Goal: Information Seeking & Learning: Find specific fact

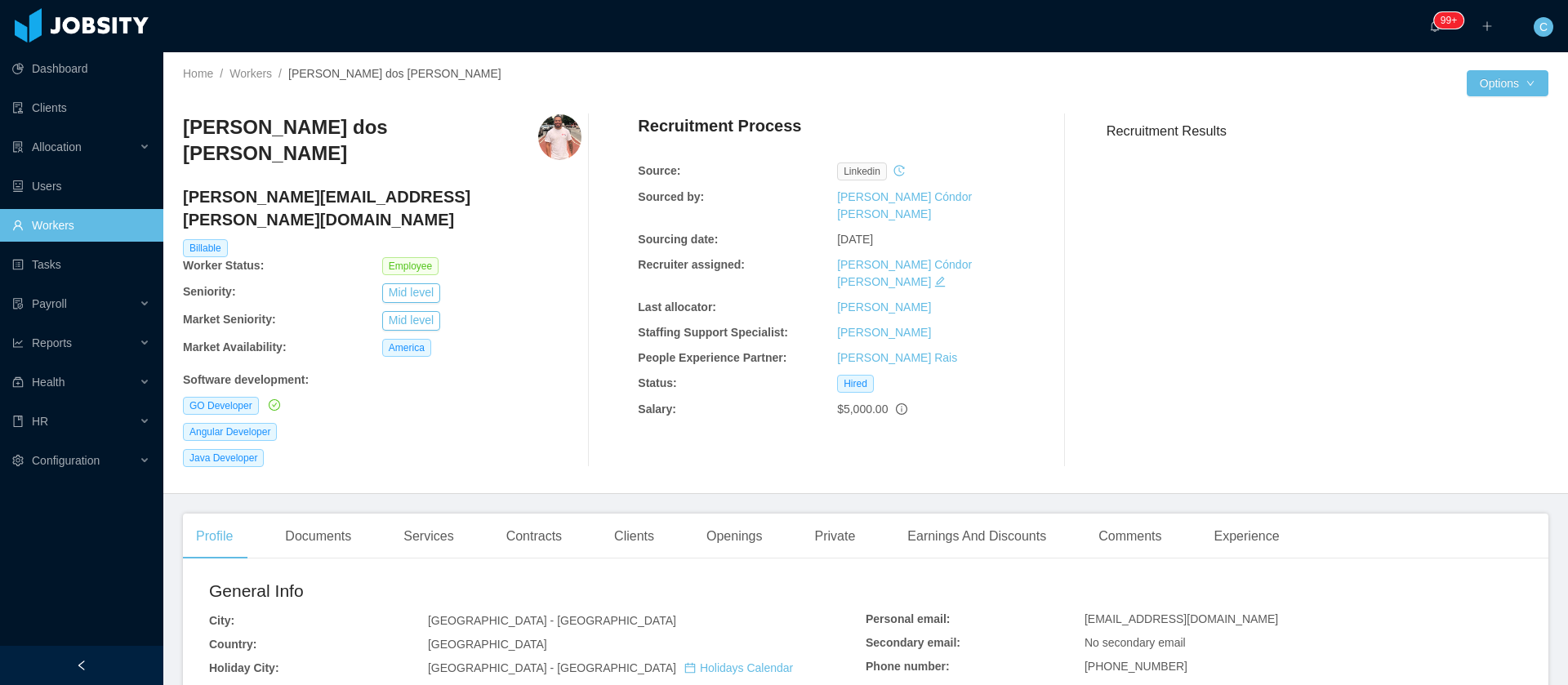
drag, startPoint x: 376, startPoint y: 143, endPoint x: 180, endPoint y: 140, distance: 196.0
click at [180, 140] on div "Home / Workers / Victor Gabriel Oliveira dos Santos / Options Victor Gabriel Ol…" at bounding box center [866, 273] width 1405 height 442
click at [278, 129] on h3 "Victor Gabriel Oliveira dos Santos" at bounding box center [361, 140] width 356 height 53
click at [278, 130] on h3 "Victor Gabriel Oliveira dos Santos" at bounding box center [361, 140] width 356 height 53
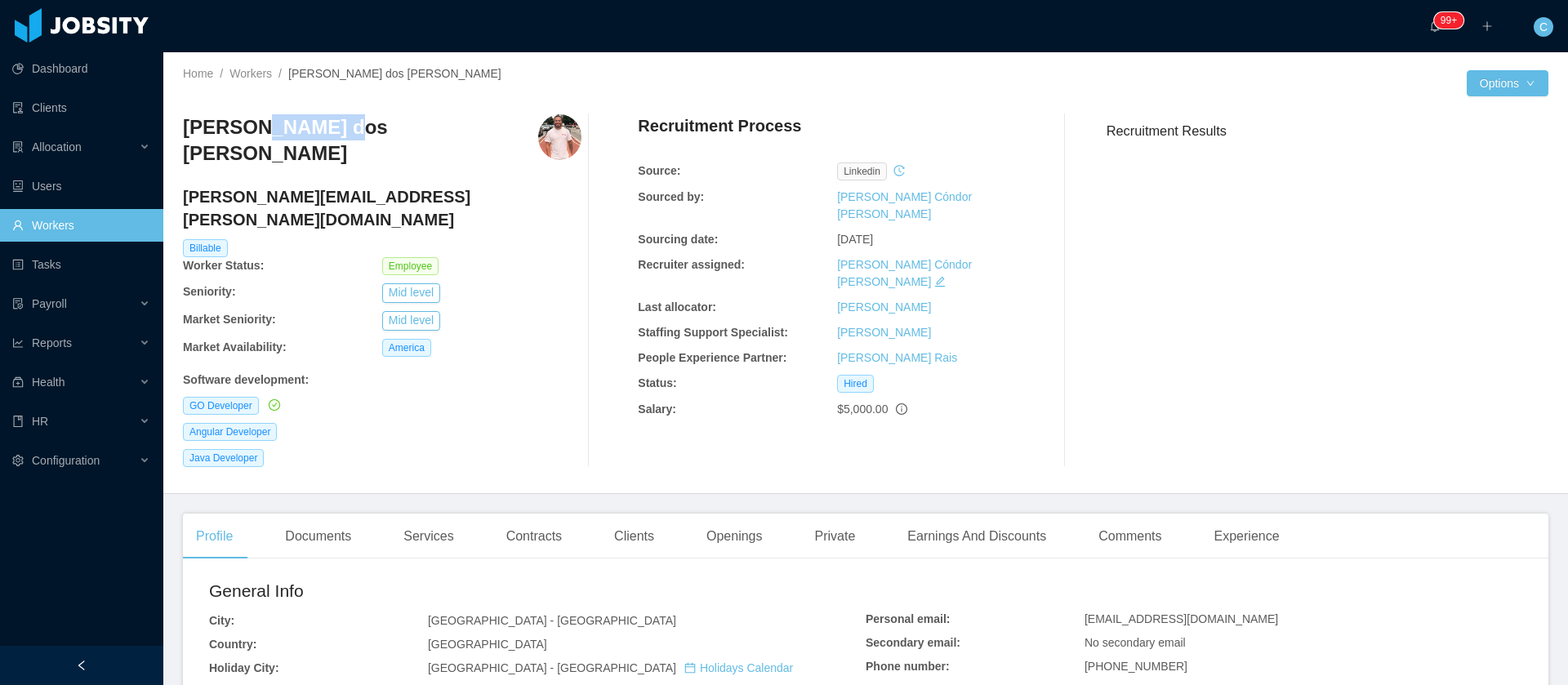
click at [279, 130] on h3 "Victor Gabriel Oliveira dos Santos" at bounding box center [361, 140] width 356 height 53
click at [293, 116] on h3 "Victor Gabriel Oliveira dos Santos" at bounding box center [361, 140] width 356 height 53
copy h3 "Victor Gabriel Oliveira dos Santos"
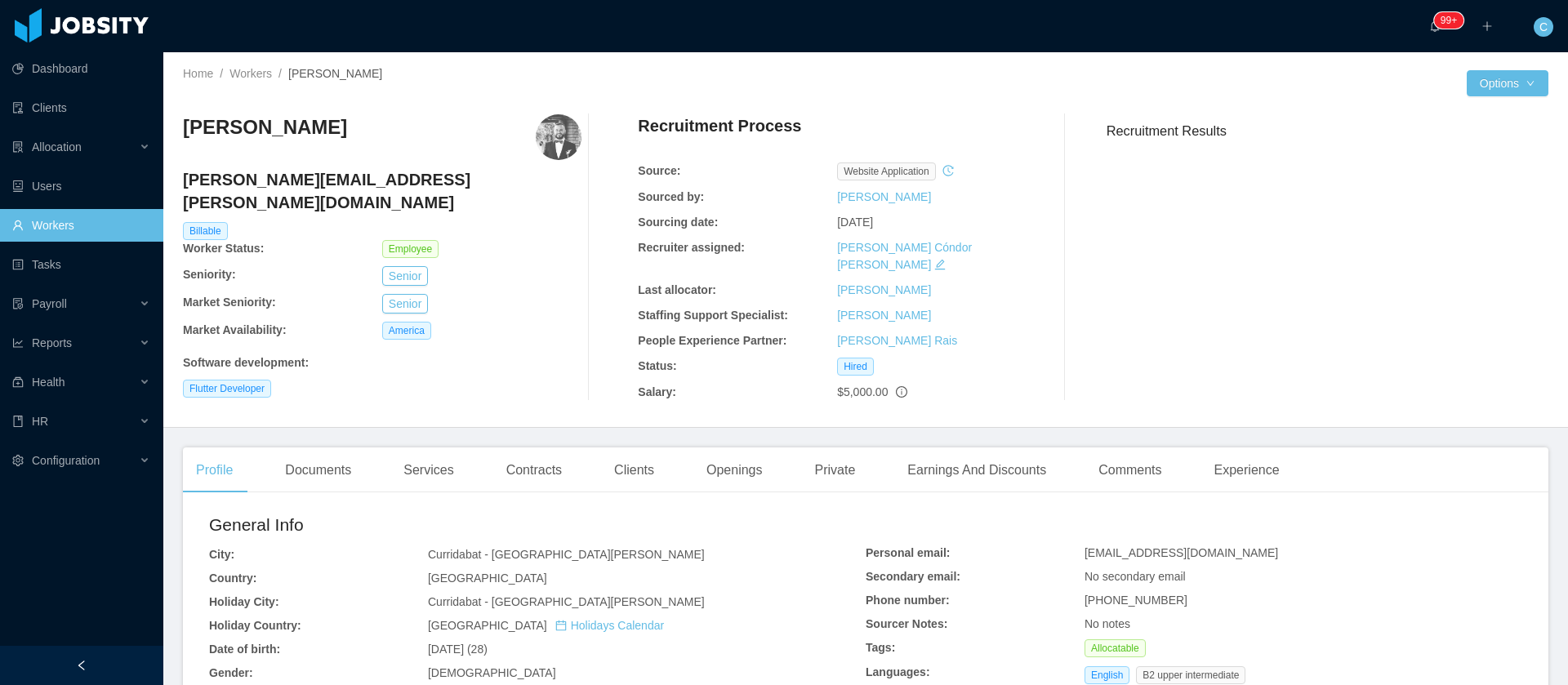
drag, startPoint x: 433, startPoint y: 131, endPoint x: 176, endPoint y: 130, distance: 257.0
click at [176, 130] on div "Home / Workers / [PERSON_NAME] / Options [PERSON_NAME] Odio [EMAIL_ADDRESS][PER…" at bounding box center [866, 240] width 1405 height 376
click at [176, 130] on div "Home / Workers / Jose Eduardo Chirinos Odio / Options Jose Eduardo Chirinos Odi…" at bounding box center [866, 240] width 1405 height 376
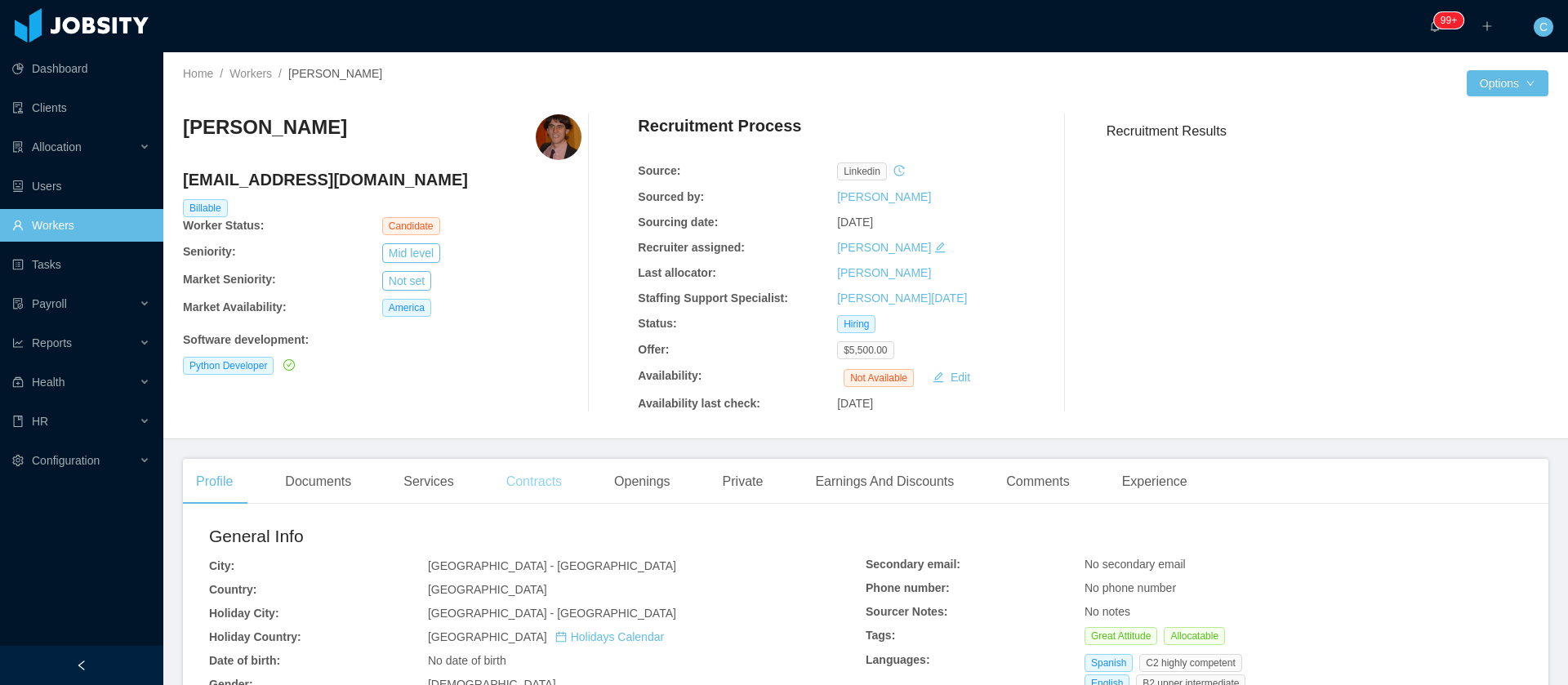
click at [556, 490] on div "Contracts" at bounding box center [533, 481] width 81 height 46
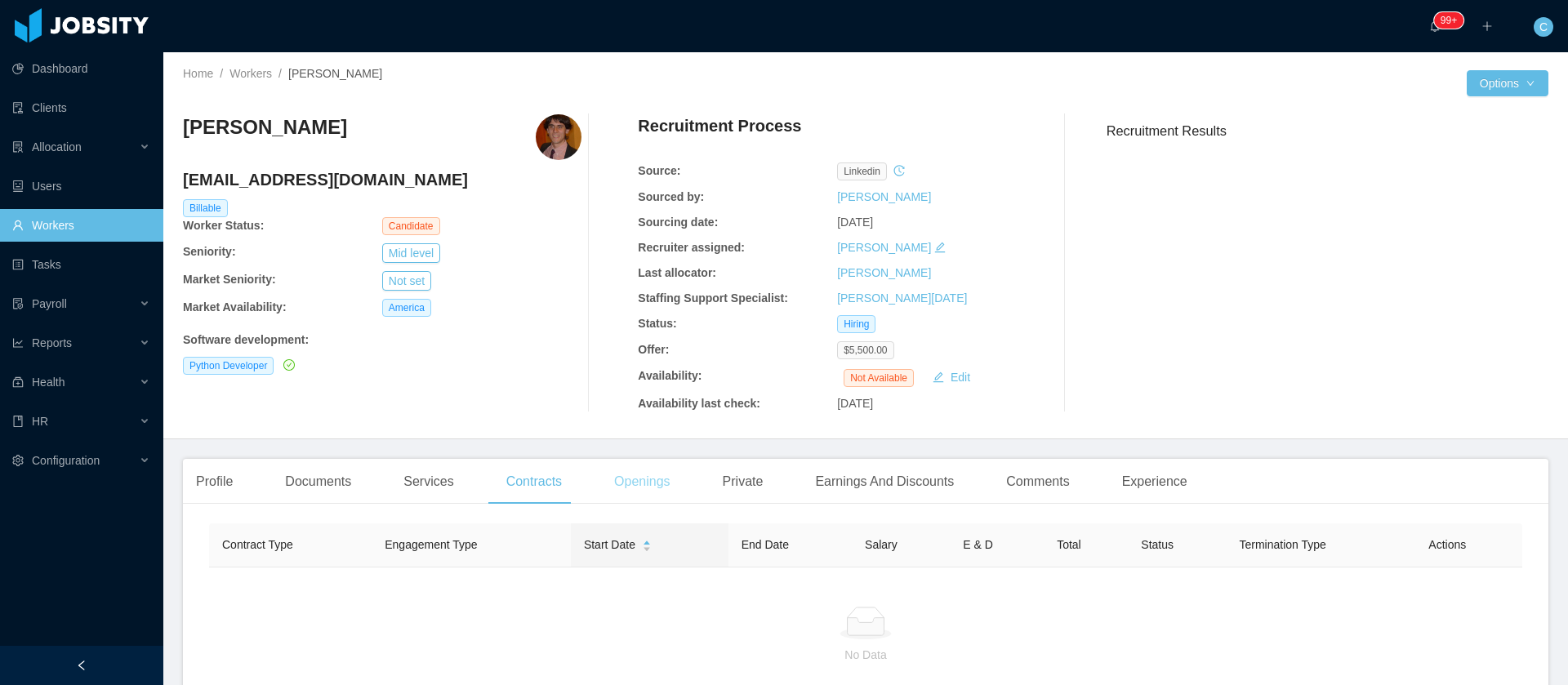
click at [649, 500] on div "Openings" at bounding box center [642, 481] width 82 height 46
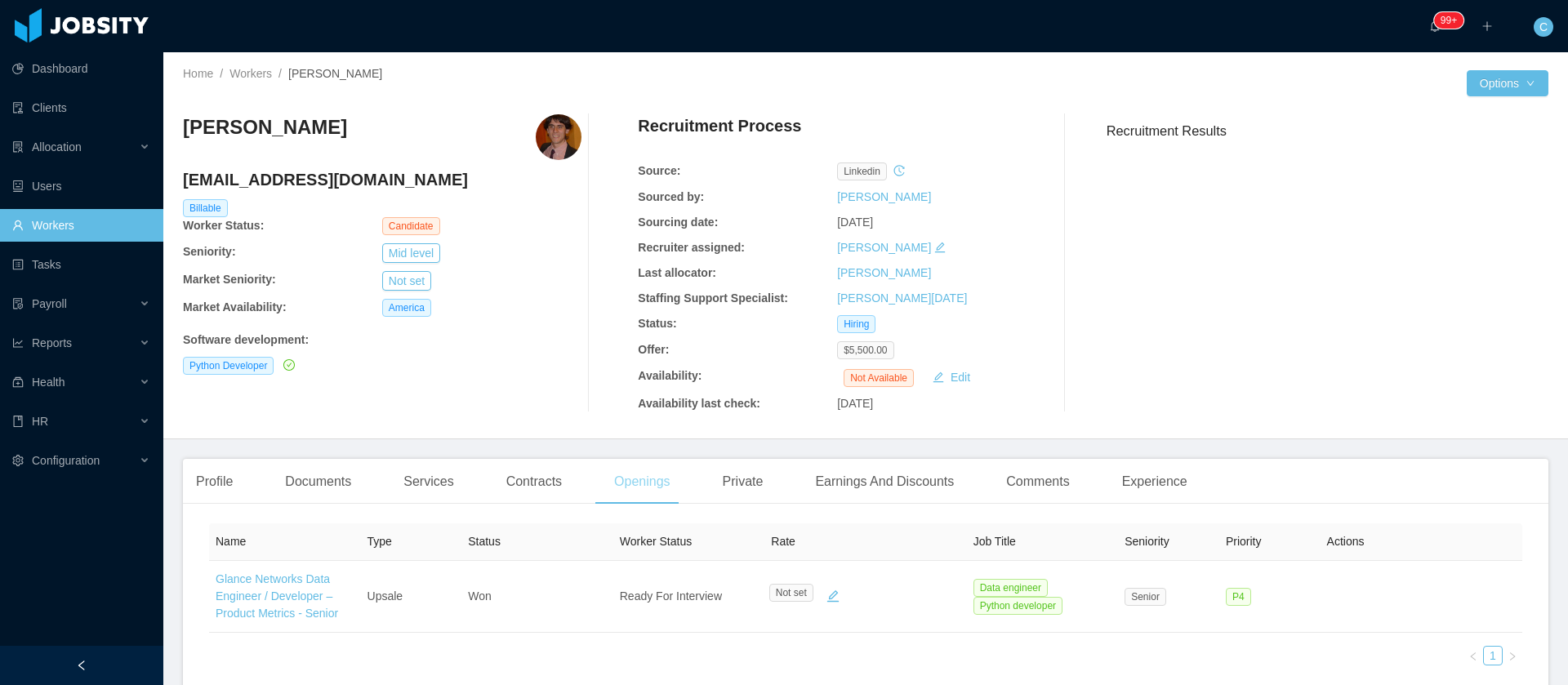
scroll to position [245, 0]
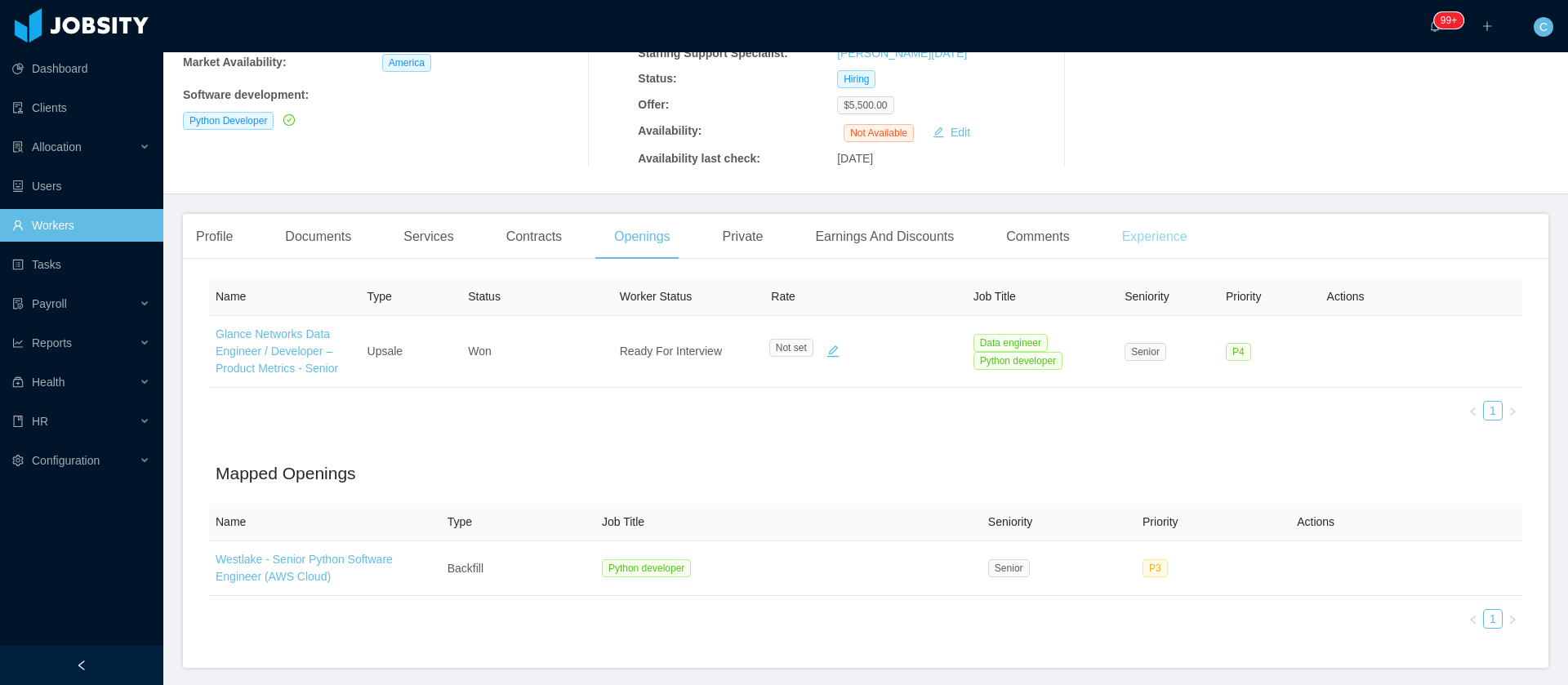
click at [1141, 247] on div "Experience" at bounding box center [1155, 237] width 91 height 46
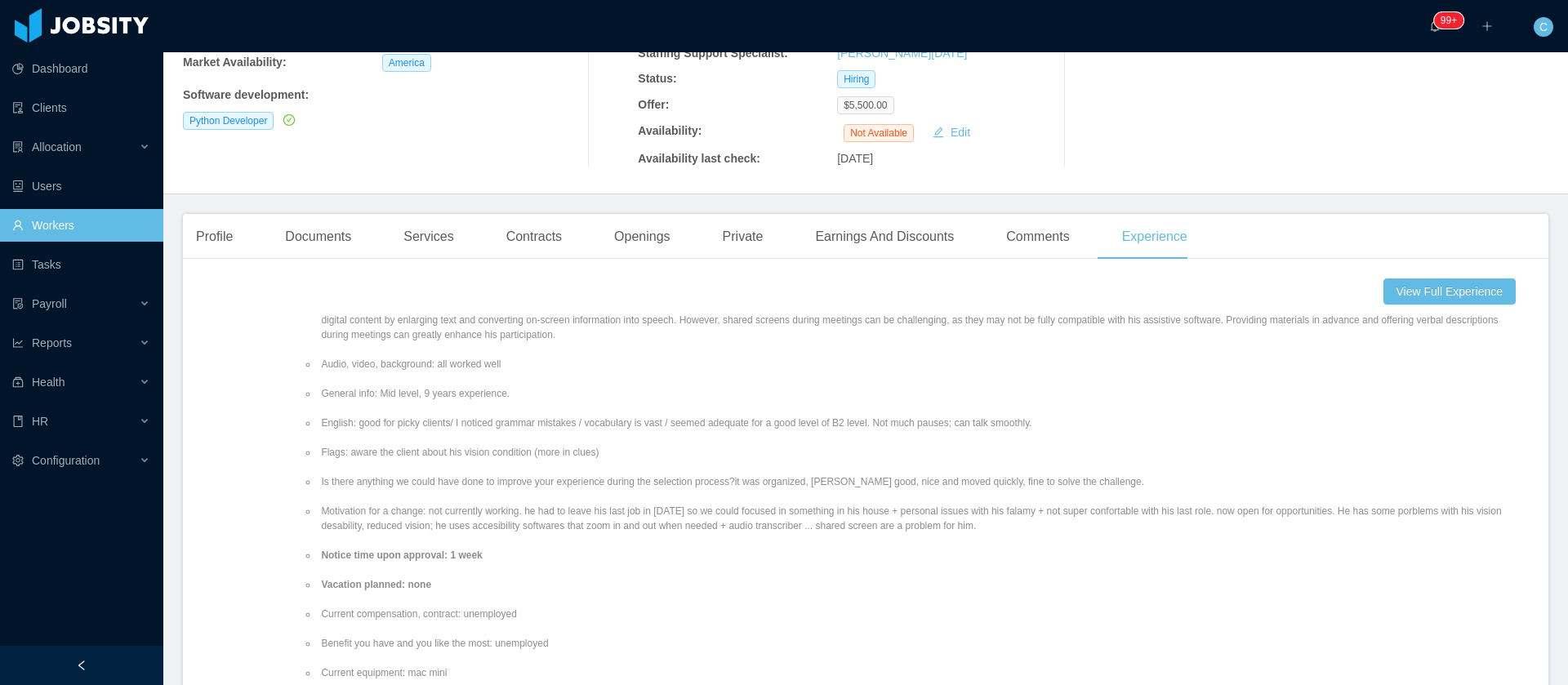
scroll to position [440, 0]
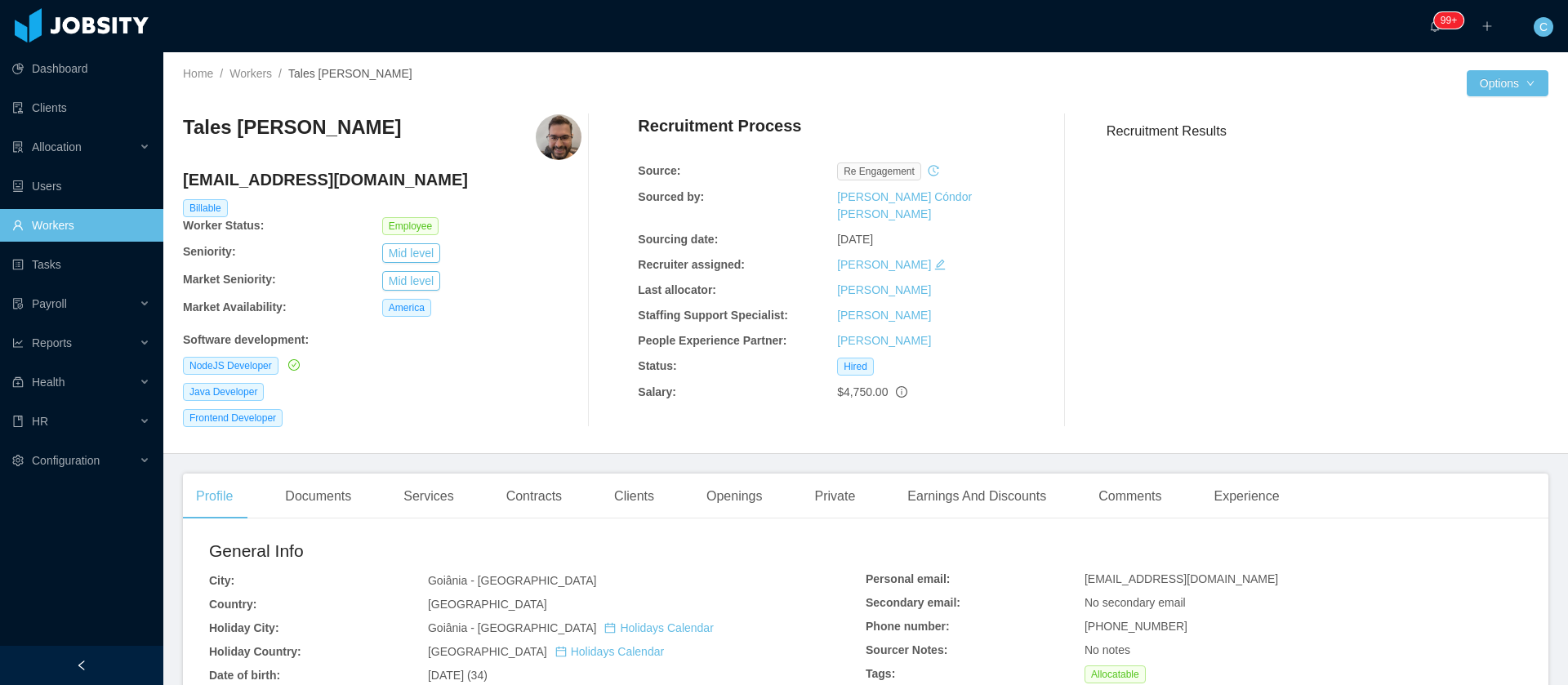
click at [268, 129] on h3 "Tales Marinho Godois" at bounding box center [292, 127] width 219 height 26
copy h3 "Marinho"
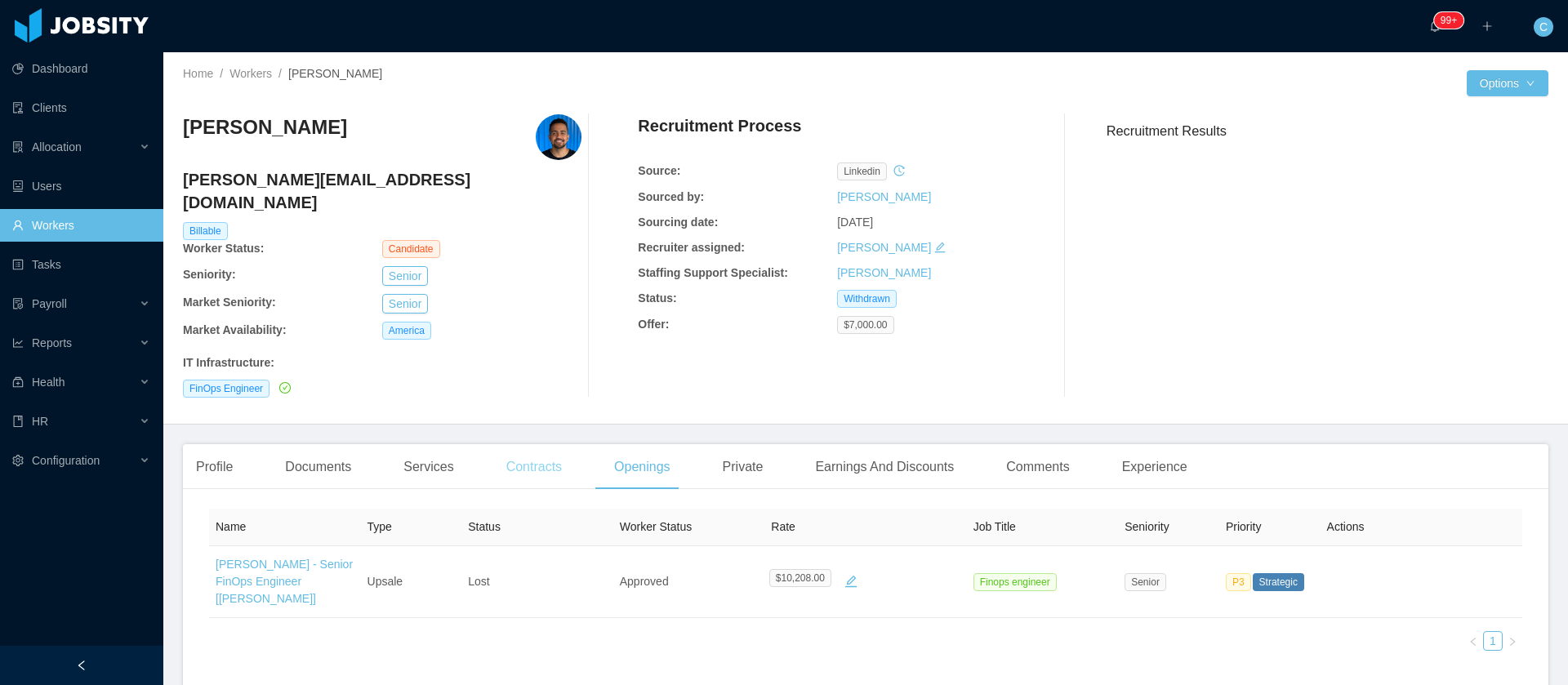
click at [539, 447] on div "Contracts" at bounding box center [533, 466] width 81 height 46
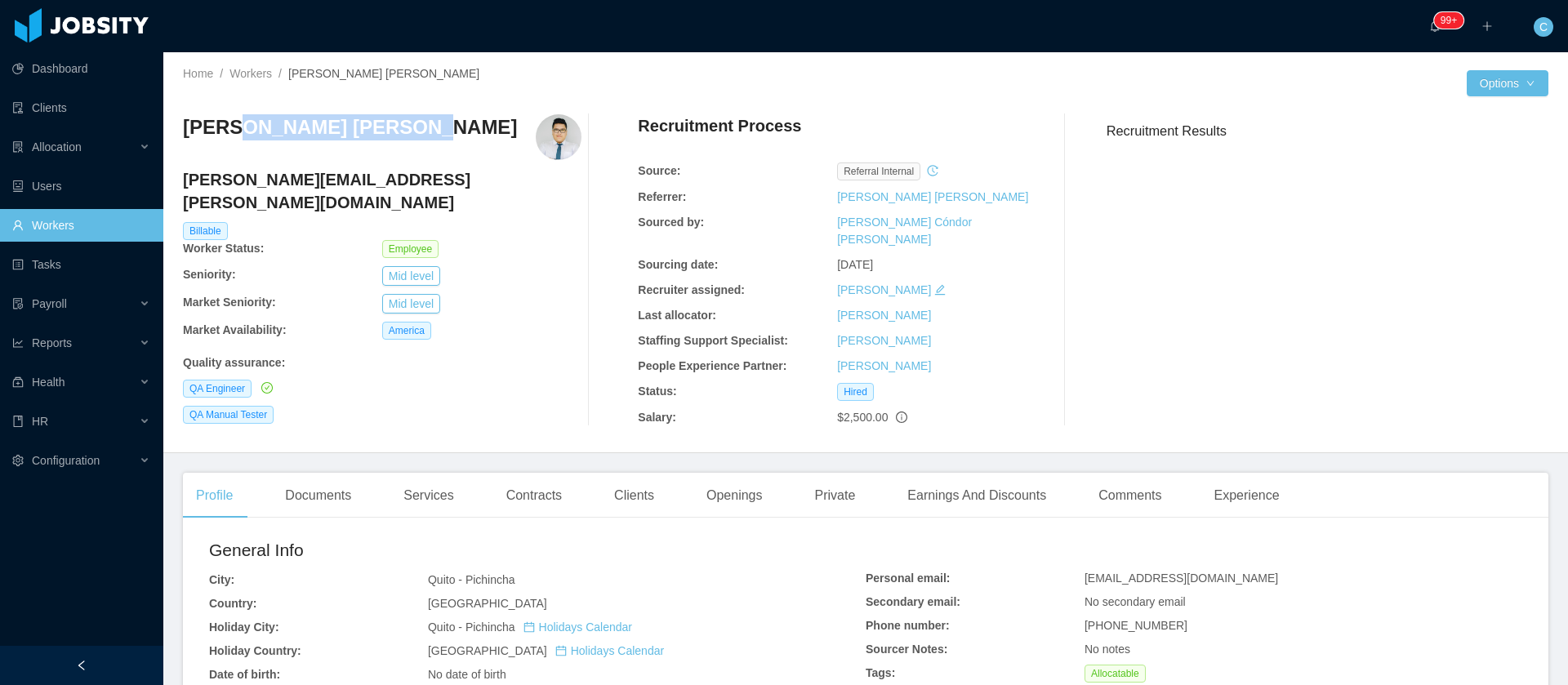
drag, startPoint x: 339, startPoint y: 119, endPoint x: 231, endPoint y: 129, distance: 108.5
click at [231, 129] on h3 "[PERSON_NAME] [PERSON_NAME]" at bounding box center [350, 127] width 334 height 26
click at [256, 129] on h3 "[PERSON_NAME] [PERSON_NAME]" at bounding box center [350, 127] width 334 height 26
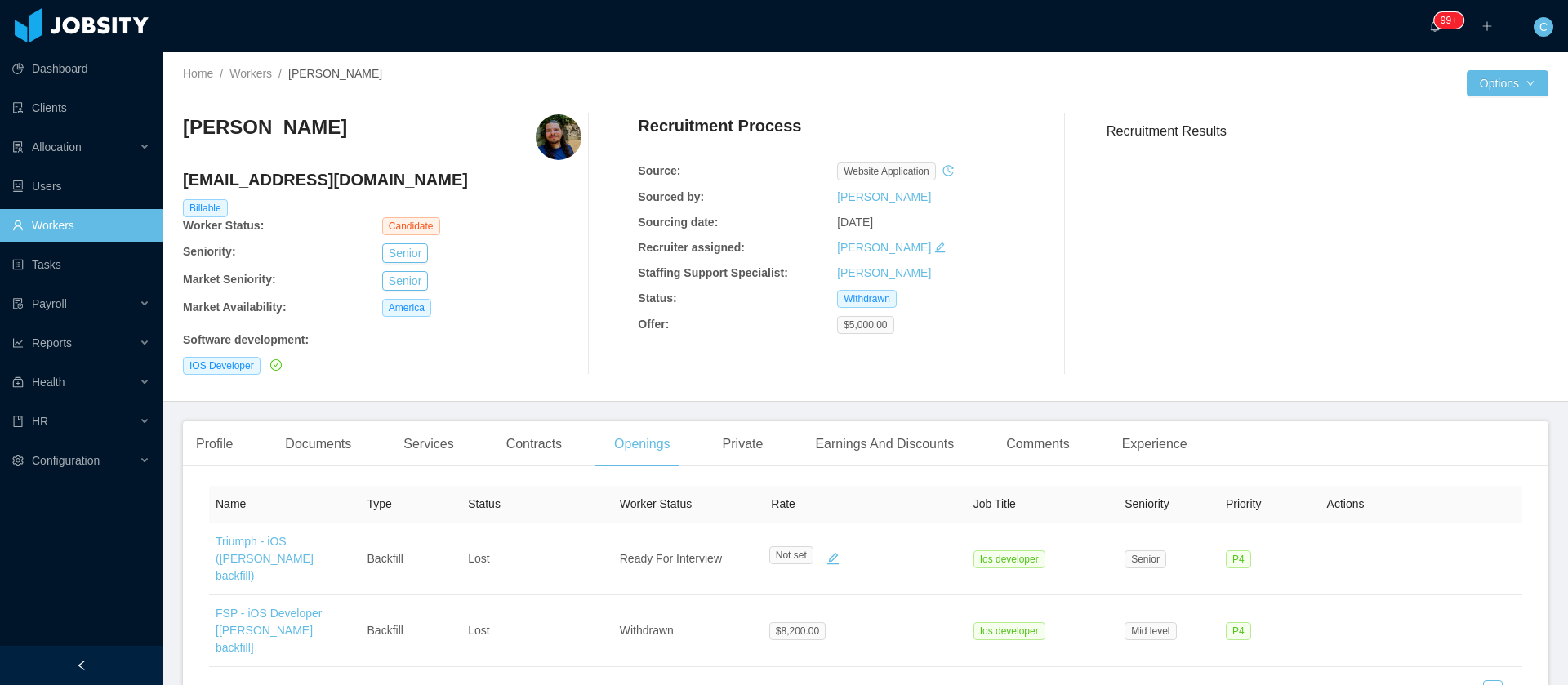
click at [469, 124] on div "Giovanne Bressam Gaspareto" at bounding box center [382, 137] width 398 height 46
click at [348, 130] on h3 "Giovanne Bressam Gaspareto" at bounding box center [265, 127] width 164 height 26
click at [348, 131] on h3 "Giovanne Bressam Gaspareto" at bounding box center [265, 127] width 164 height 26
click at [348, 130] on h3 "Giovanne Bressam Gaspareto" at bounding box center [265, 127] width 164 height 26
copy h3 "Giovanne Bressam Gaspareto"
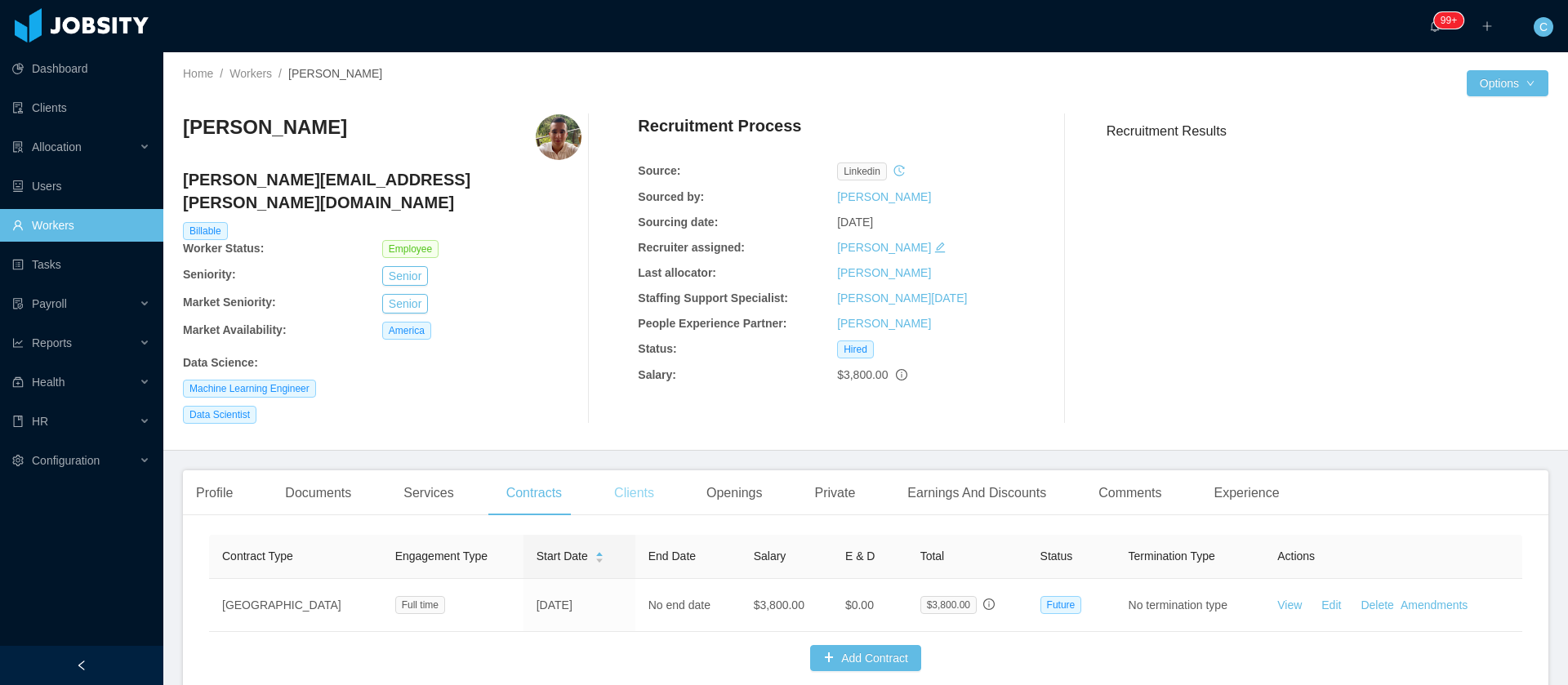
click at [627, 474] on div "Clients" at bounding box center [634, 493] width 66 height 46
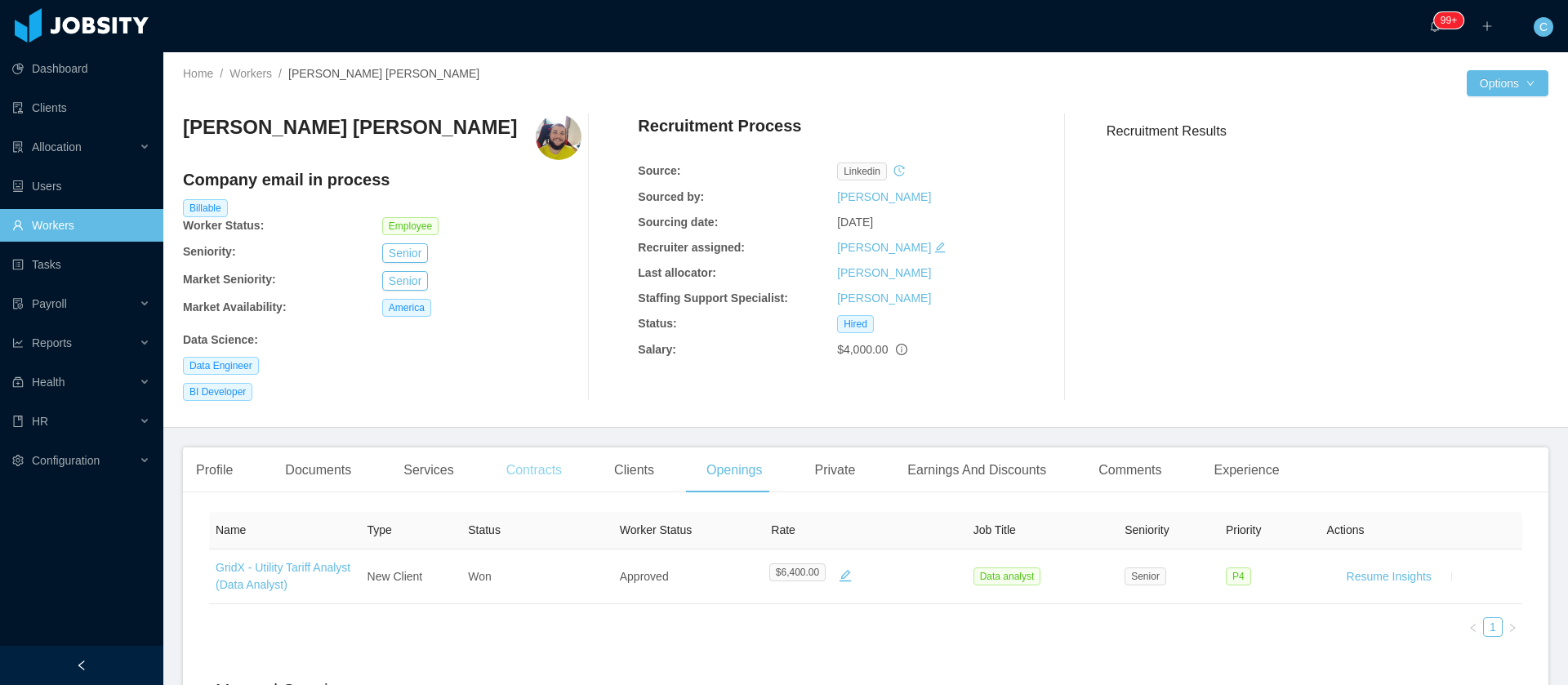
click at [534, 489] on div "Contracts" at bounding box center [533, 470] width 81 height 46
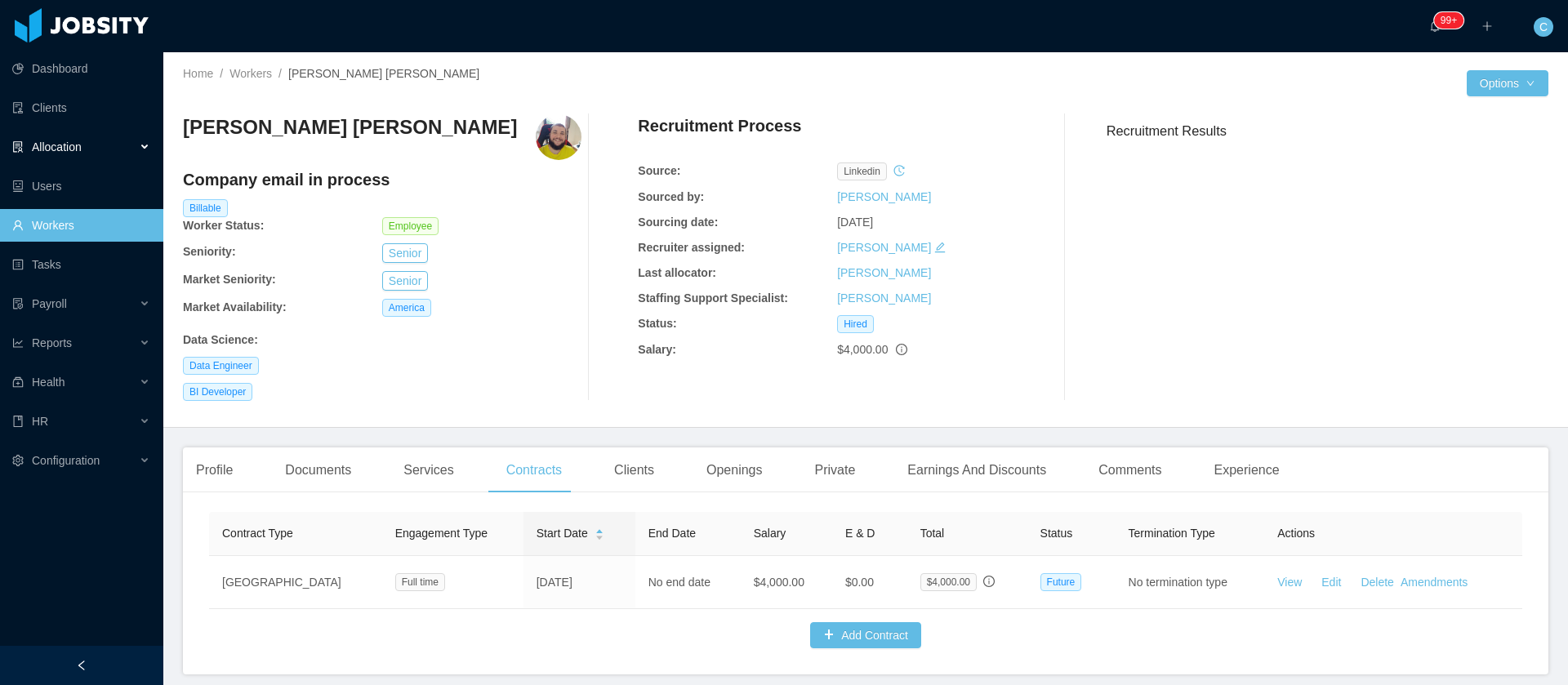
click at [132, 147] on div "Allocation" at bounding box center [81, 146] width 164 height 33
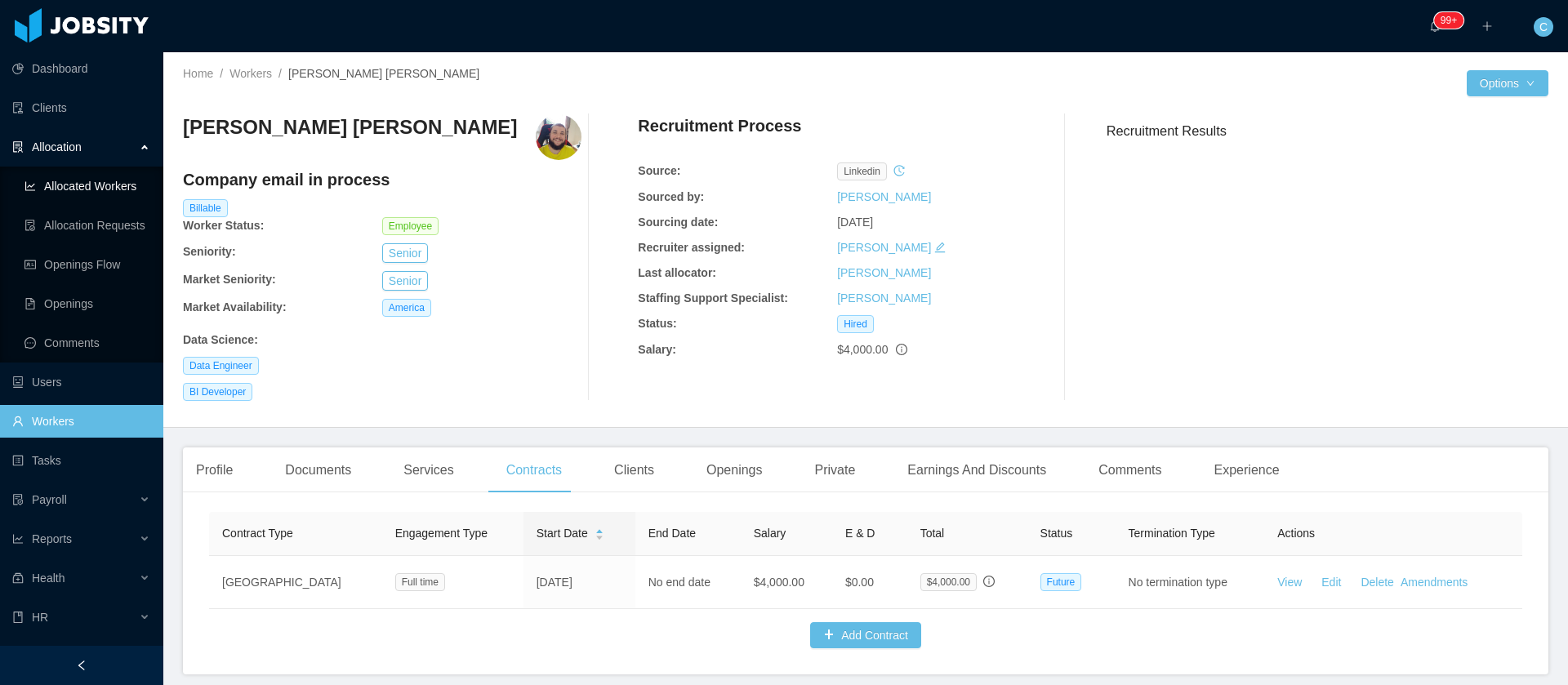
click at [119, 182] on link "Allocated Workers" at bounding box center [87, 186] width 126 height 33
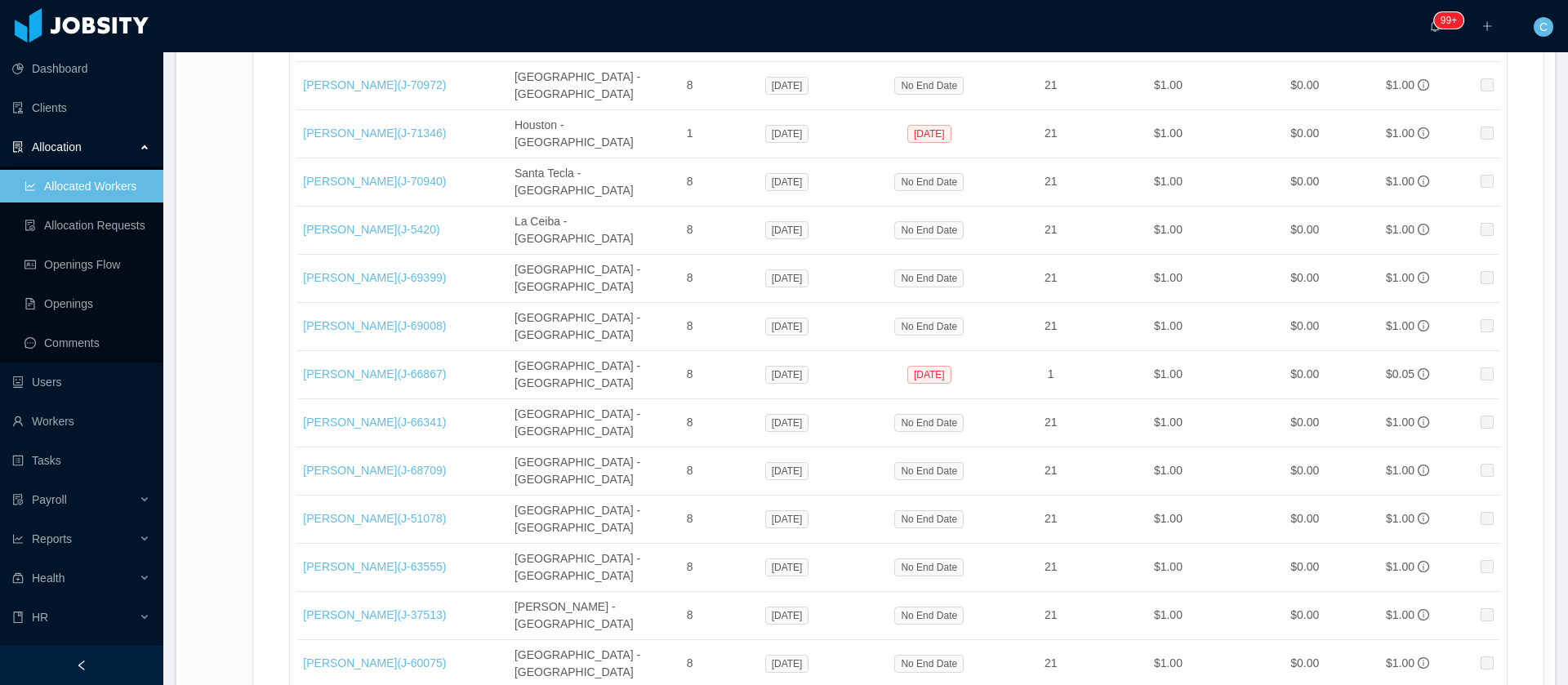
scroll to position [27579, 0]
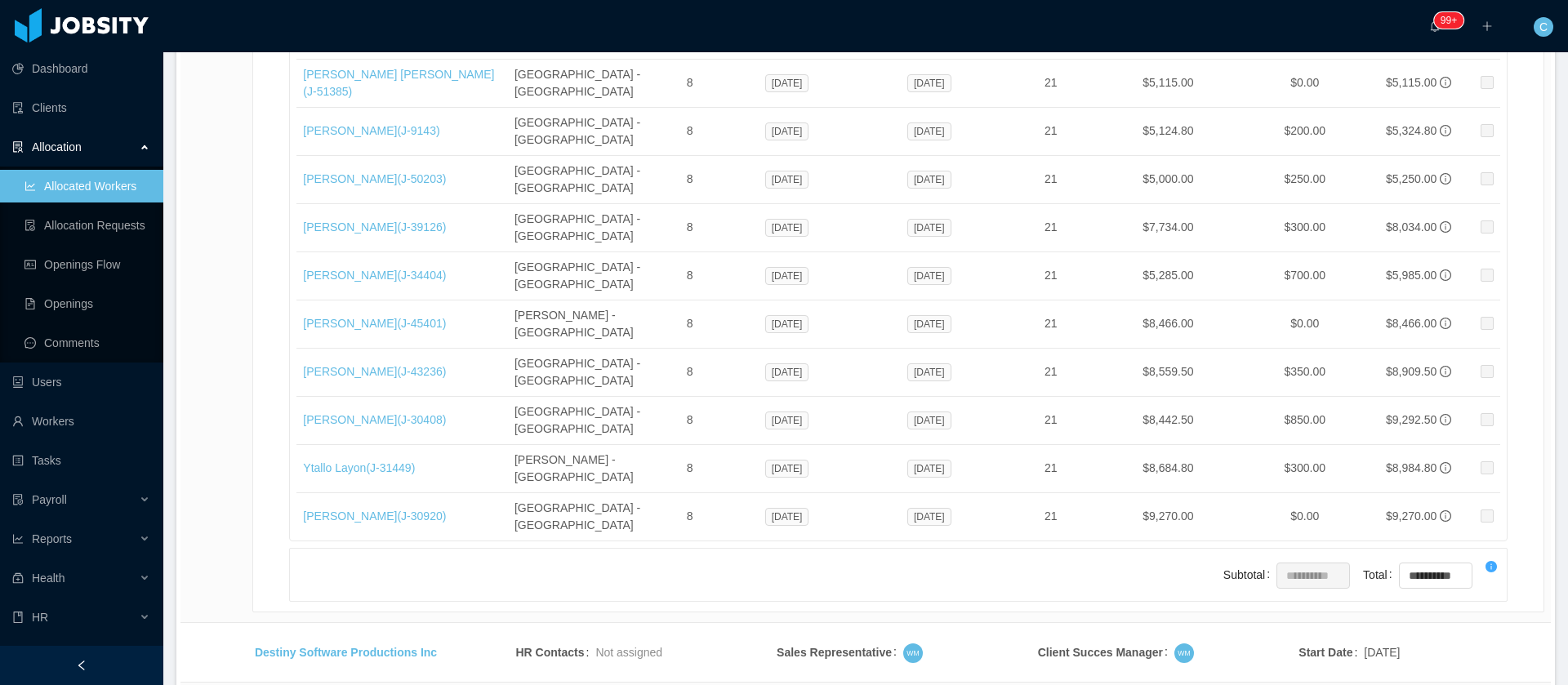
click at [1470, 559] on li "500 / page" at bounding box center [1488, 563] width 75 height 26
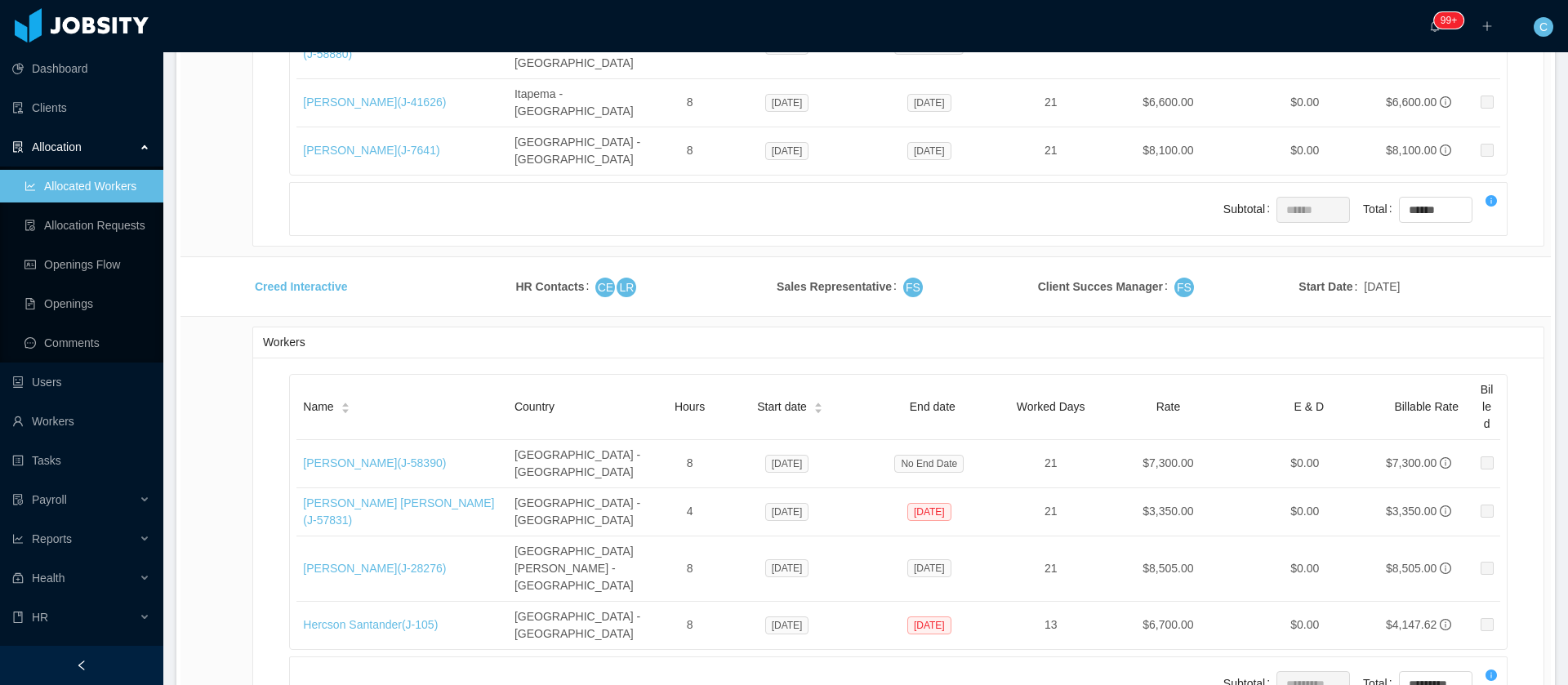
scroll to position [23385, 0]
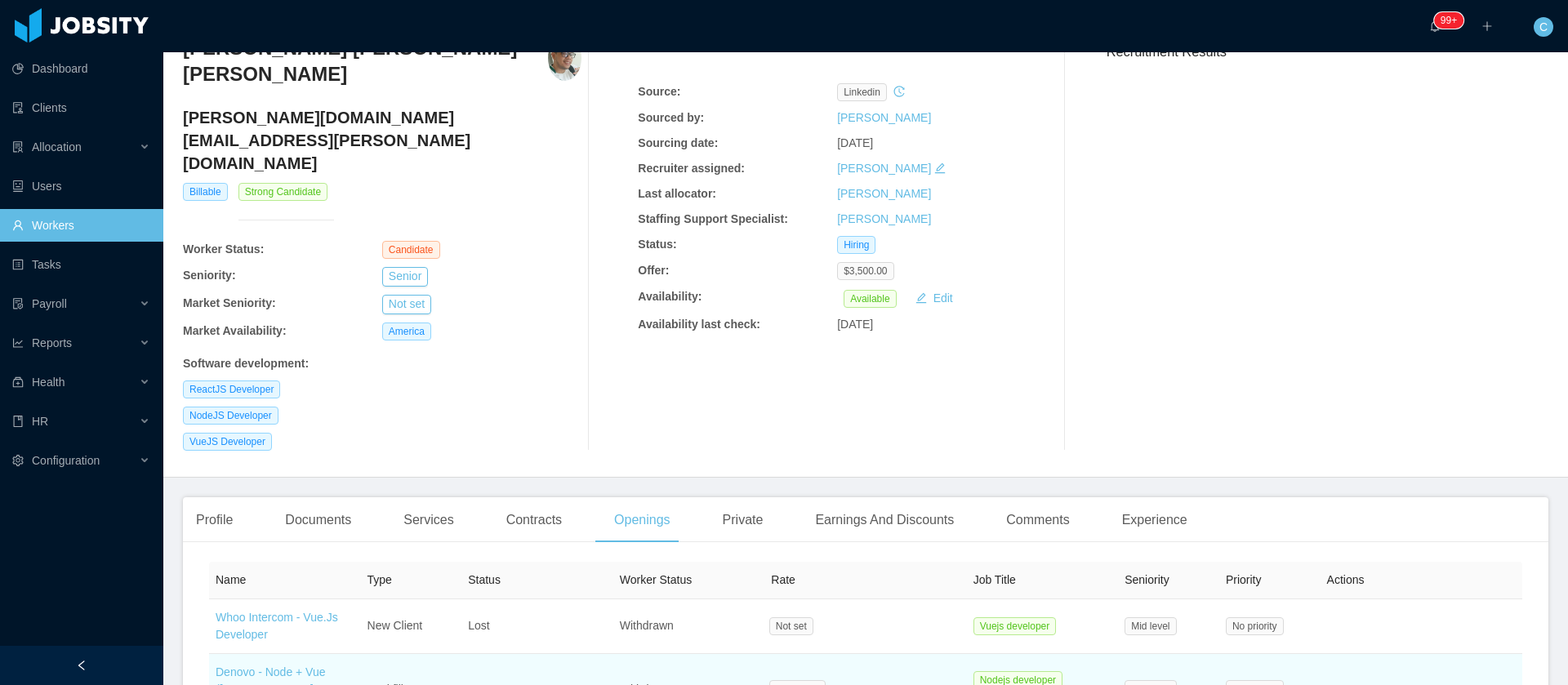
scroll to position [245, 0]
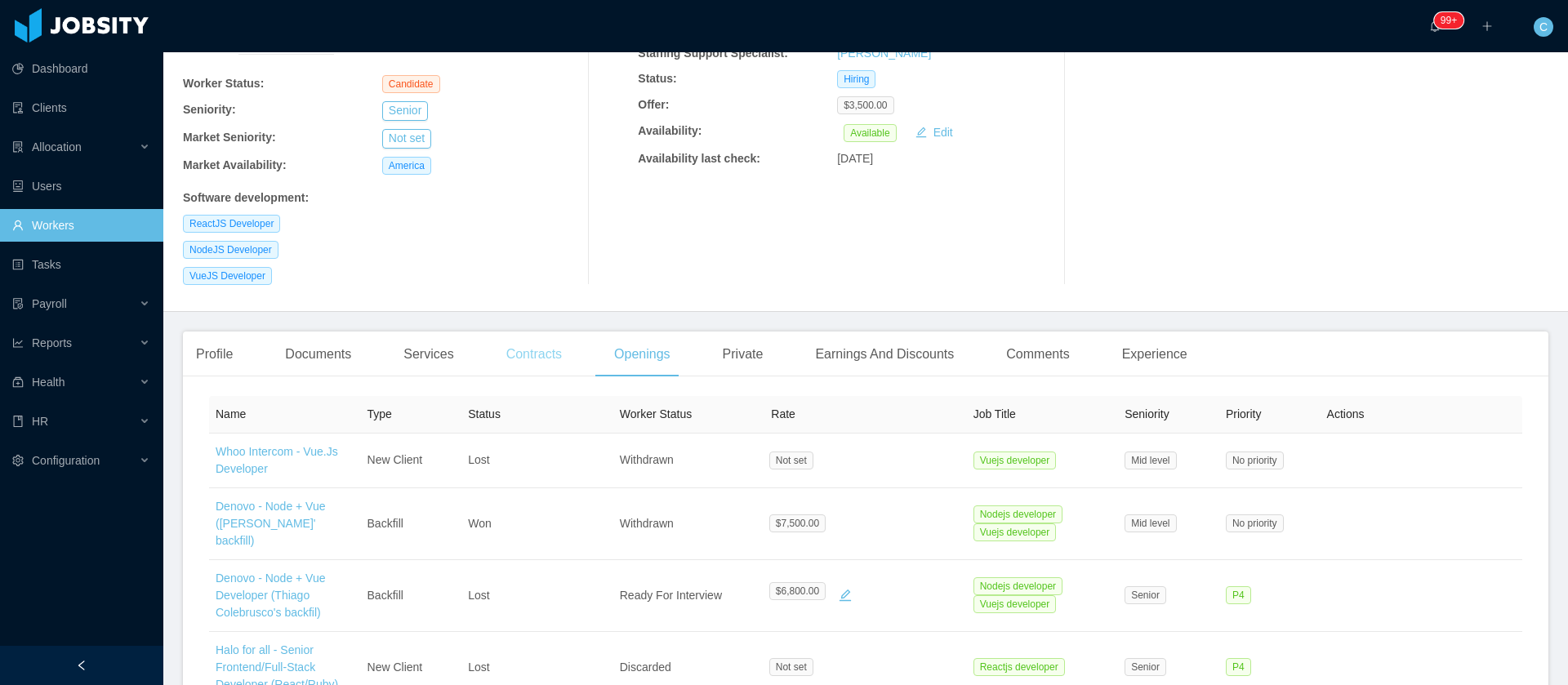
click at [529, 331] on div "Contracts" at bounding box center [533, 354] width 81 height 46
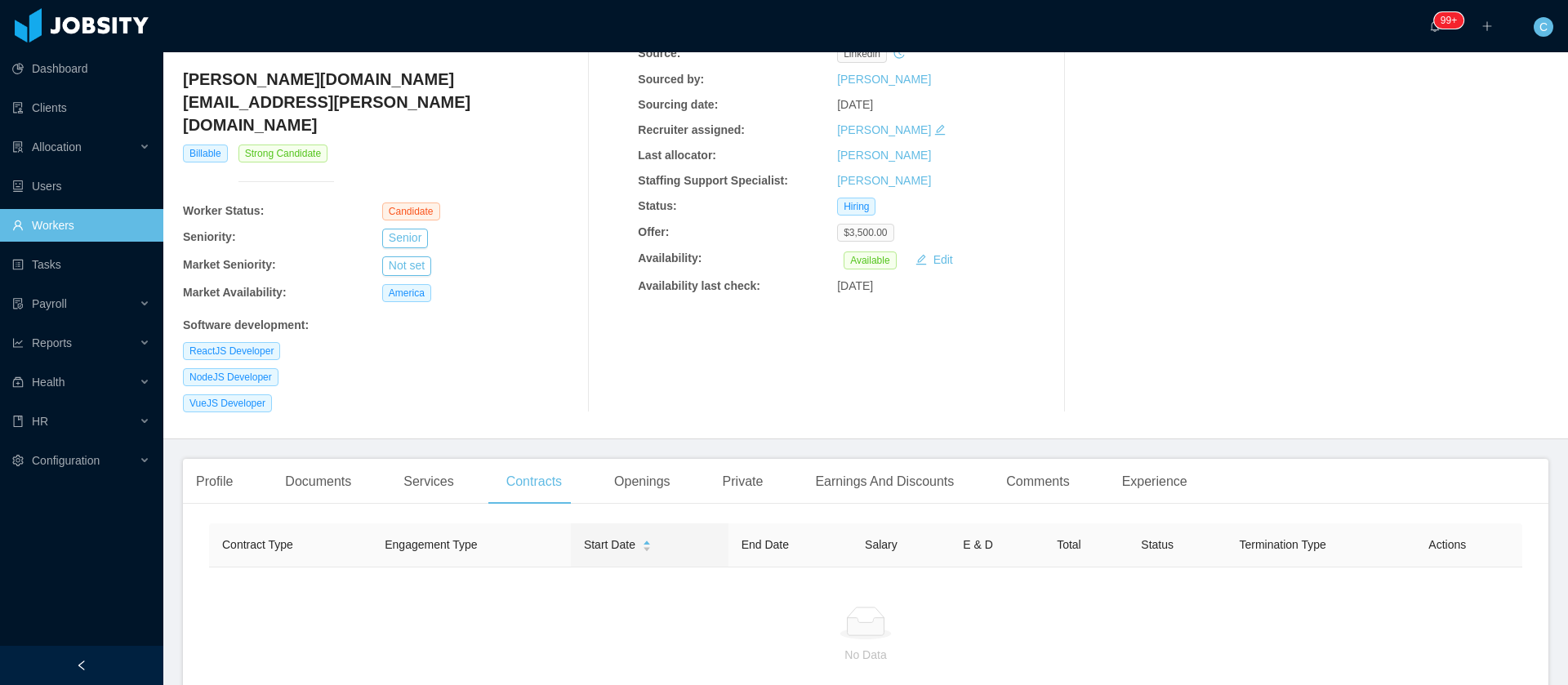
scroll to position [233, 0]
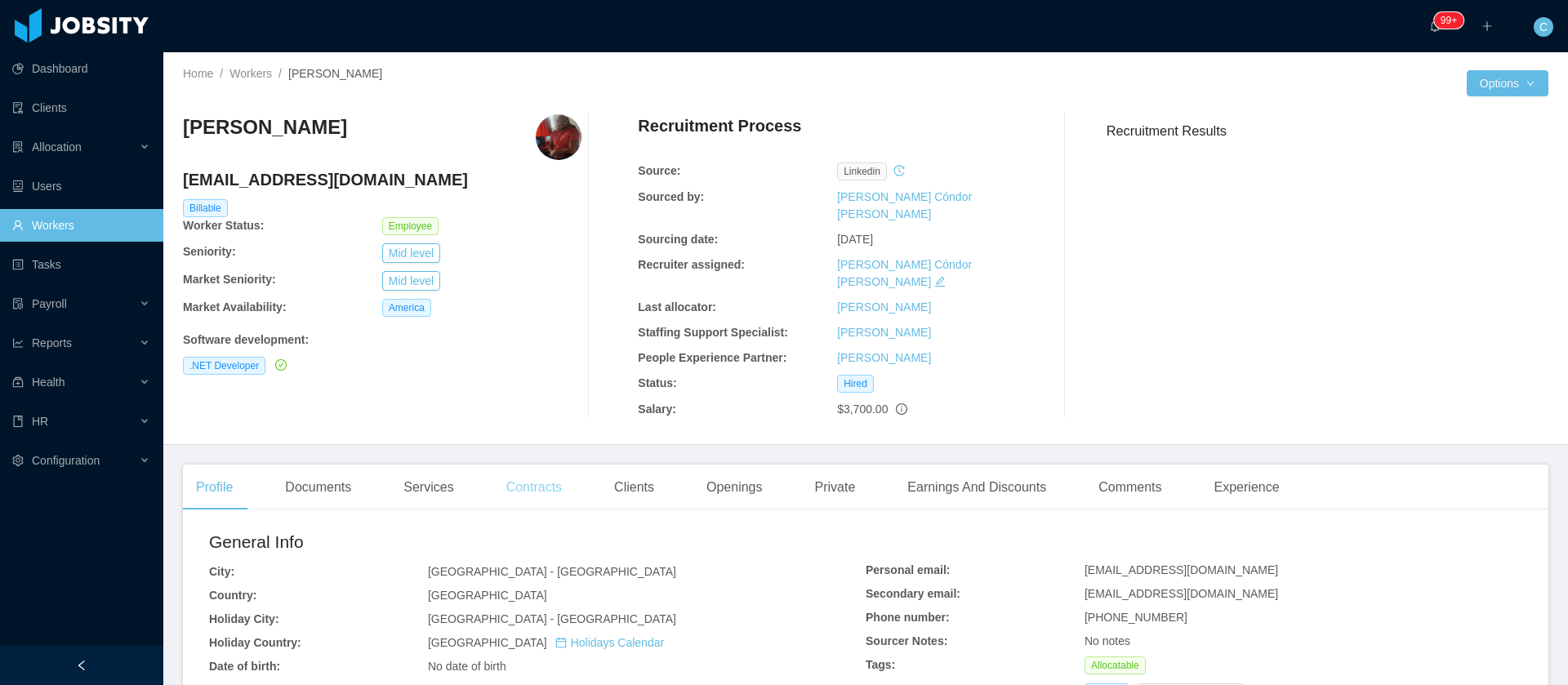
click at [509, 464] on div "Contracts" at bounding box center [533, 487] width 81 height 46
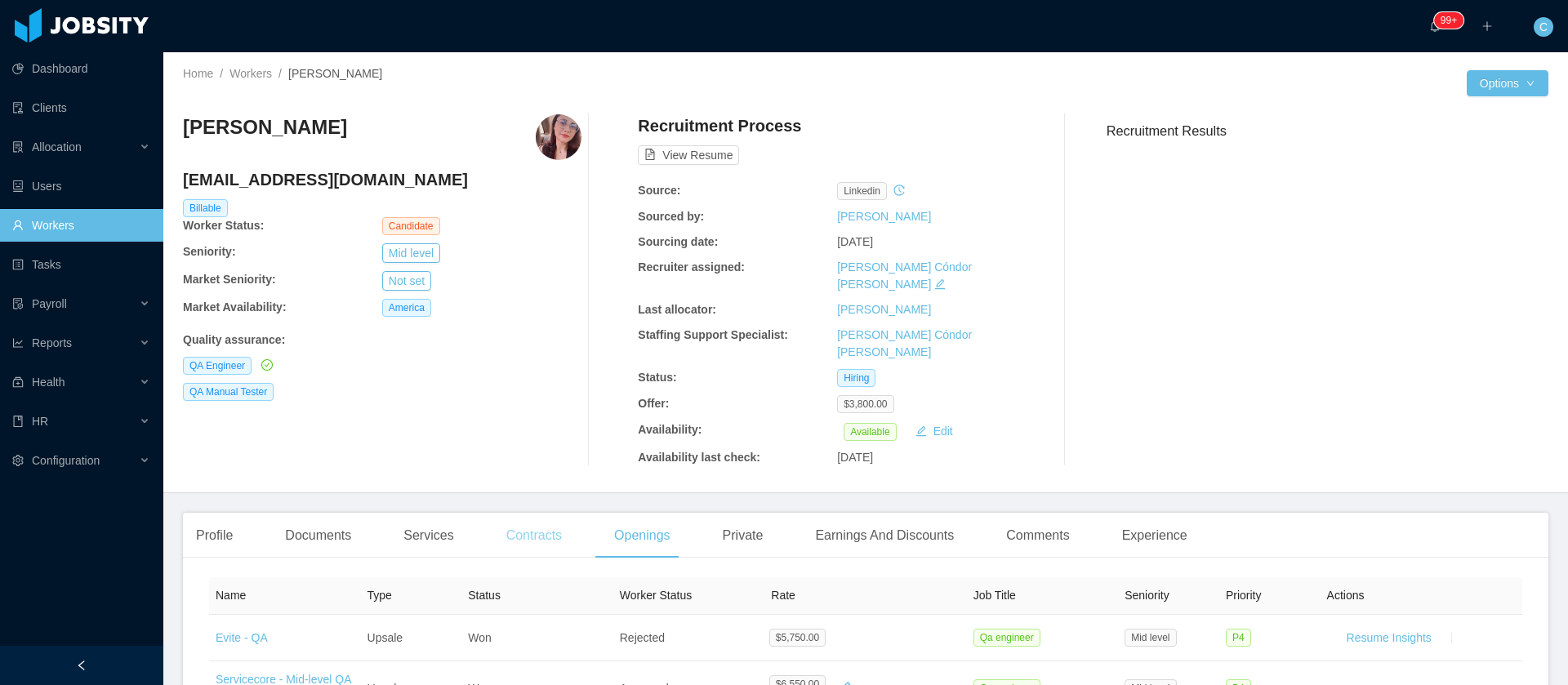
click at [539, 513] on div "Contracts" at bounding box center [533, 535] width 81 height 46
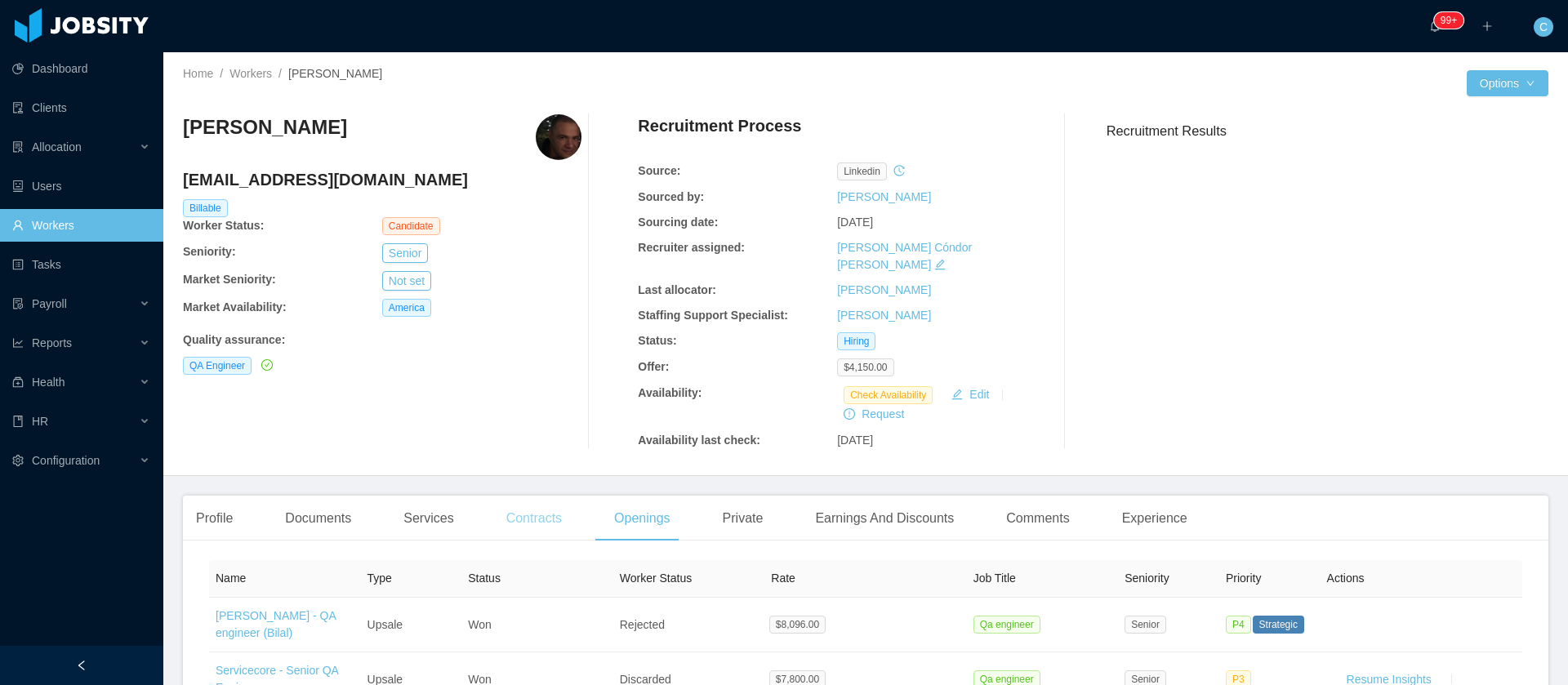
click at [552, 515] on div "Contracts" at bounding box center [533, 518] width 81 height 46
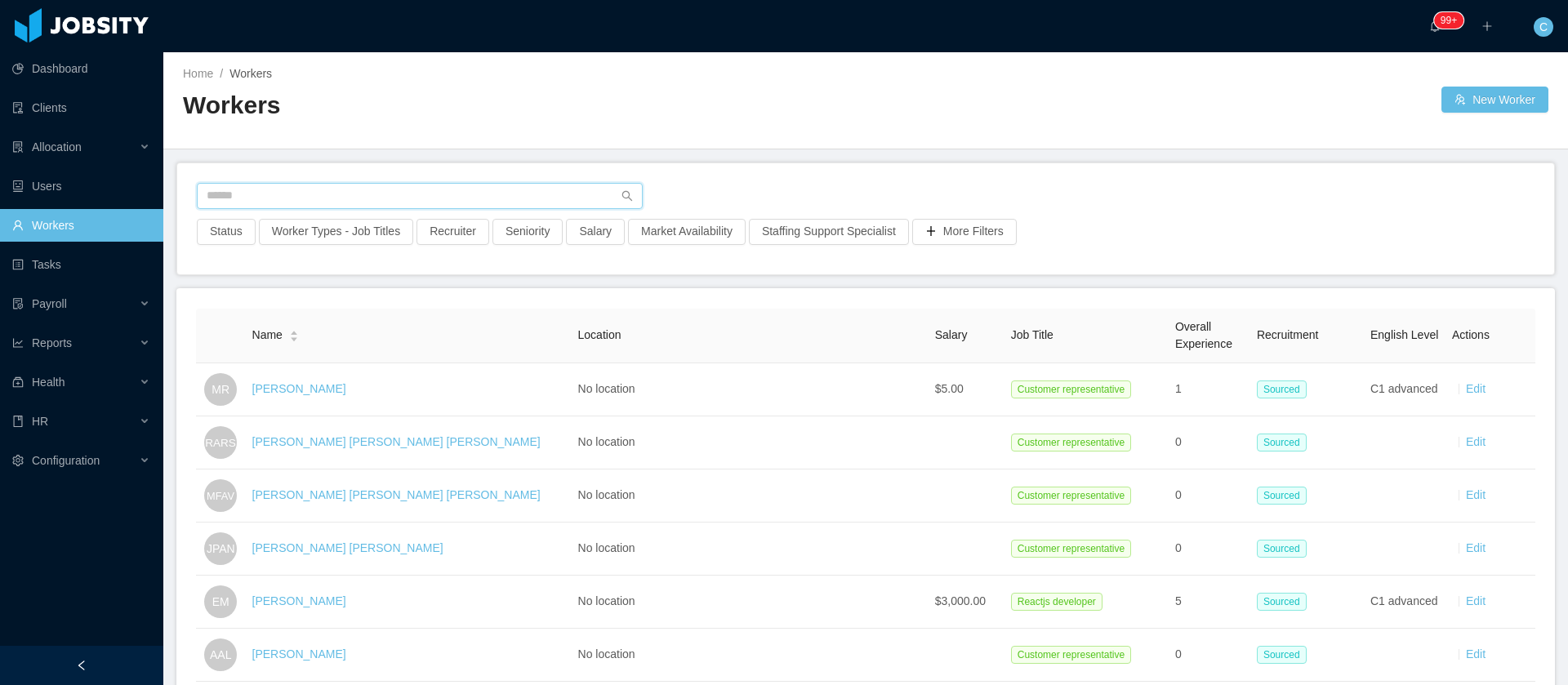
click at [393, 199] on input "text" at bounding box center [419, 196] width 446 height 26
paste input "**********"
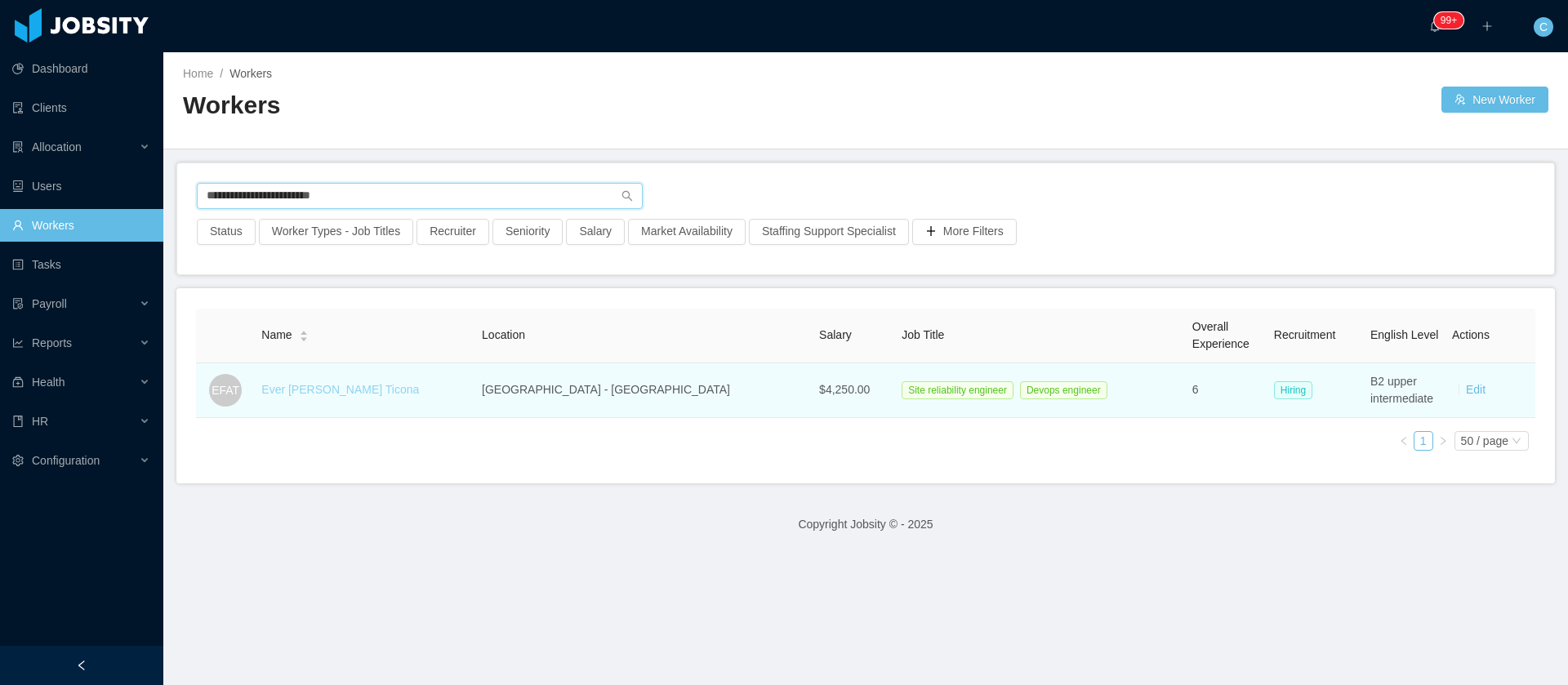
type input "**********"
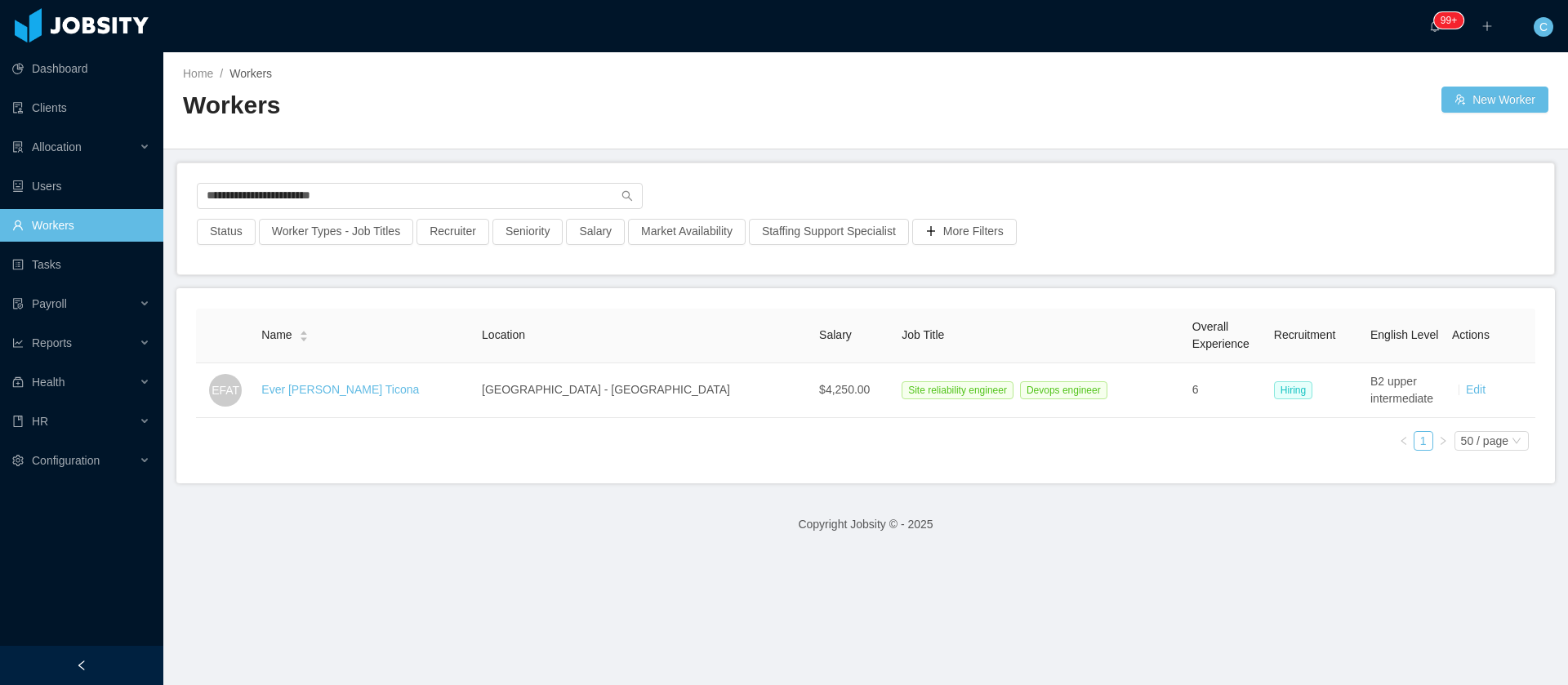
click at [341, 391] on link "Ever Favio Argollo Ticona" at bounding box center [340, 389] width 157 height 13
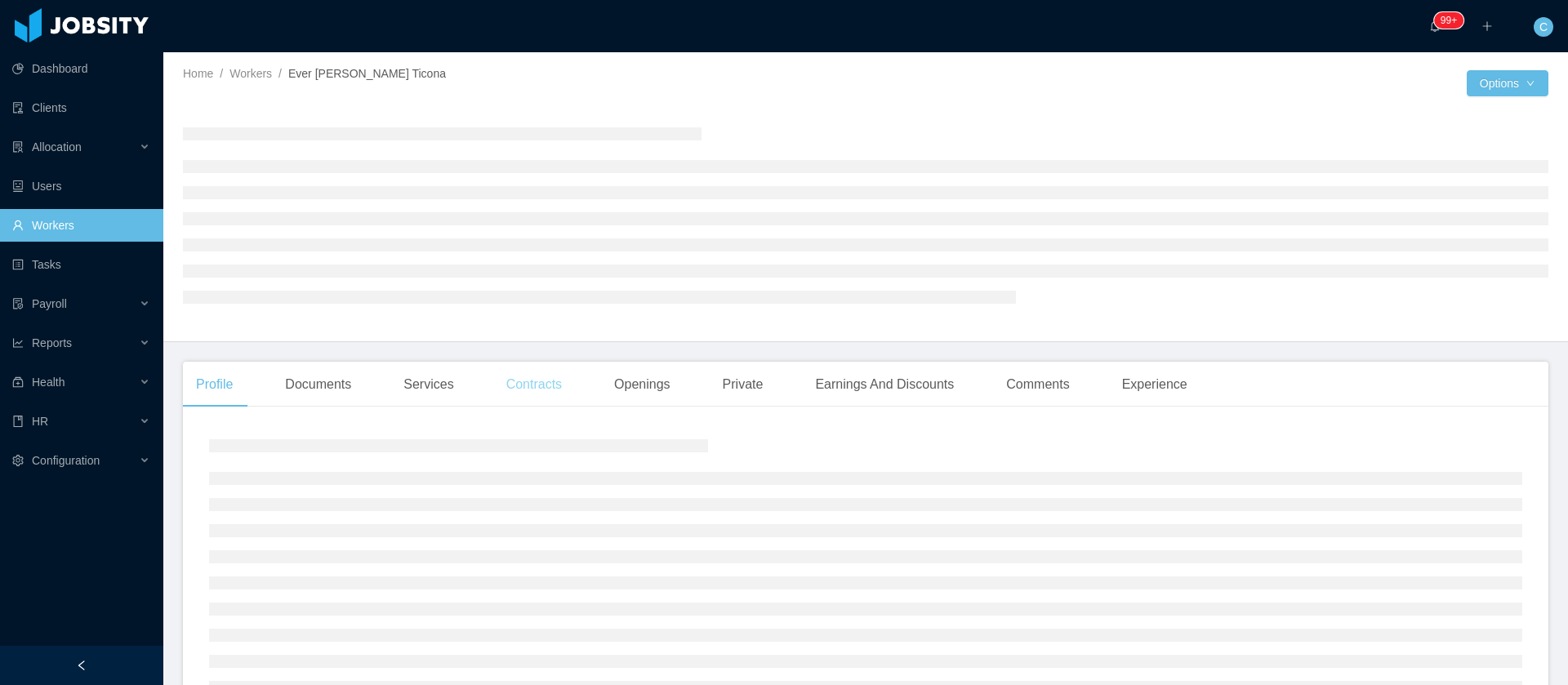
click at [559, 387] on div "Contracts" at bounding box center [533, 384] width 81 height 46
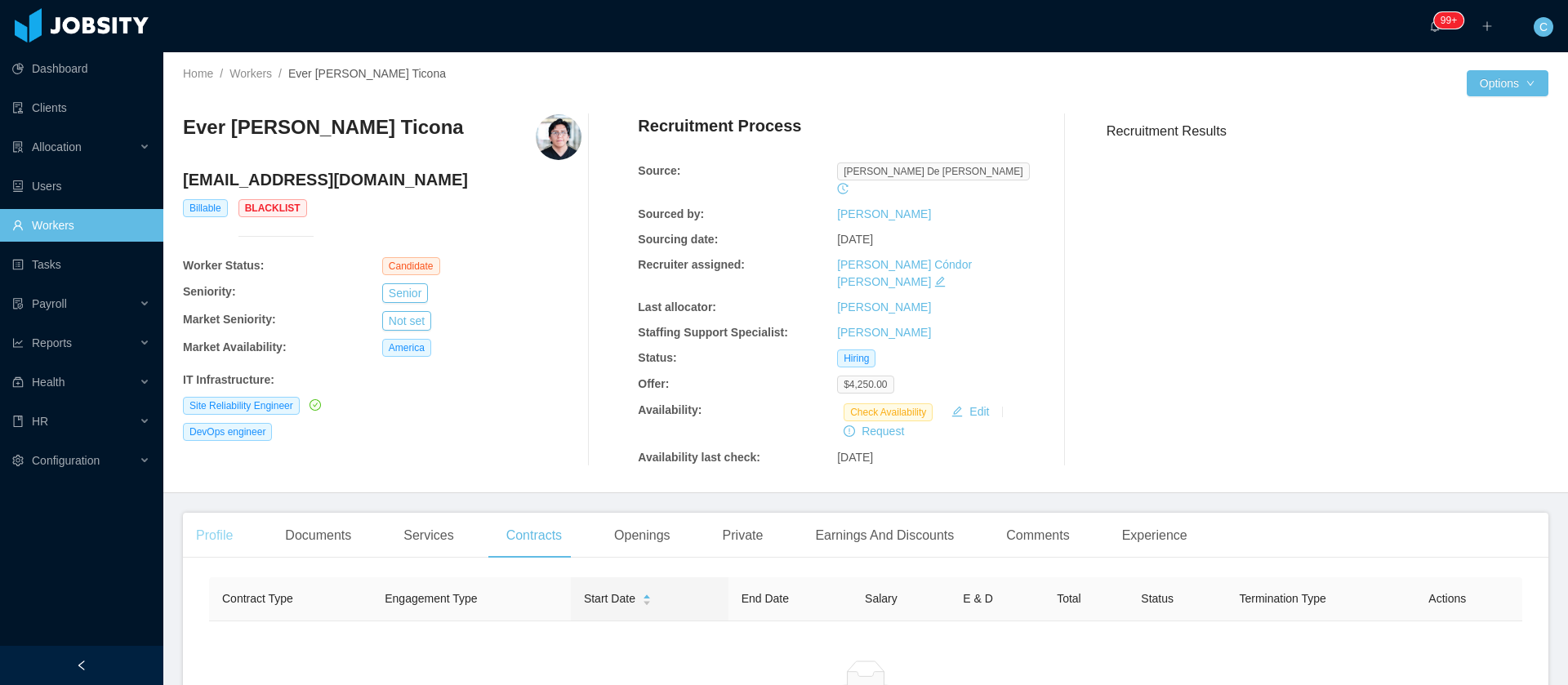
click at [232, 513] on div "Profile" at bounding box center [214, 535] width 63 height 46
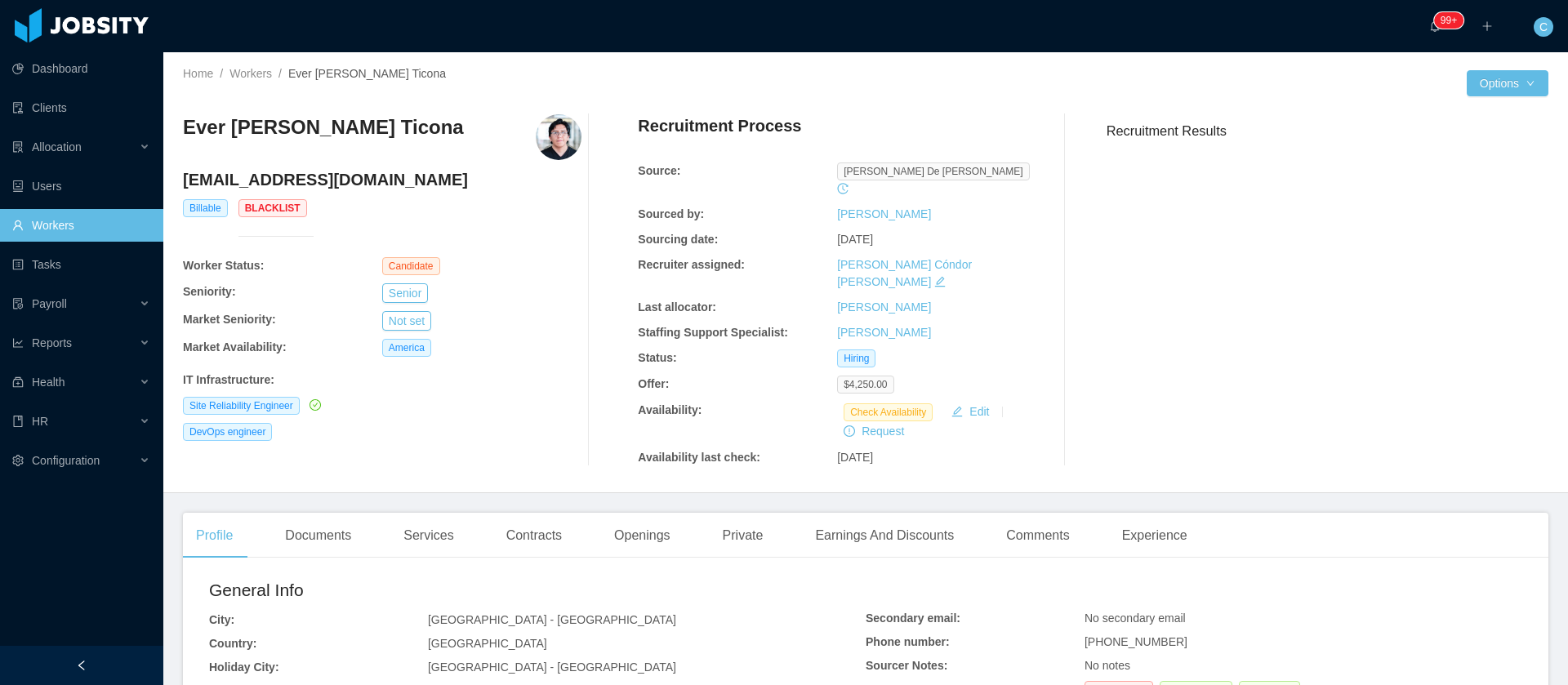
click at [52, 228] on link "Workers" at bounding box center [81, 225] width 138 height 33
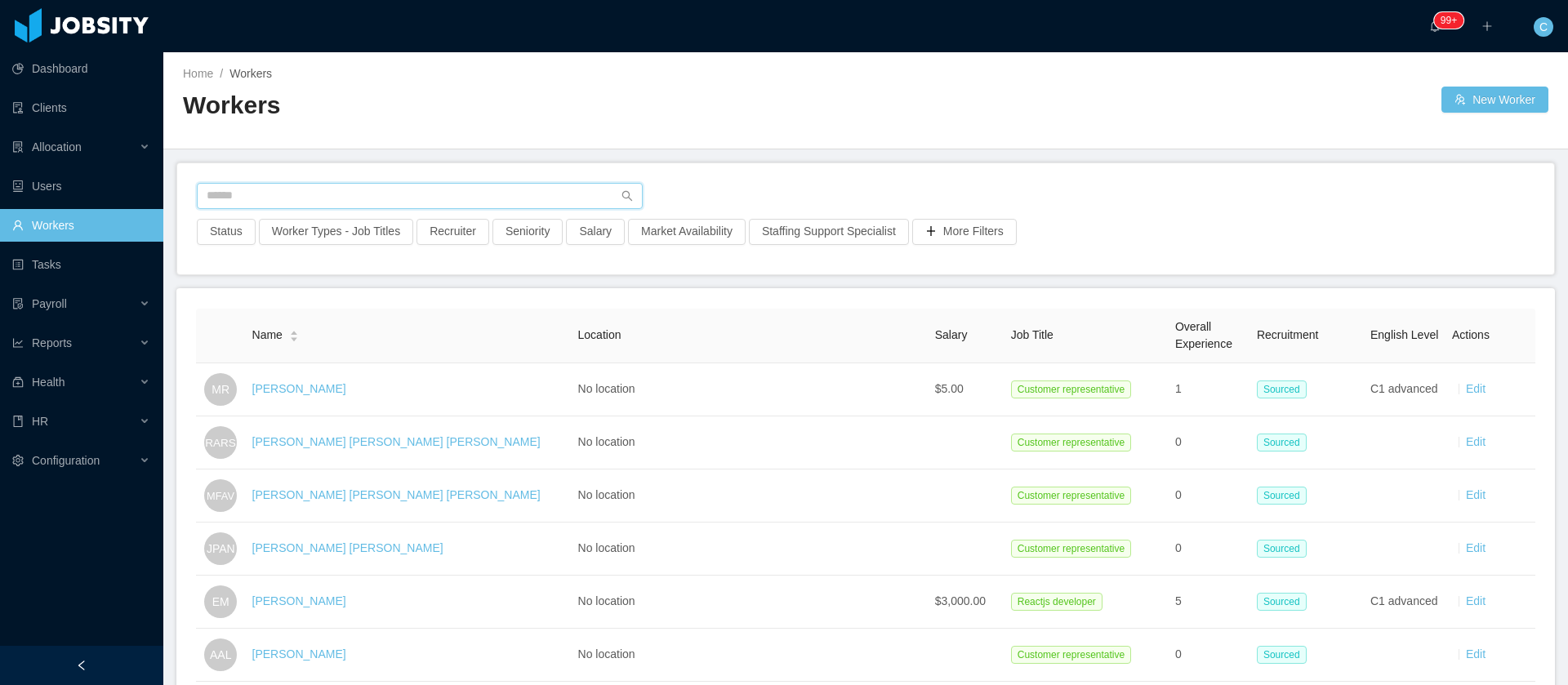
click at [273, 188] on input "text" at bounding box center [419, 196] width 446 height 26
paste input "**********"
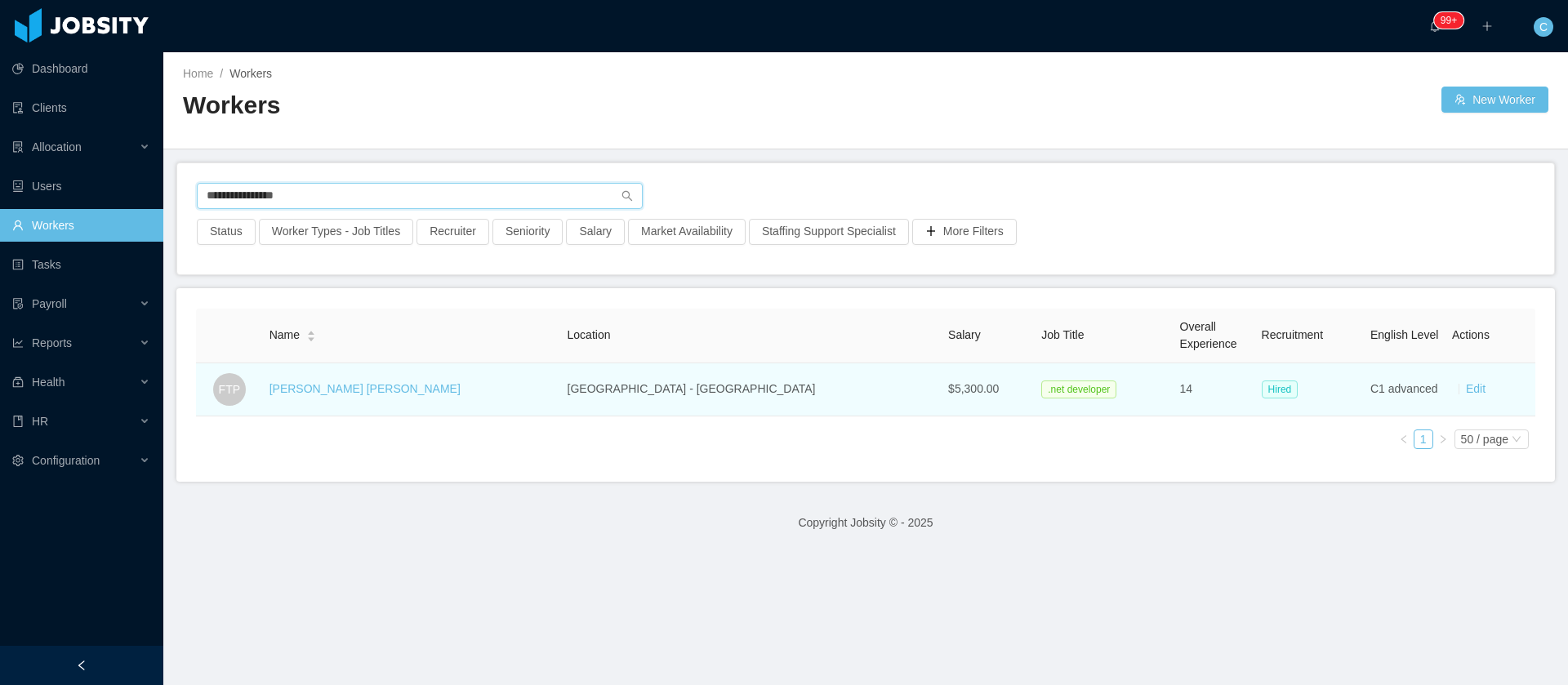
type input "**********"
click at [381, 397] on div "Felipe Teixeira Passamani" at bounding box center [365, 388] width 191 height 17
click at [380, 392] on link "Felipe Teixeira Passamani" at bounding box center [365, 388] width 191 height 13
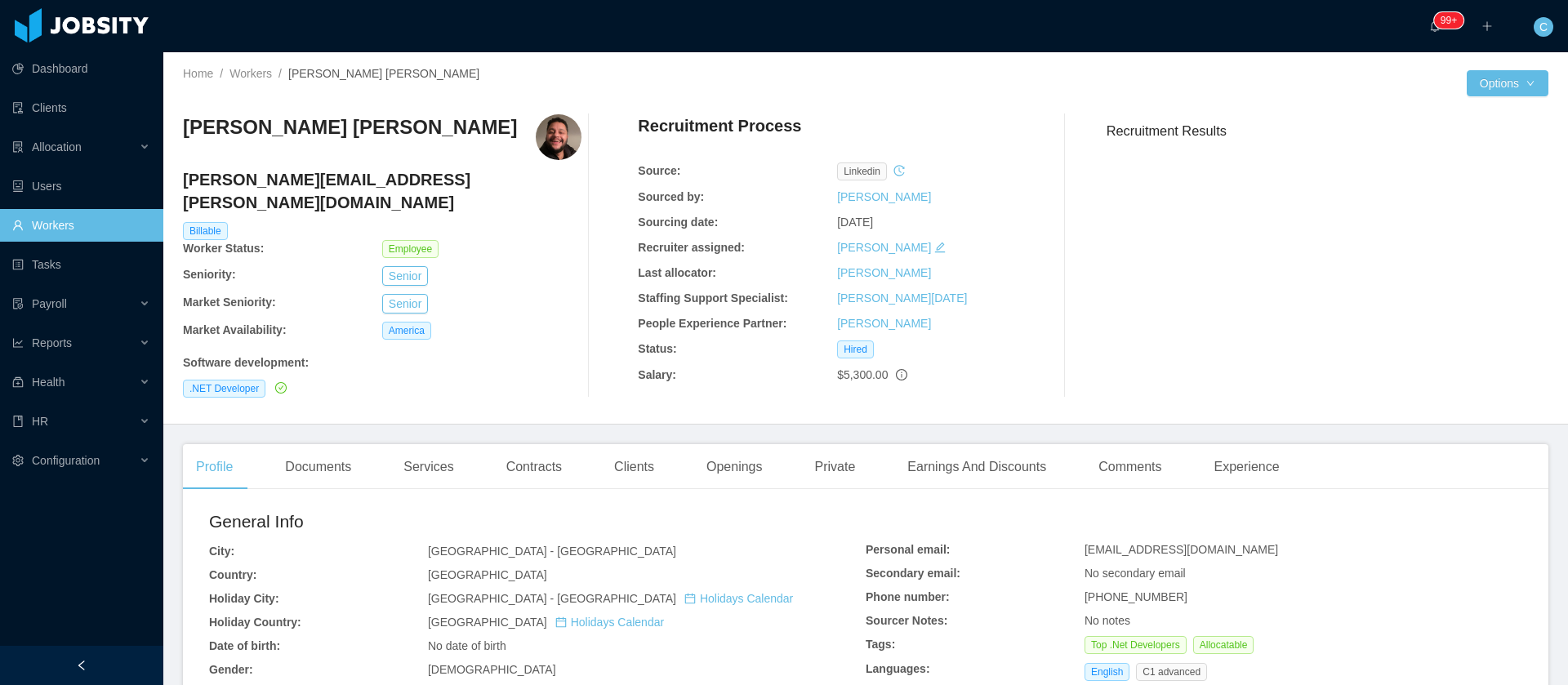
click at [271, 129] on h3 "Felipe Teixeira Passamani" at bounding box center [350, 127] width 334 height 26
copy h3 "Teixeira"
click at [98, 232] on link "Workers" at bounding box center [81, 225] width 138 height 33
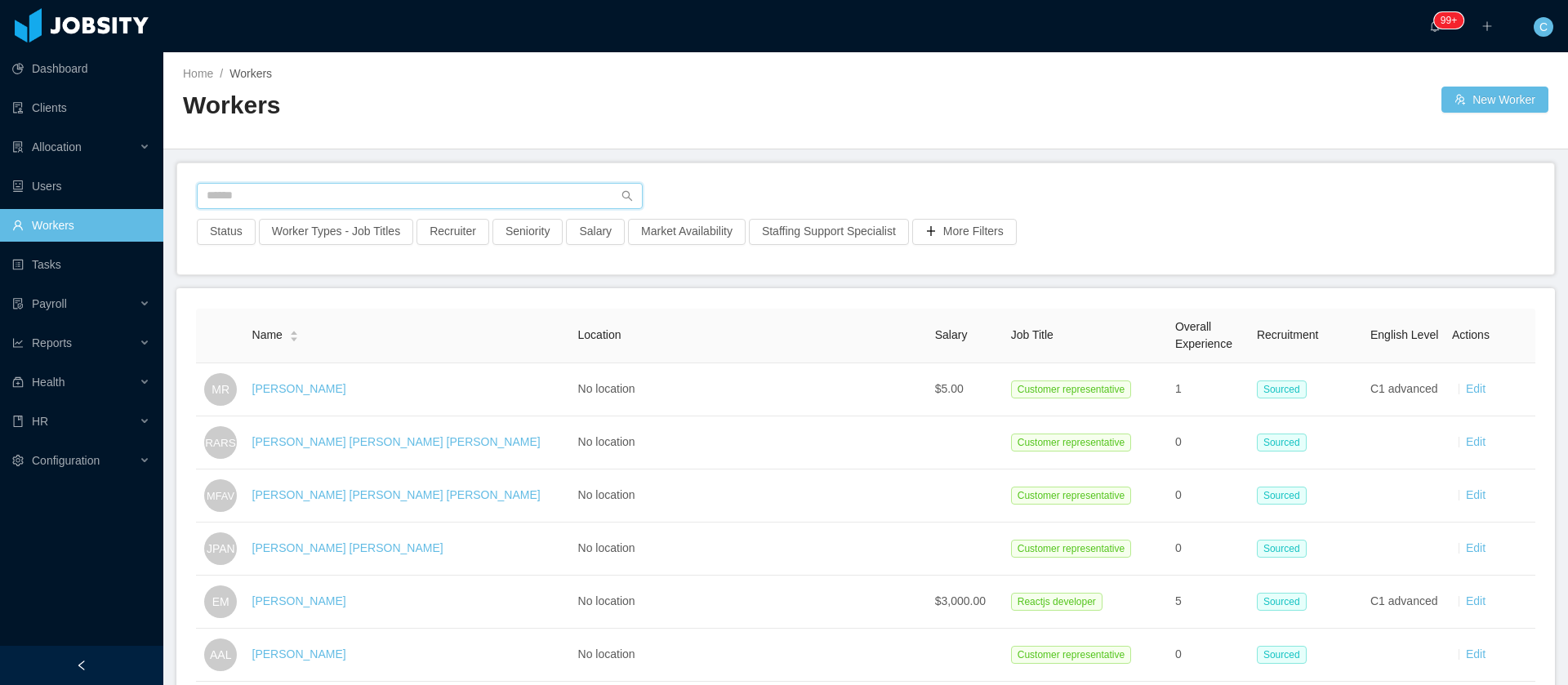
click at [281, 193] on input "text" at bounding box center [419, 196] width 446 height 26
paste input "**********"
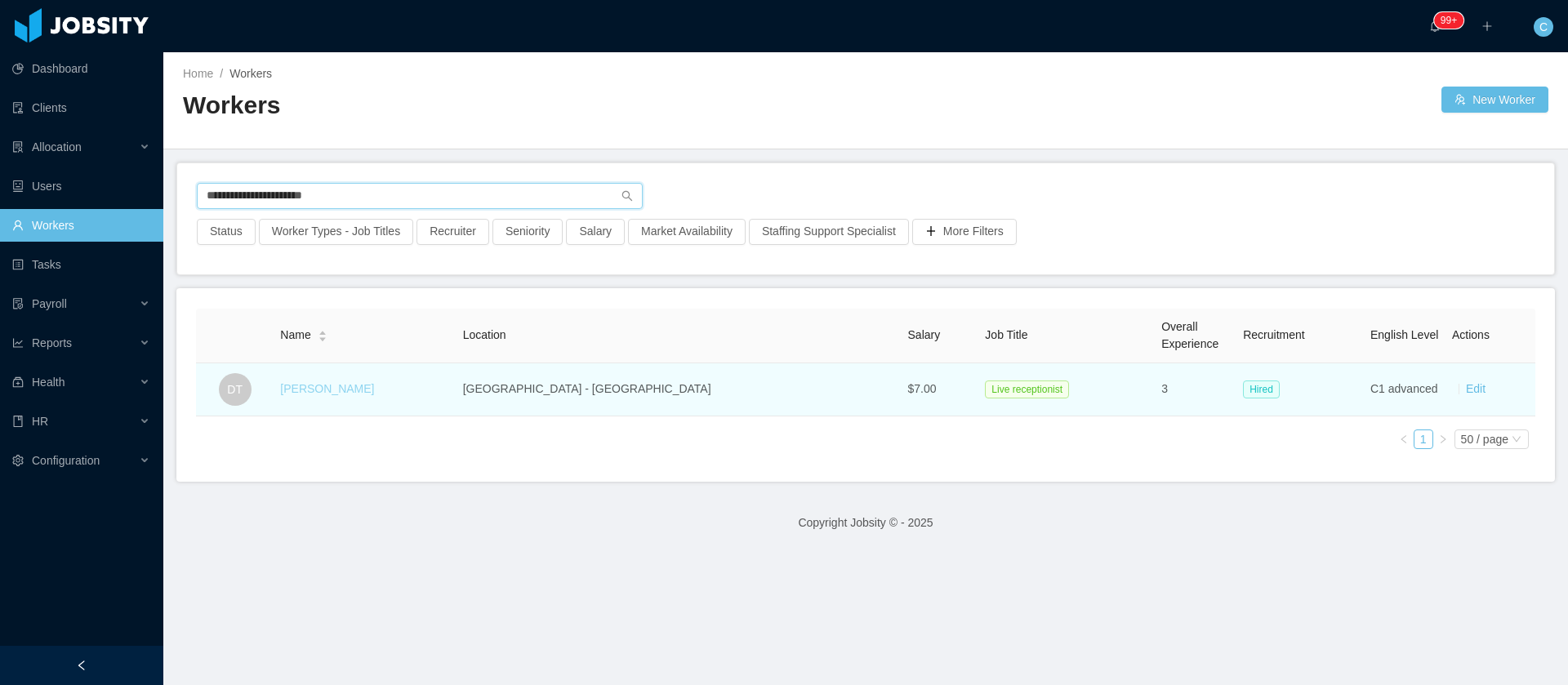
type input "**********"
click at [335, 386] on link "Daniela Torres" at bounding box center [327, 388] width 94 height 13
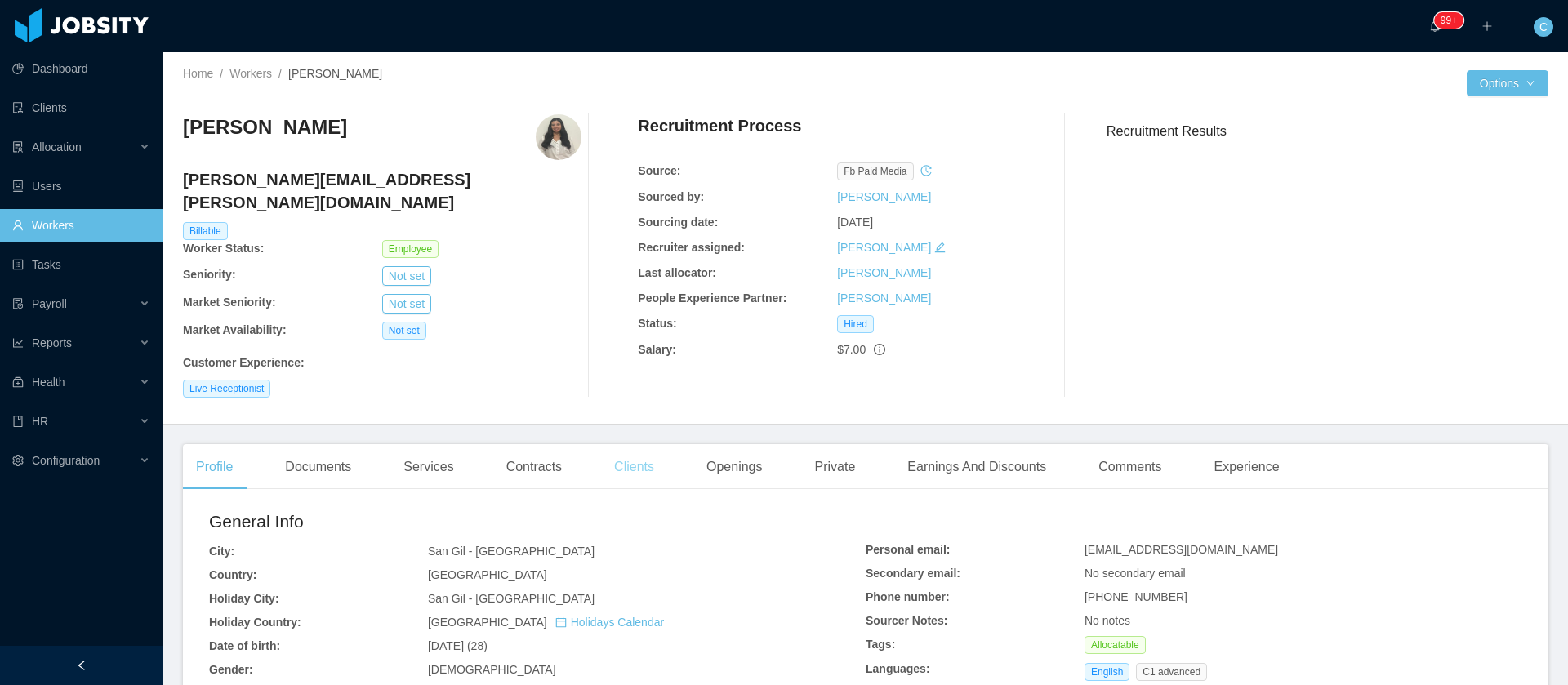
click at [622, 444] on div "Clients" at bounding box center [634, 466] width 66 height 46
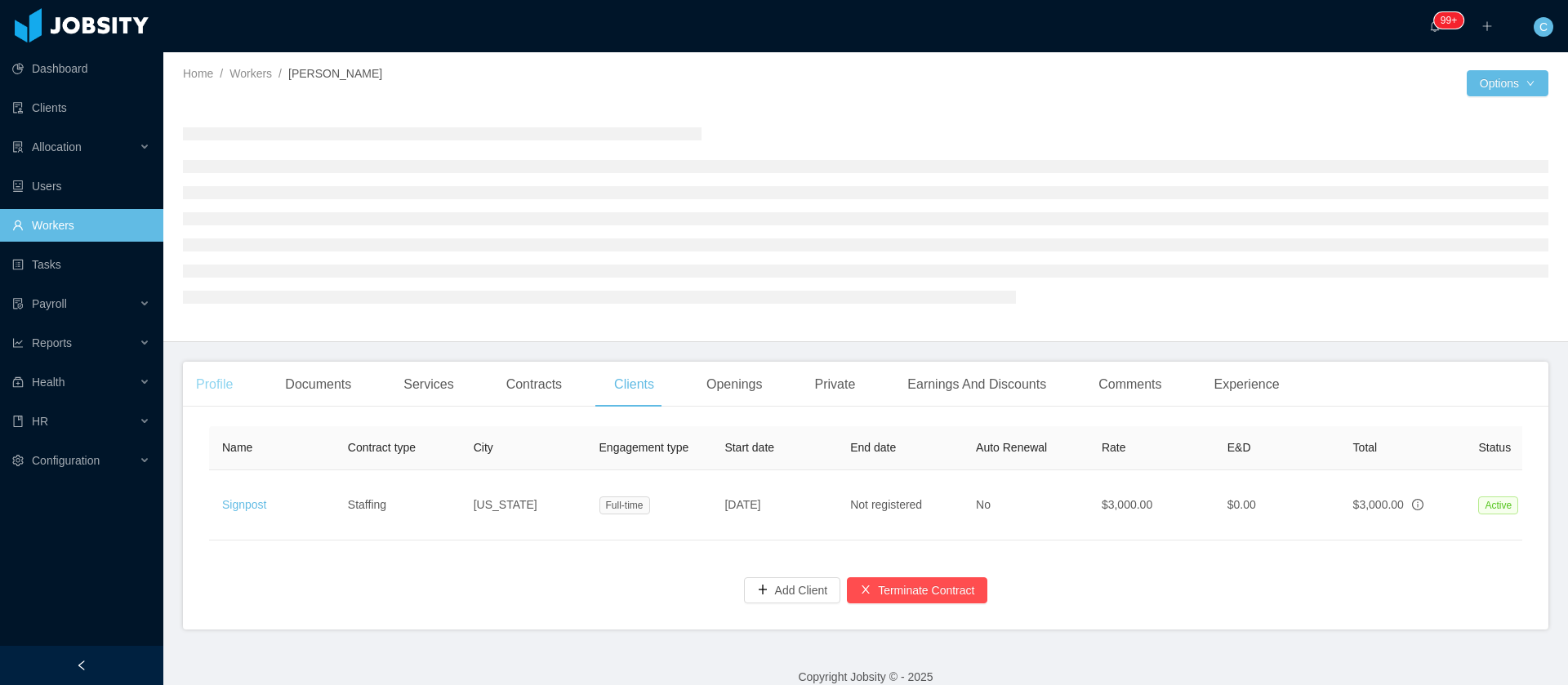
click at [214, 386] on div "Profile" at bounding box center [214, 384] width 63 height 46
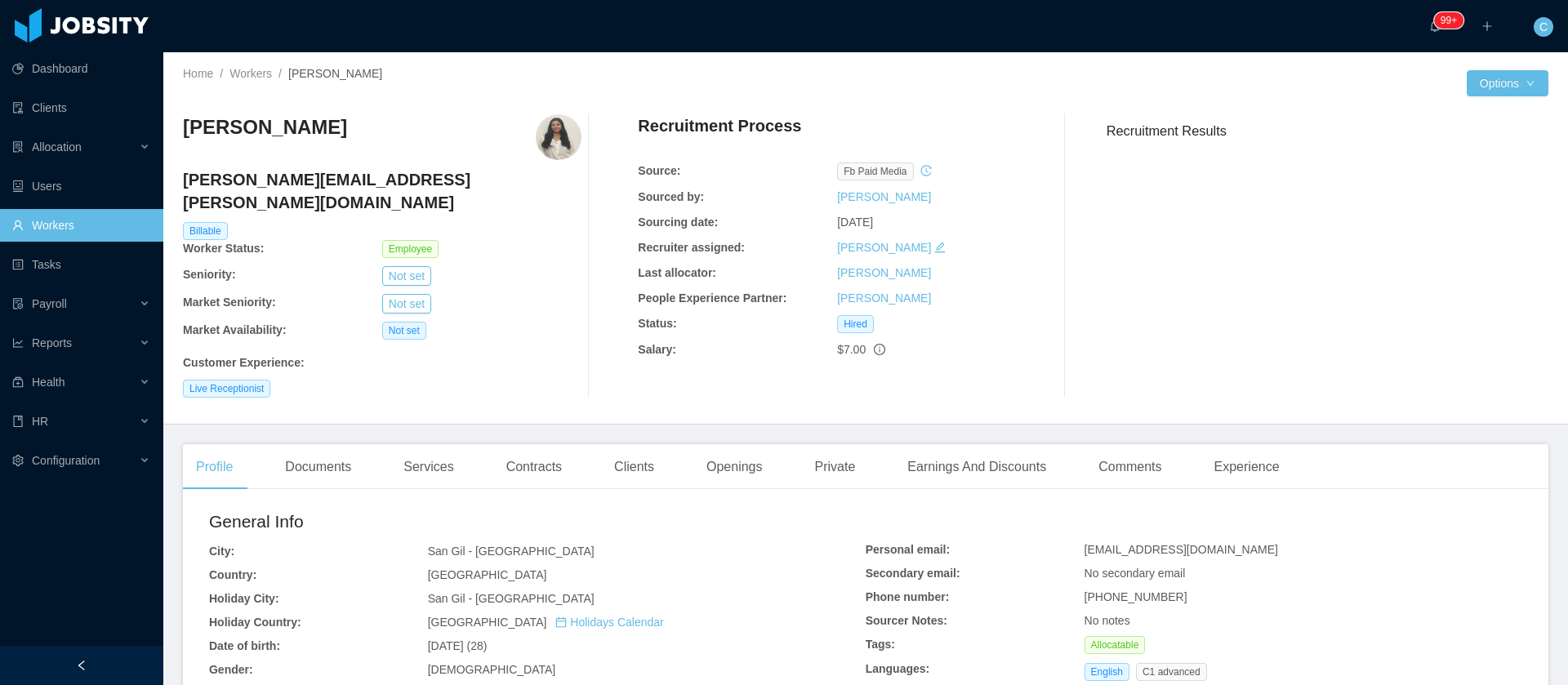
click at [91, 220] on link "Workers" at bounding box center [81, 225] width 138 height 33
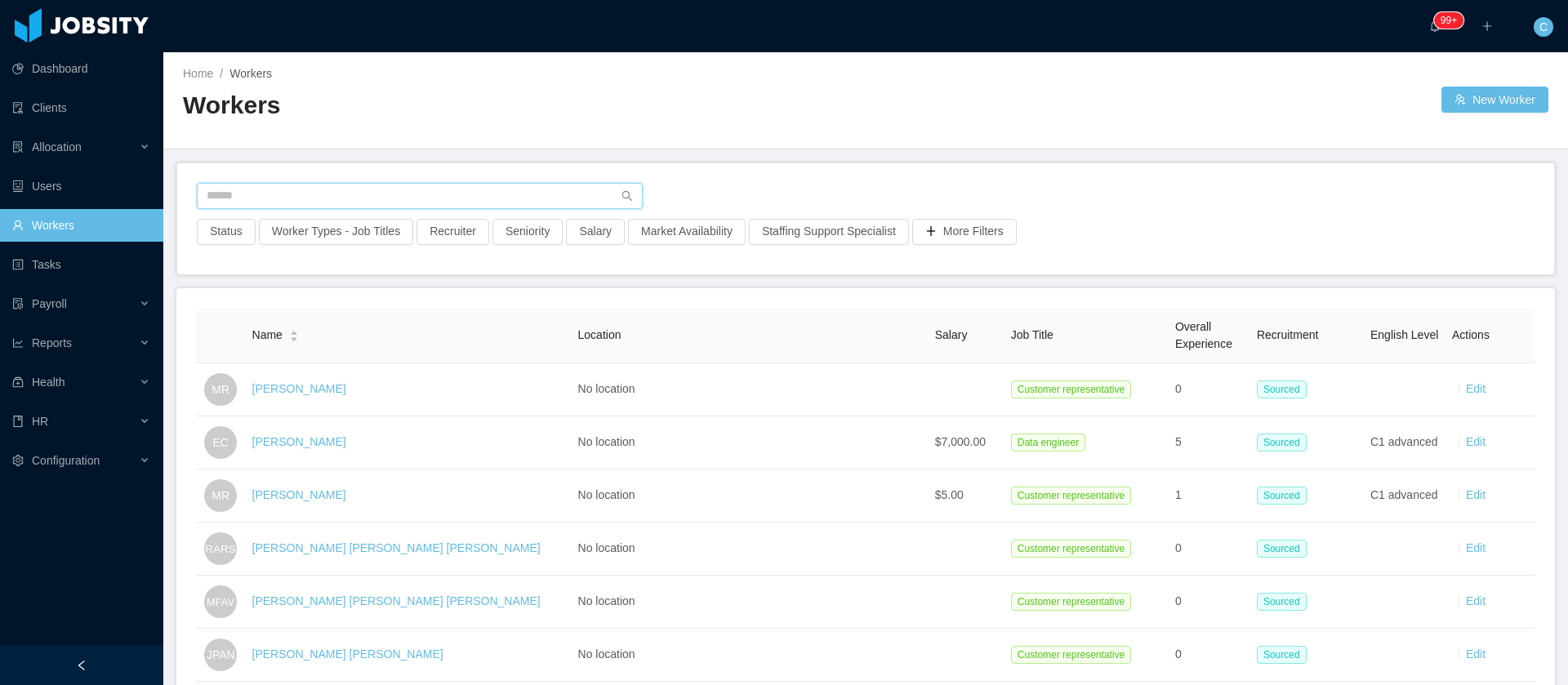
click at [294, 203] on input "text" at bounding box center [419, 196] width 446 height 26
paste input "**********"
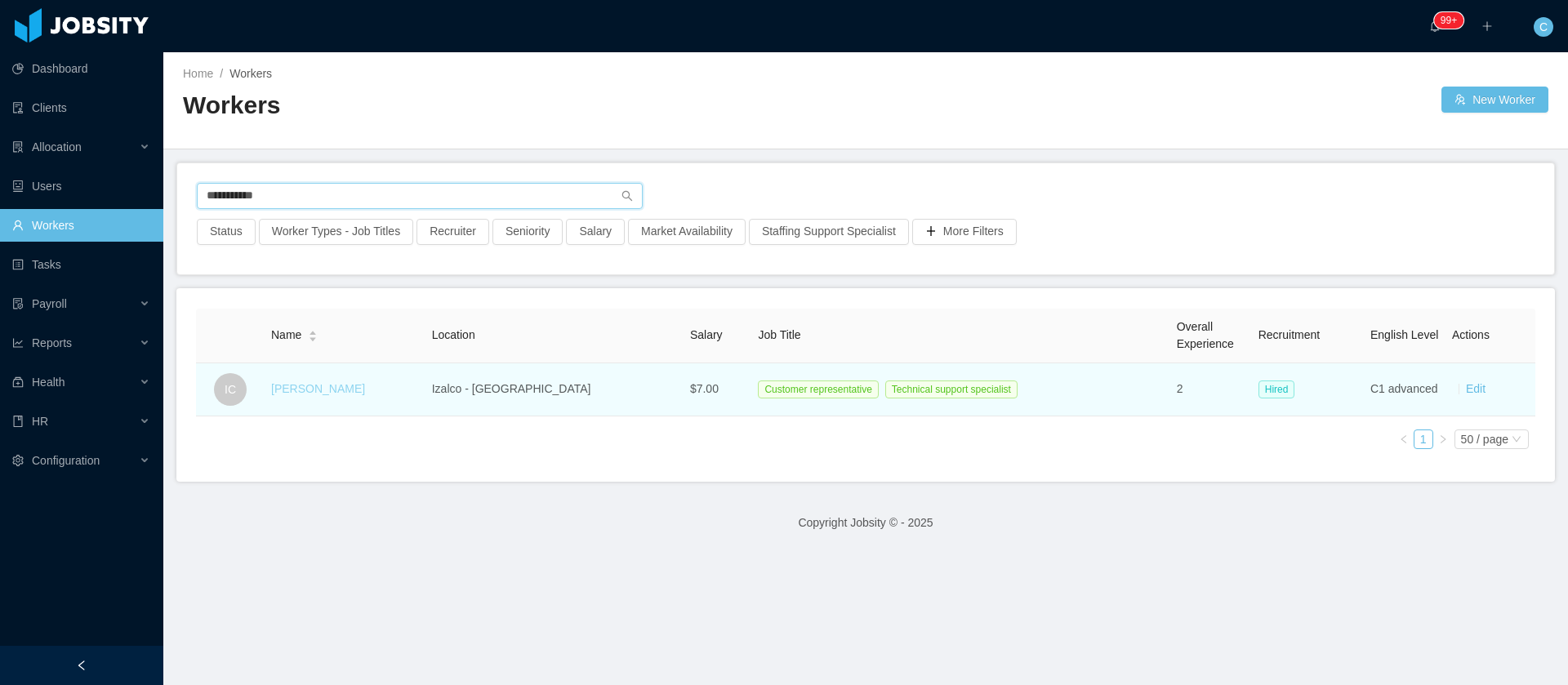
type input "**********"
click at [320, 393] on link "Israel Cruz" at bounding box center [318, 388] width 94 height 13
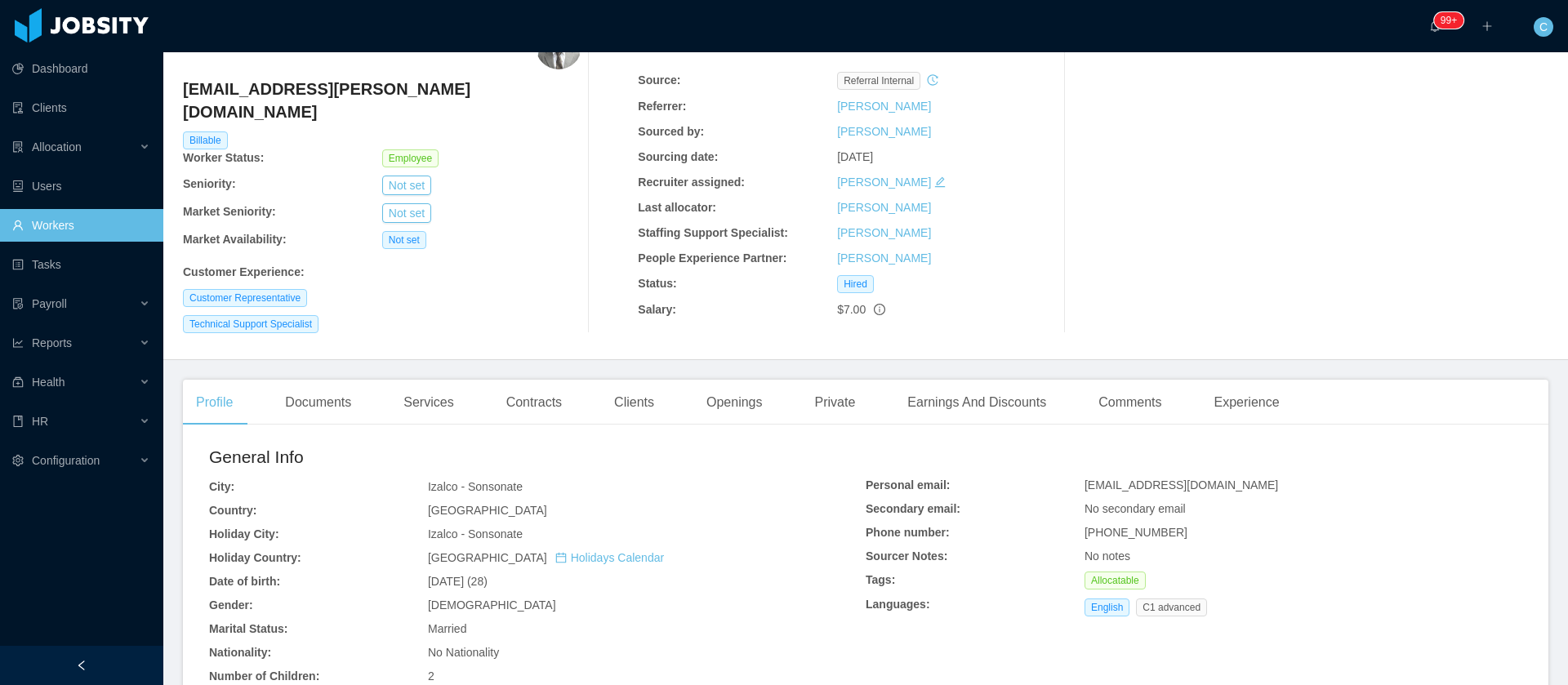
scroll to position [122, 0]
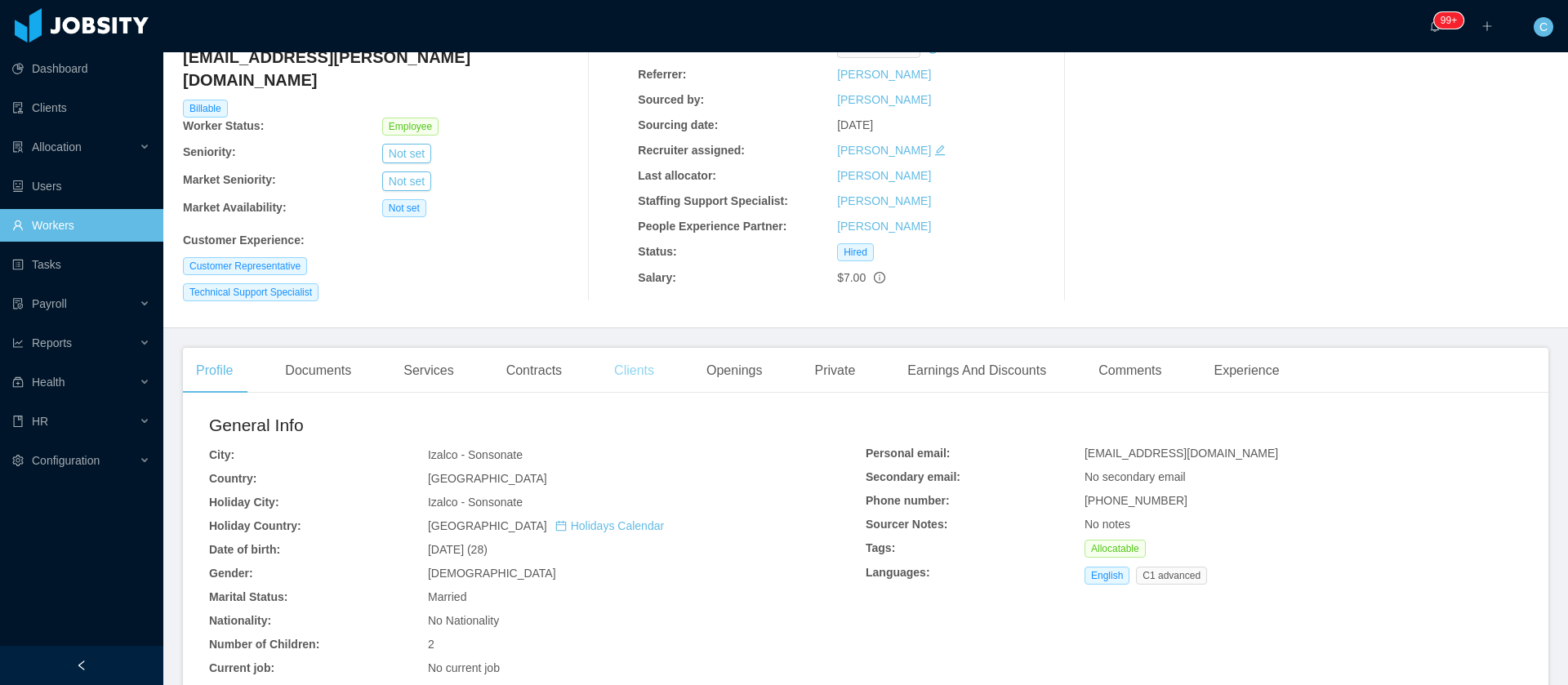
click at [619, 361] on div "Clients" at bounding box center [634, 370] width 66 height 46
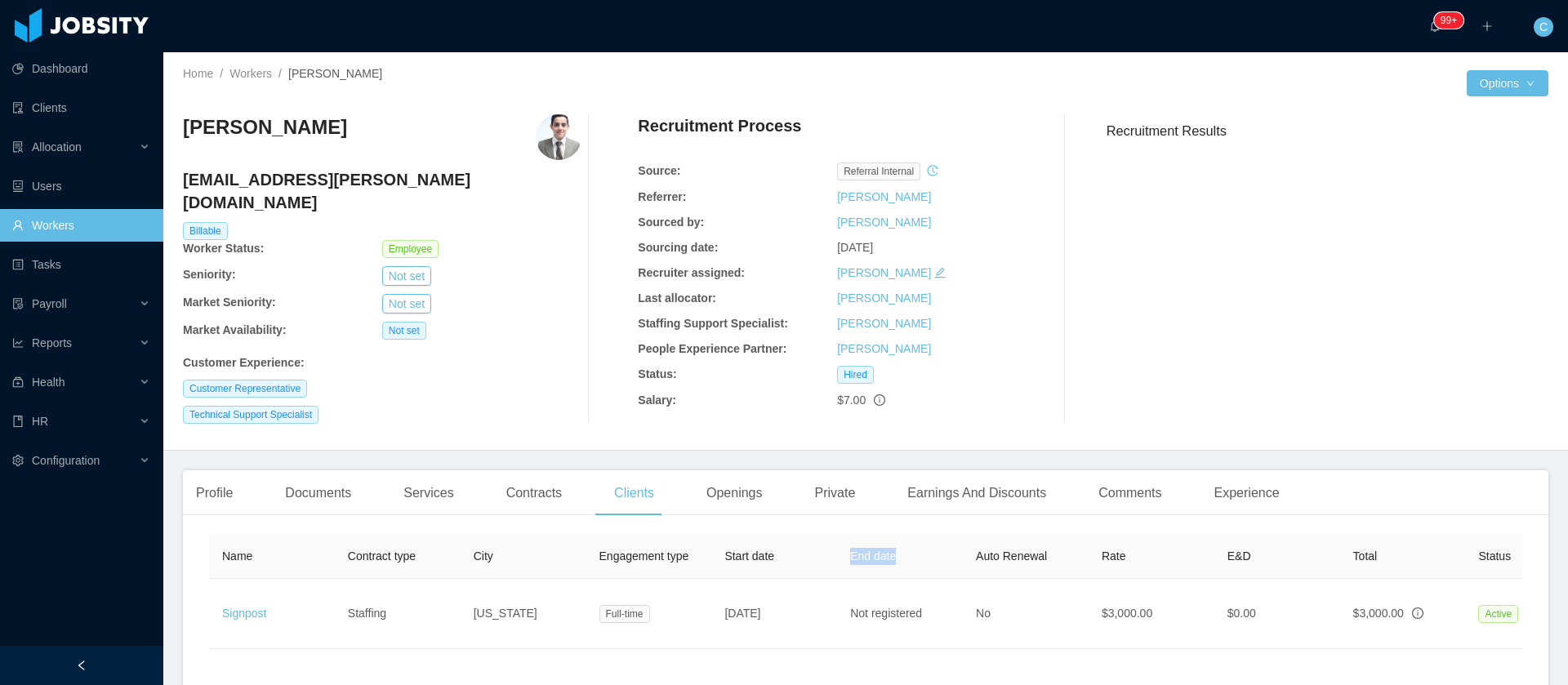
drag, startPoint x: 910, startPoint y: 537, endPoint x: 849, endPoint y: 539, distance: 61.0
click at [849, 539] on th "End date" at bounding box center [900, 556] width 126 height 44
copy span "End date"
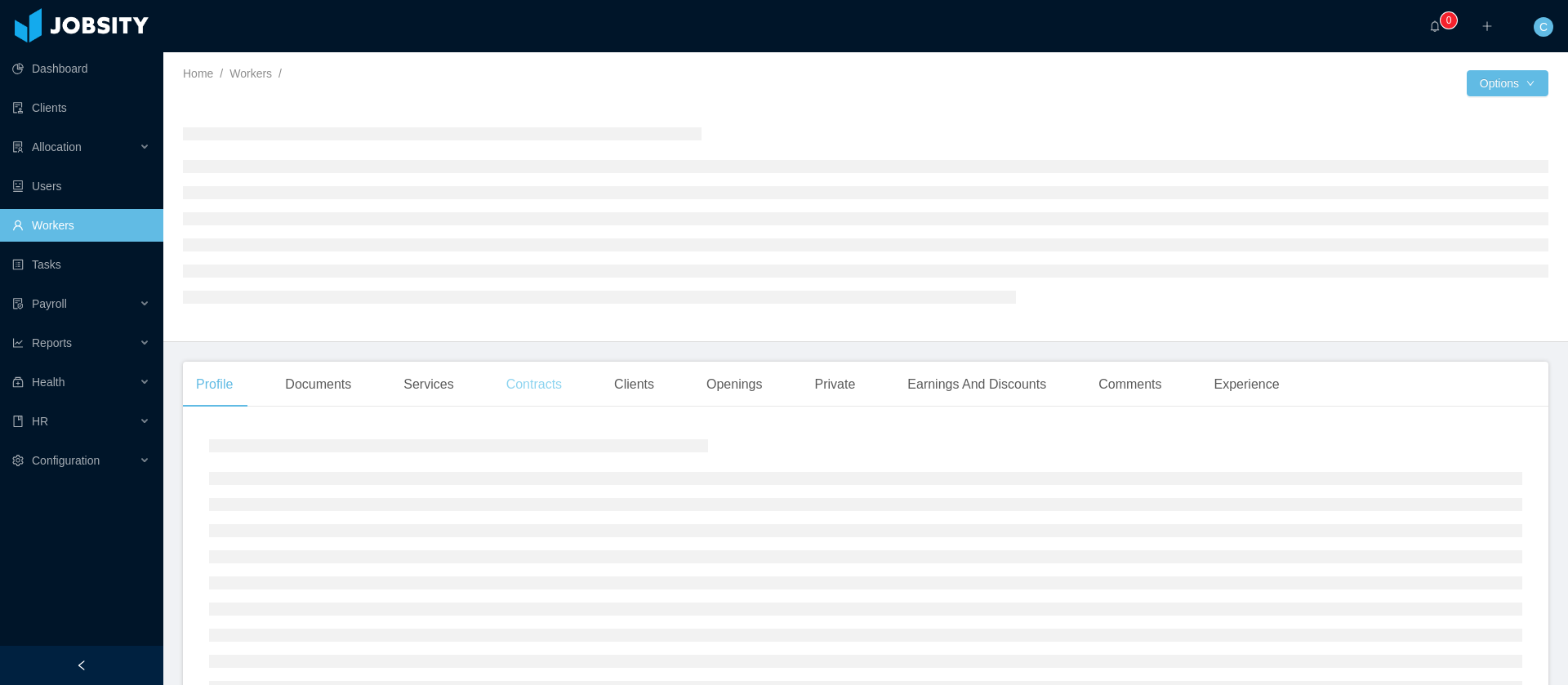
click at [514, 389] on div "Contracts" at bounding box center [533, 384] width 81 height 46
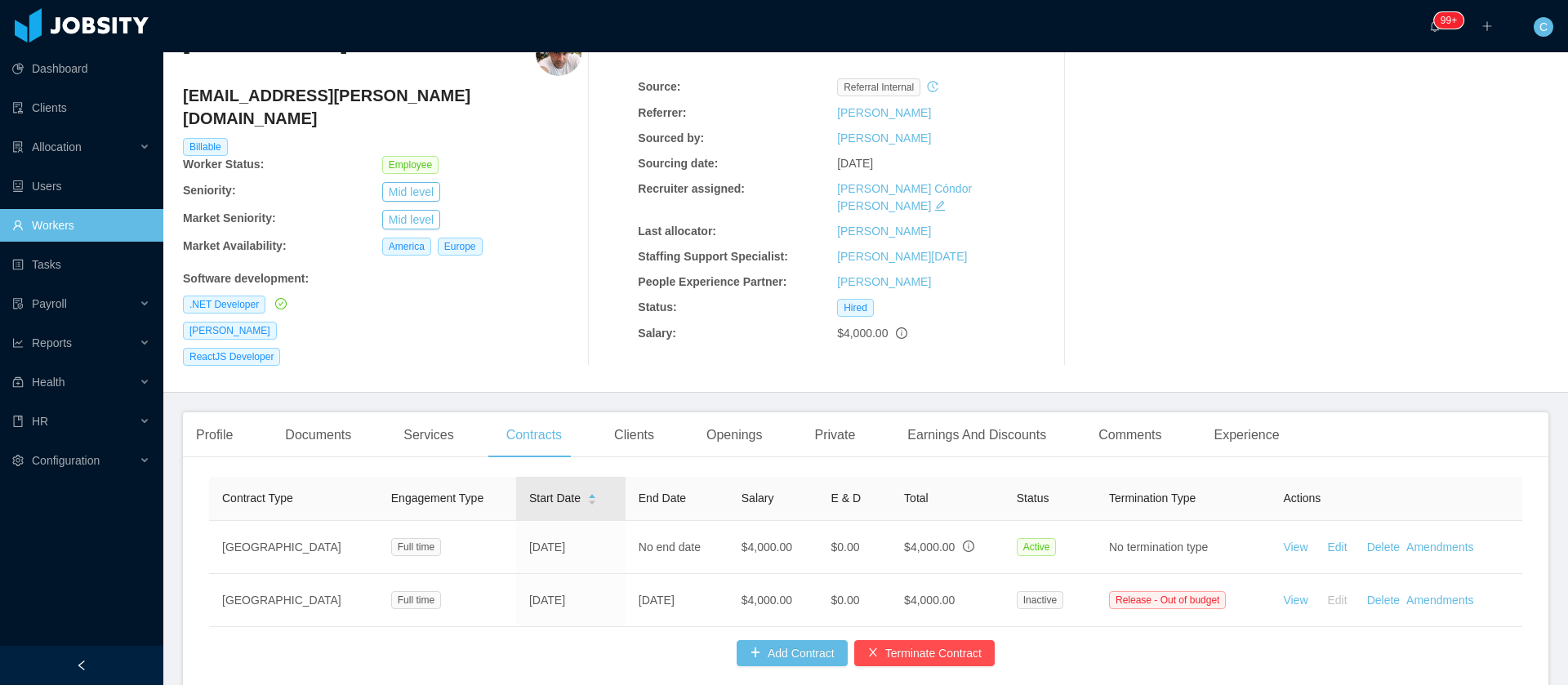
scroll to position [122, 0]
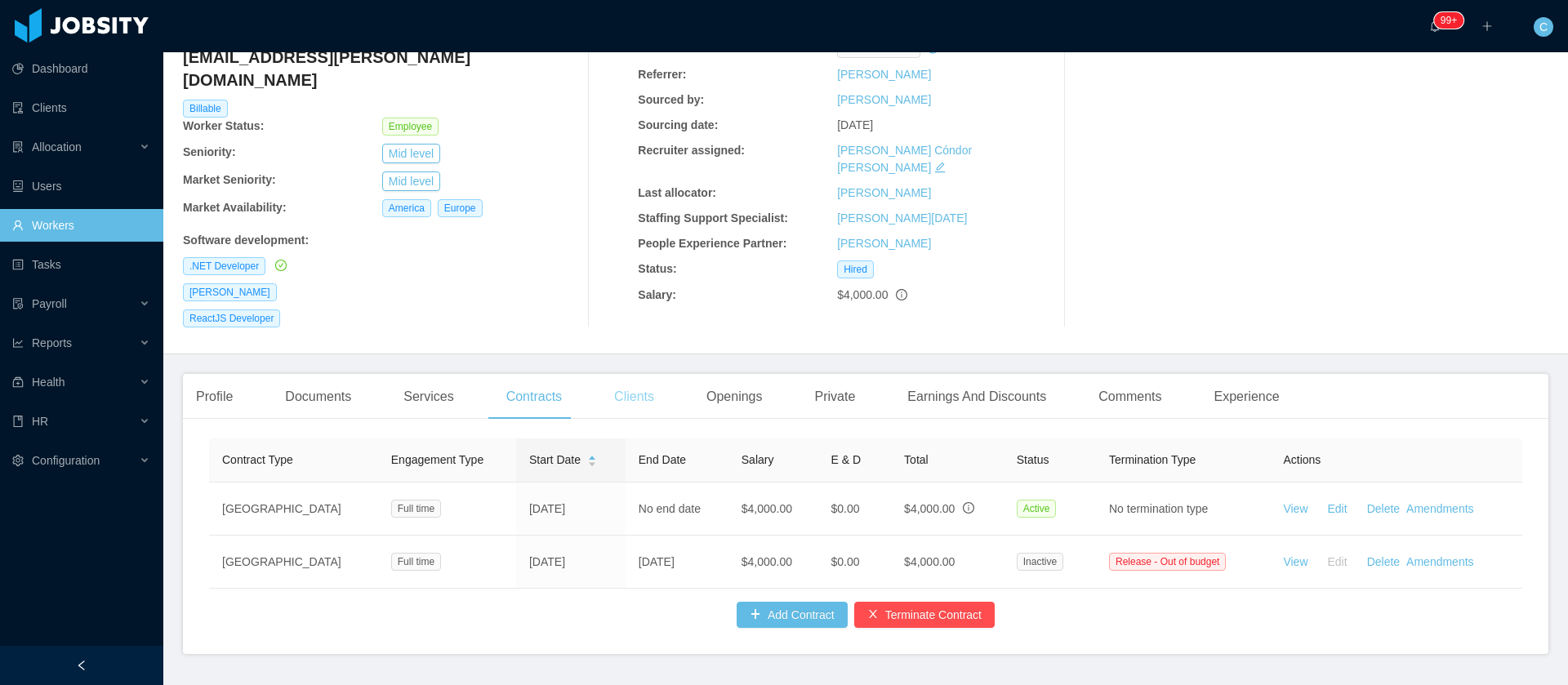
click at [625, 374] on div "Clients" at bounding box center [634, 397] width 66 height 46
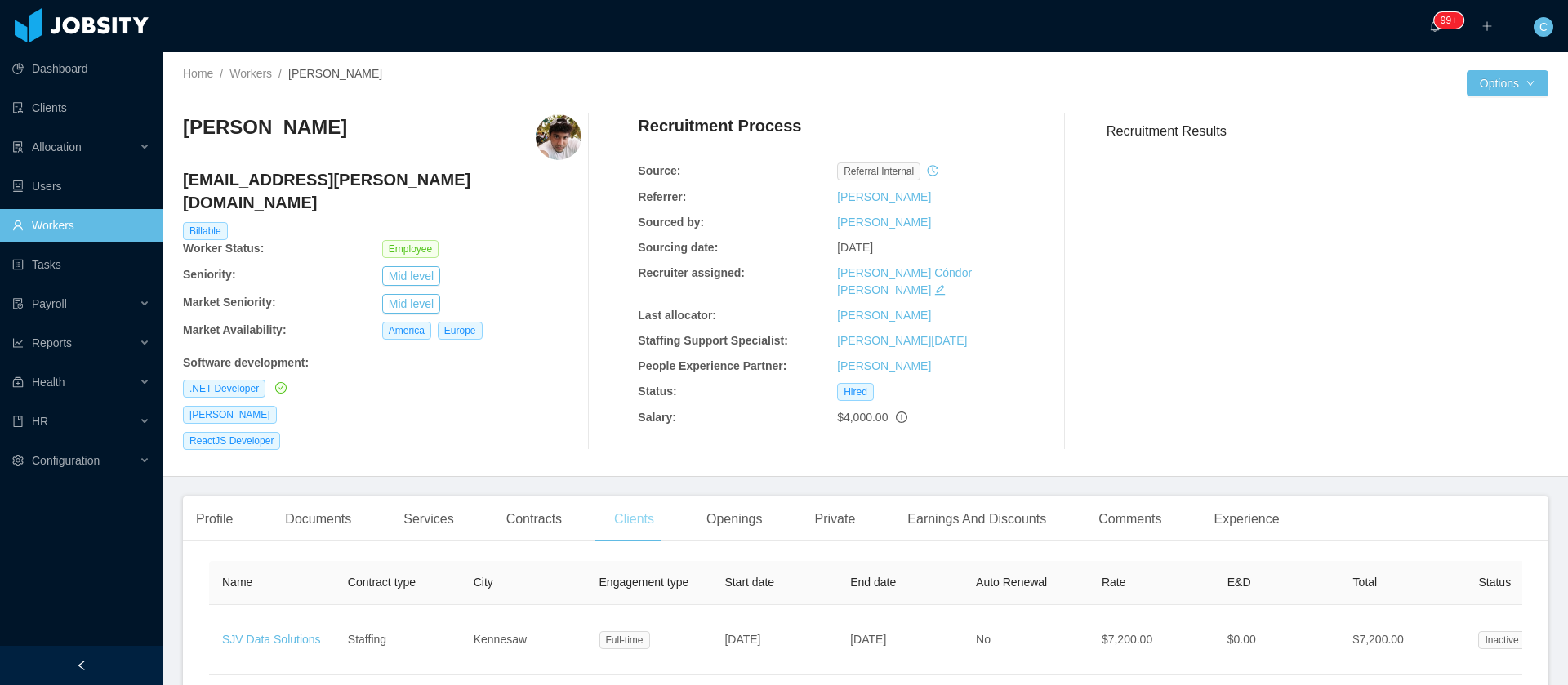
scroll to position [122, 0]
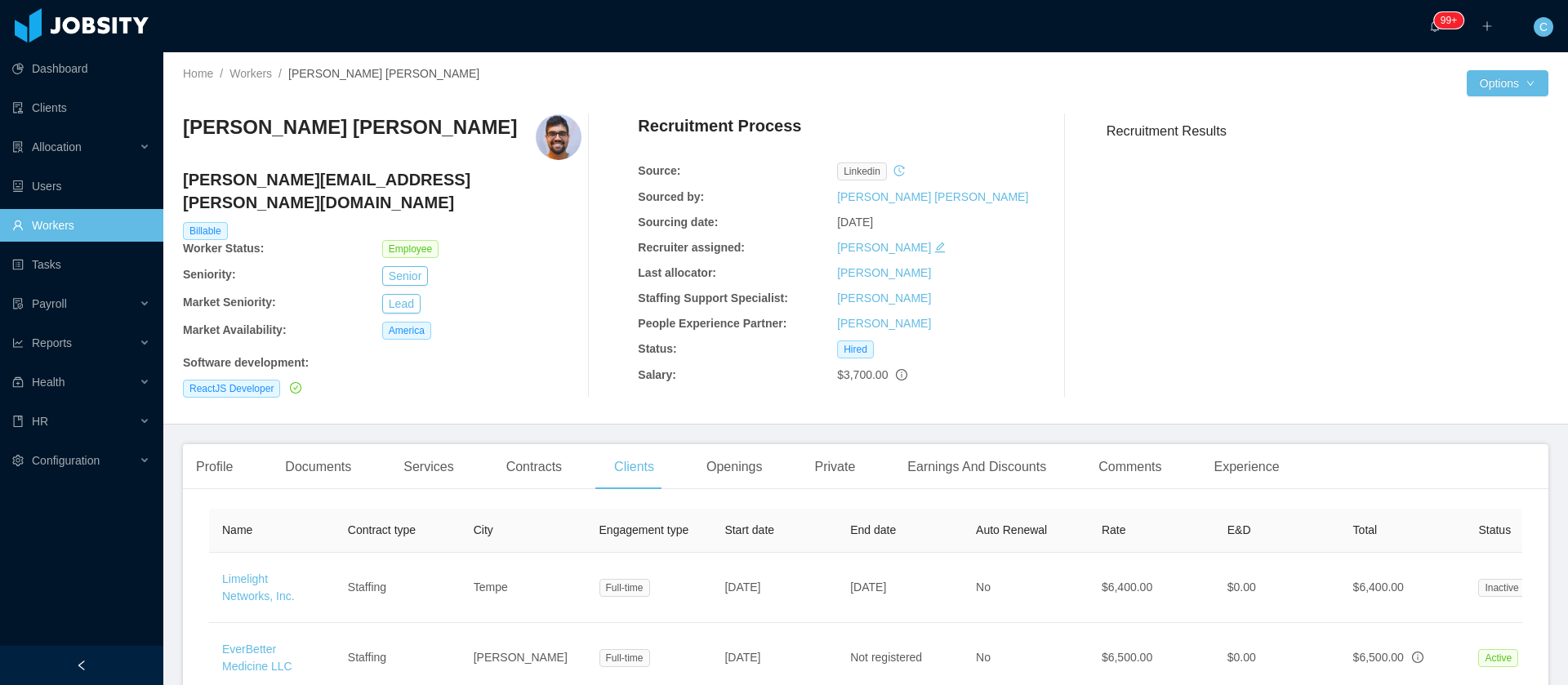
click at [81, 223] on link "Workers" at bounding box center [81, 225] width 138 height 33
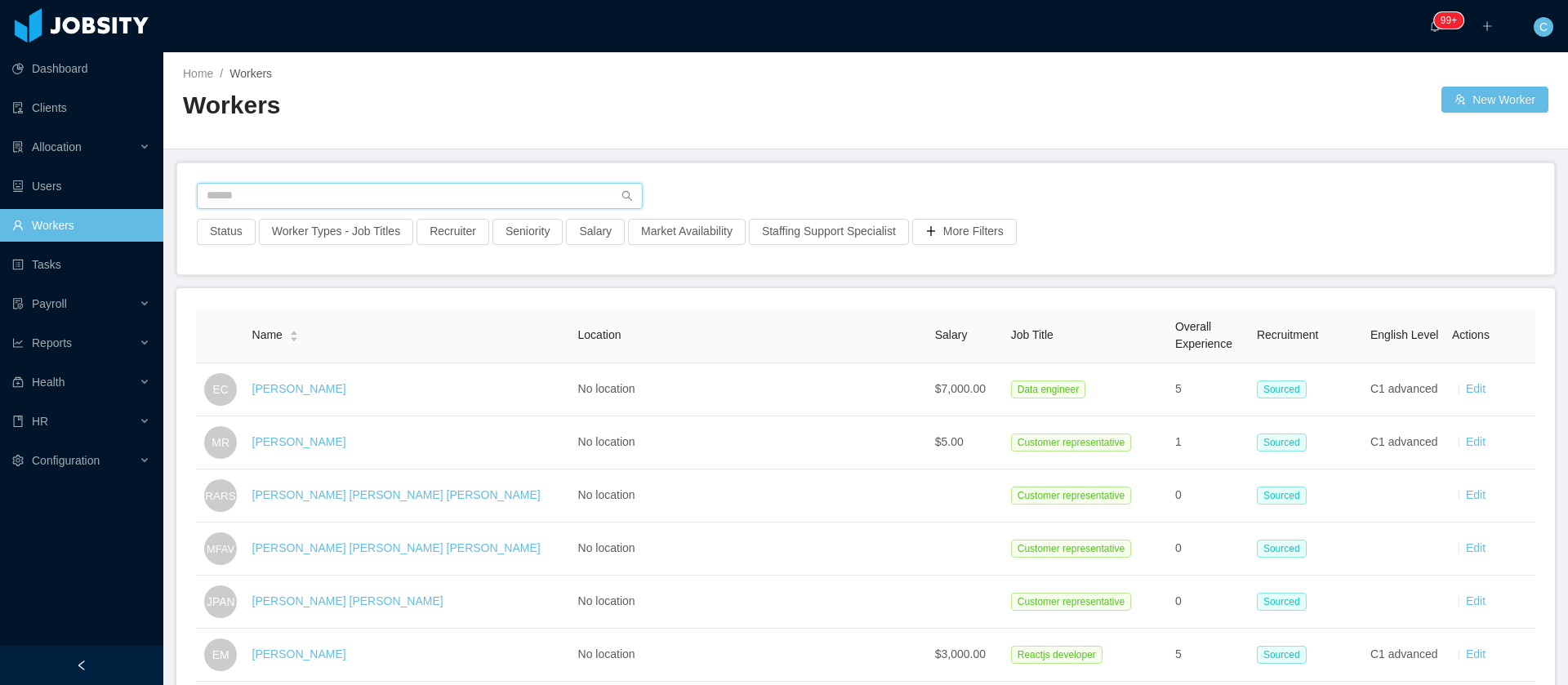
click at [277, 196] on input "text" at bounding box center [419, 196] width 446 height 26
paste input "**********"
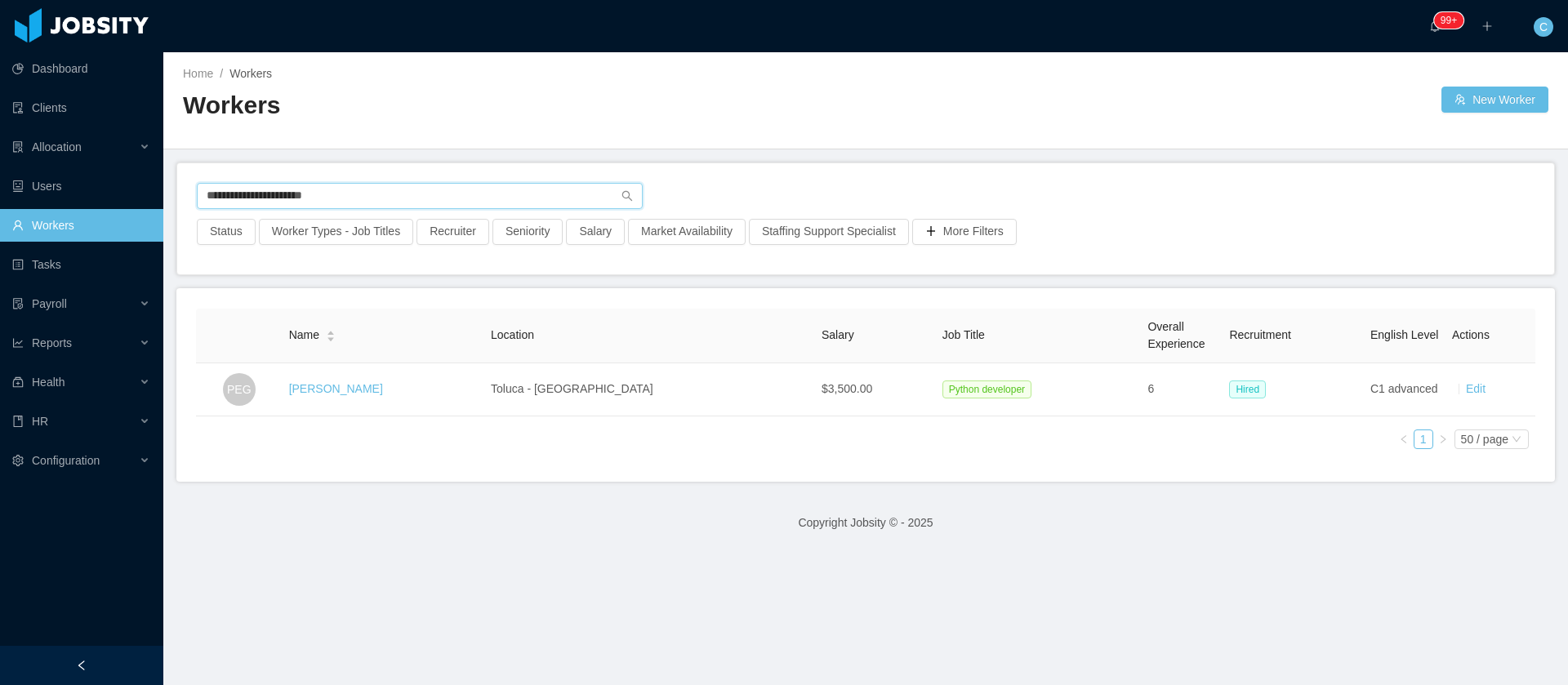
click at [283, 199] on input "**********" at bounding box center [419, 196] width 446 height 26
paste input "text"
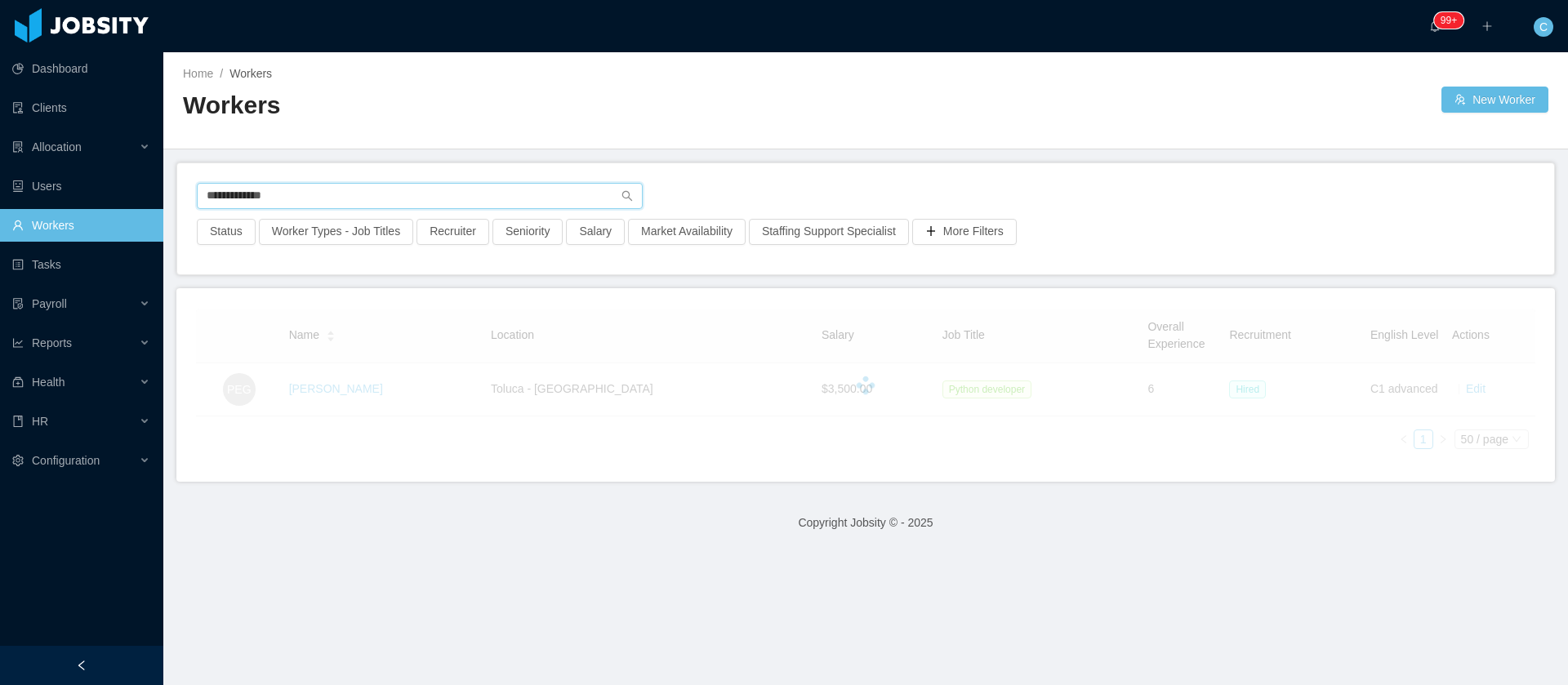
type input "**********"
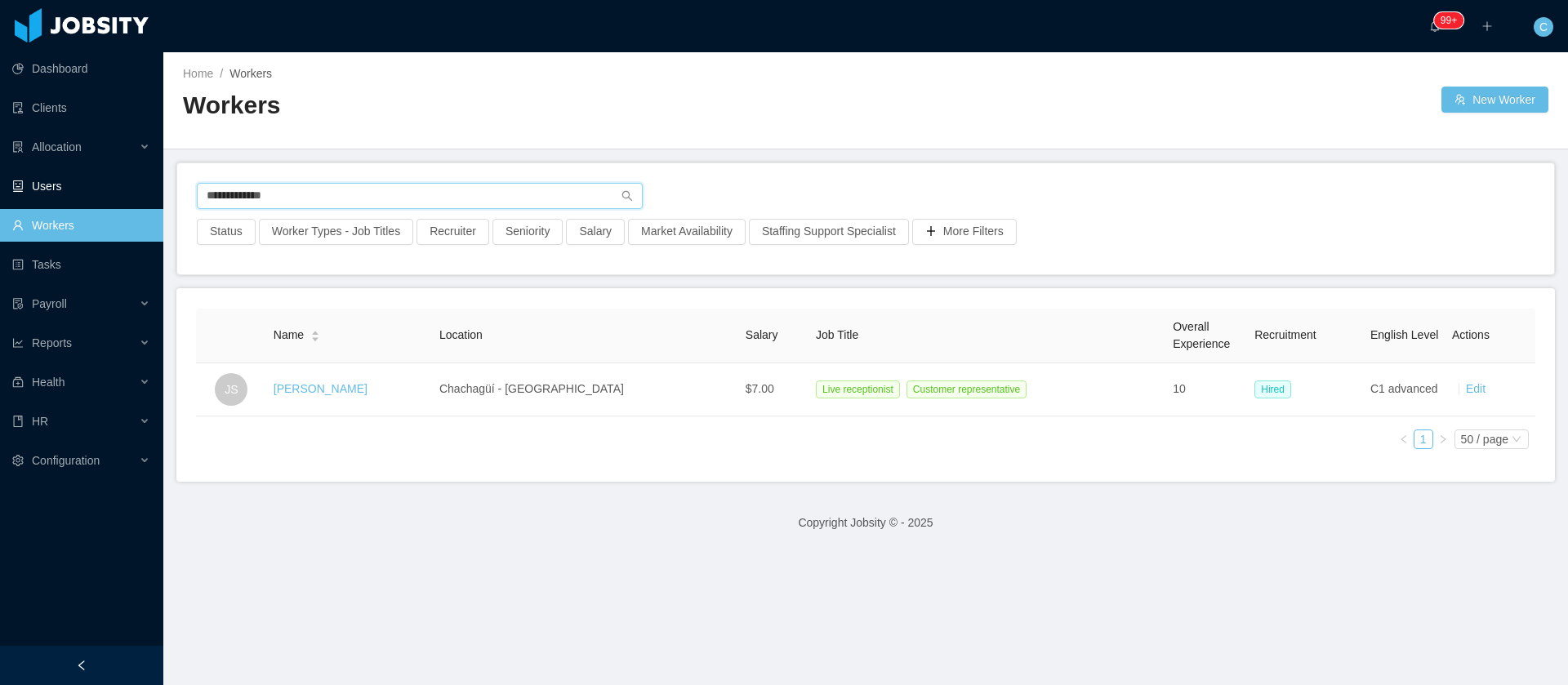
drag, startPoint x: 130, startPoint y: 196, endPoint x: 159, endPoint y: 225, distance: 41.0
click at [102, 199] on section "**********" at bounding box center [784, 342] width 1568 height 685
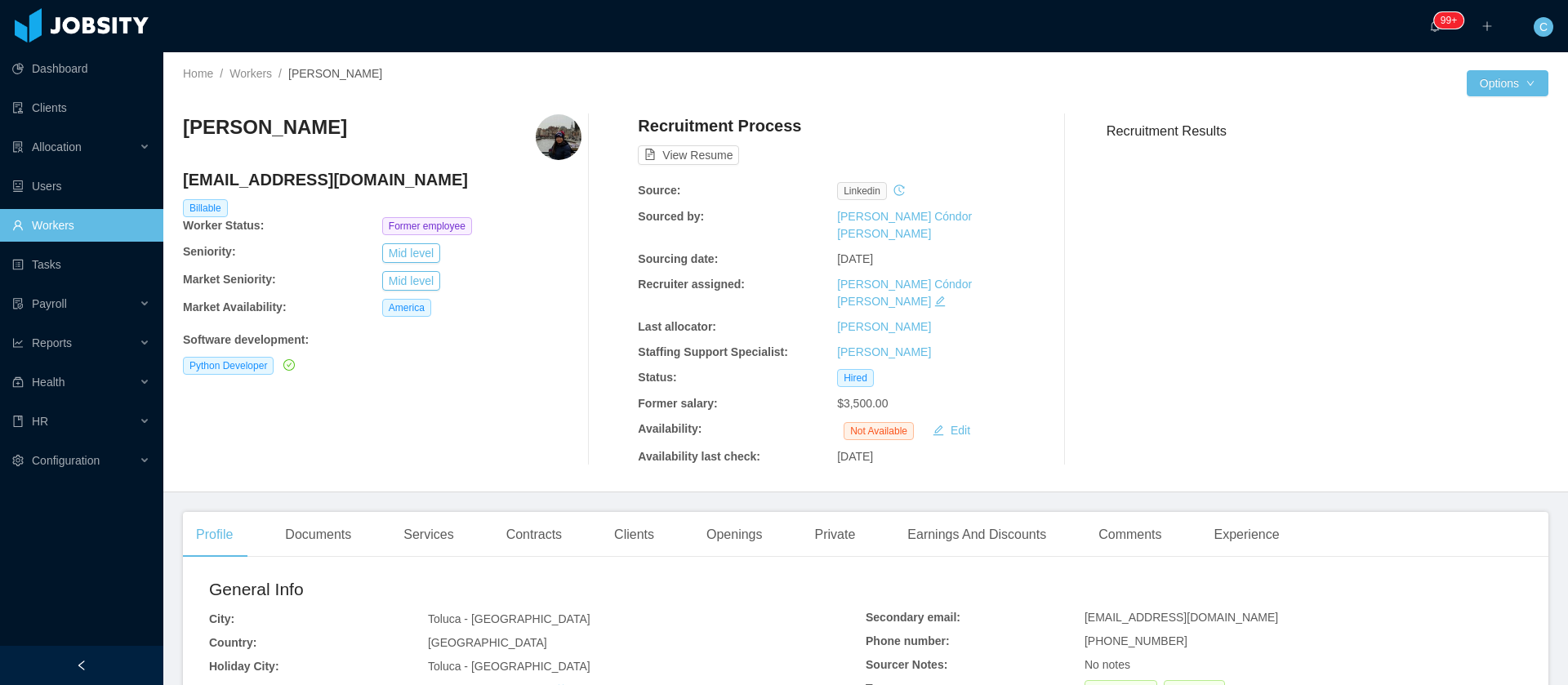
click at [656, 512] on div "Clients" at bounding box center [634, 534] width 66 height 46
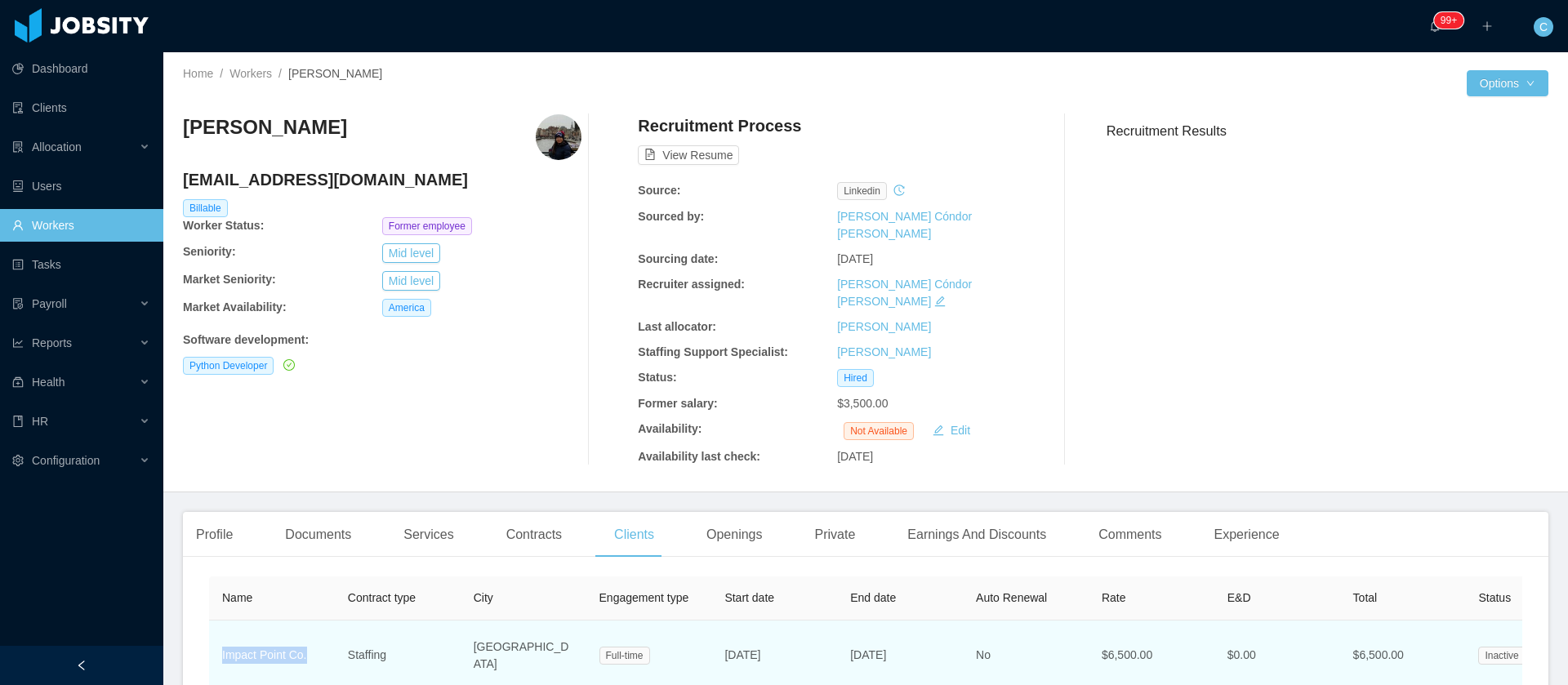
drag, startPoint x: 308, startPoint y: 632, endPoint x: 223, endPoint y: 623, distance: 85.5
click at [223, 623] on td "Impact Point Co." at bounding box center [272, 656] width 126 height 71
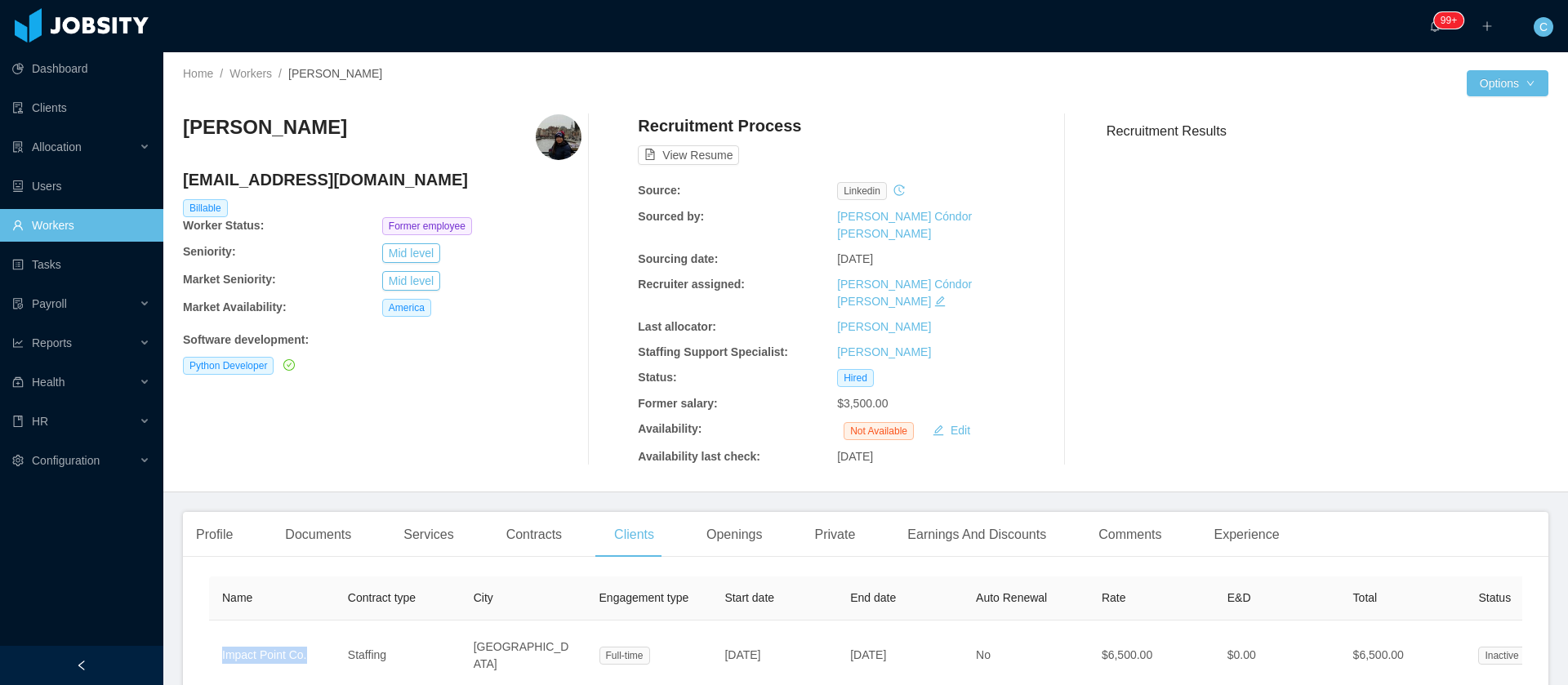
copy link "Impact Point Co."
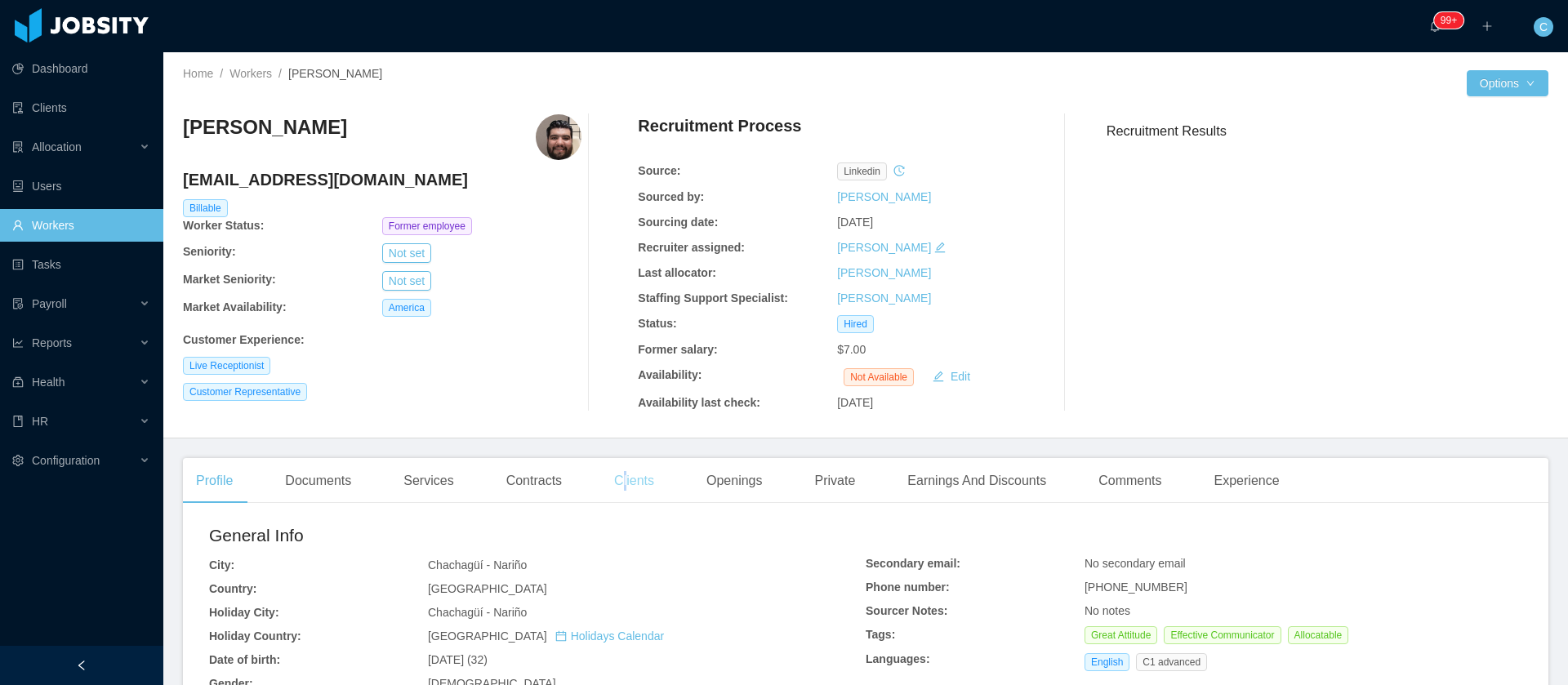
click at [620, 483] on div "Clients" at bounding box center [634, 480] width 66 height 46
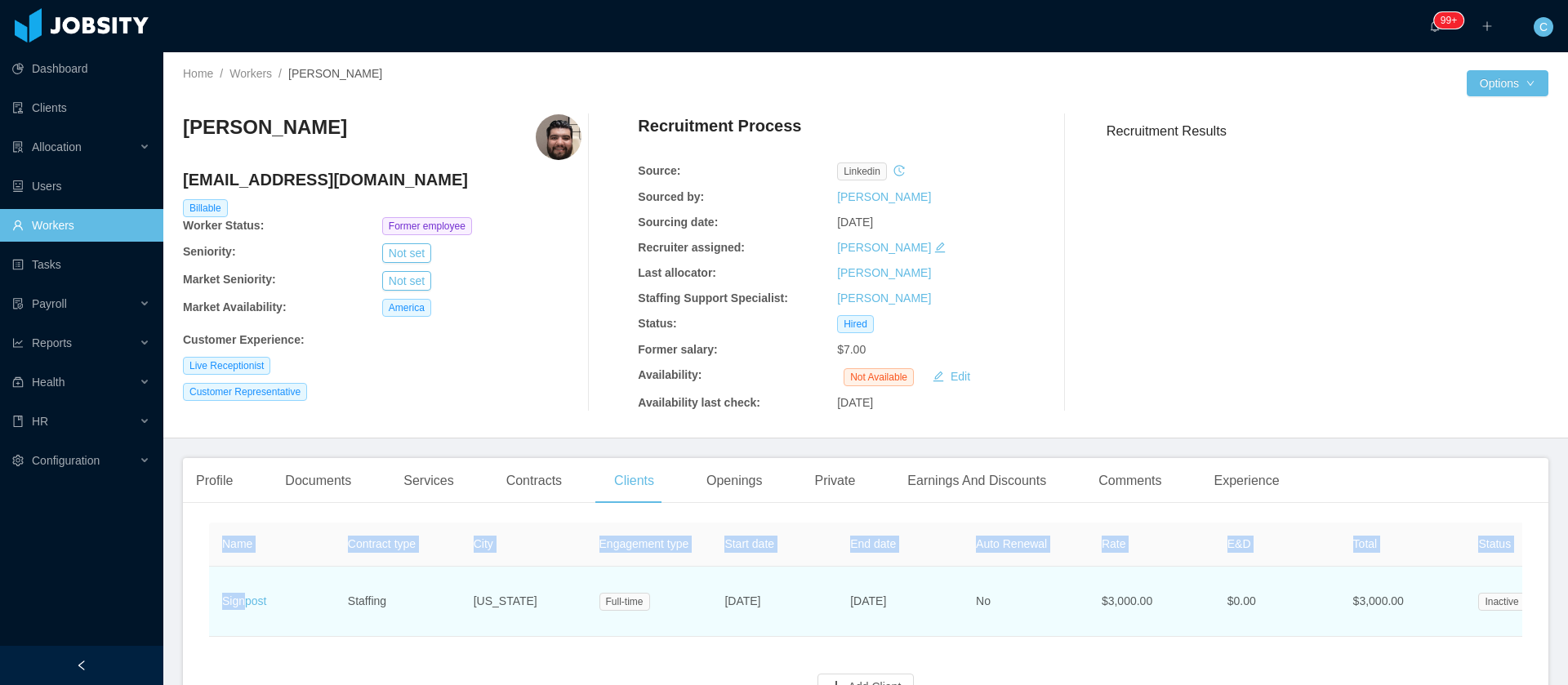
drag, startPoint x: 272, startPoint y: 519, endPoint x: 242, endPoint y: 624, distance: 109.2
click at [242, 624] on div "Name Contract type City Engagement type Start date End date Auto Renewal Rate E…" at bounding box center [866, 621] width 1366 height 210
click at [279, 619] on td "Signpost" at bounding box center [272, 602] width 126 height 71
drag, startPoint x: 290, startPoint y: 613, endPoint x: 223, endPoint y: 604, distance: 67.6
click at [223, 604] on td "Signpost" at bounding box center [272, 602] width 126 height 71
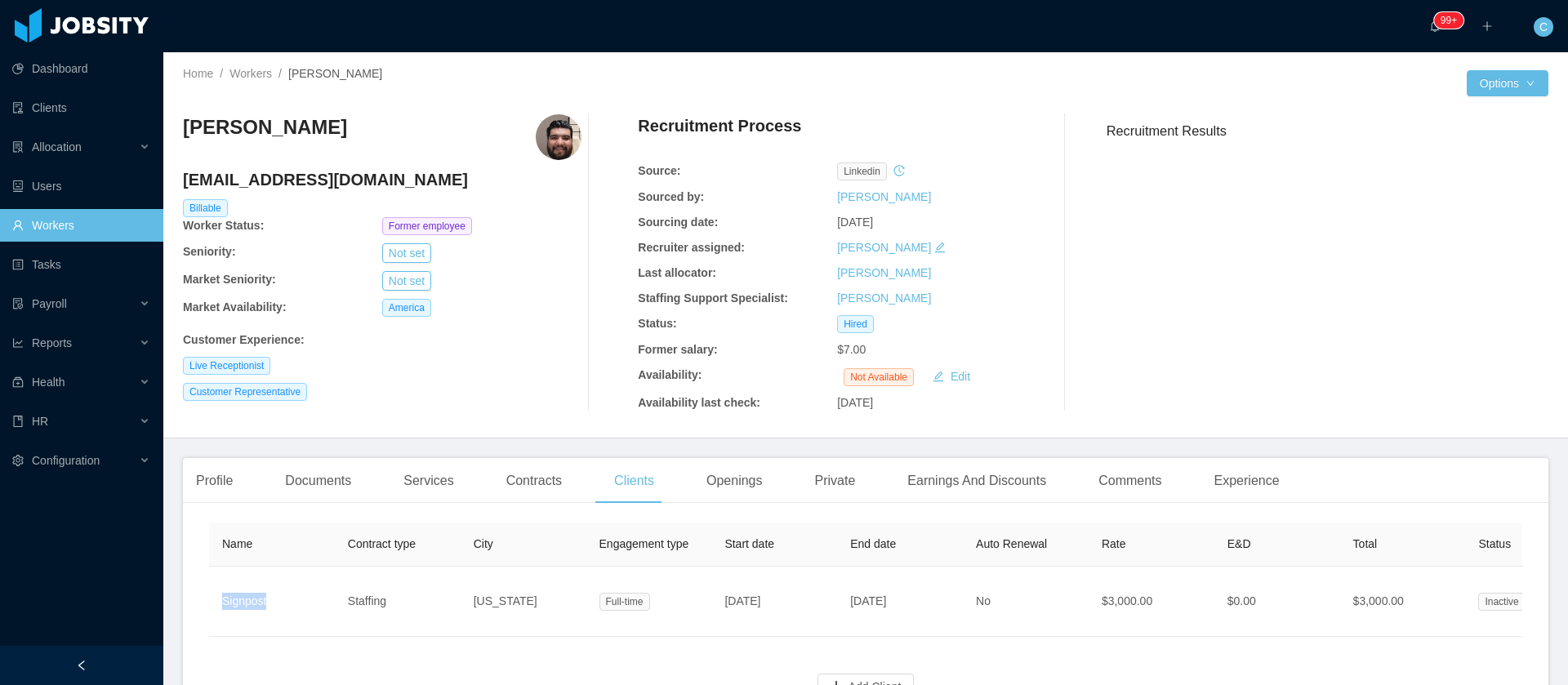
copy link "Signpost"
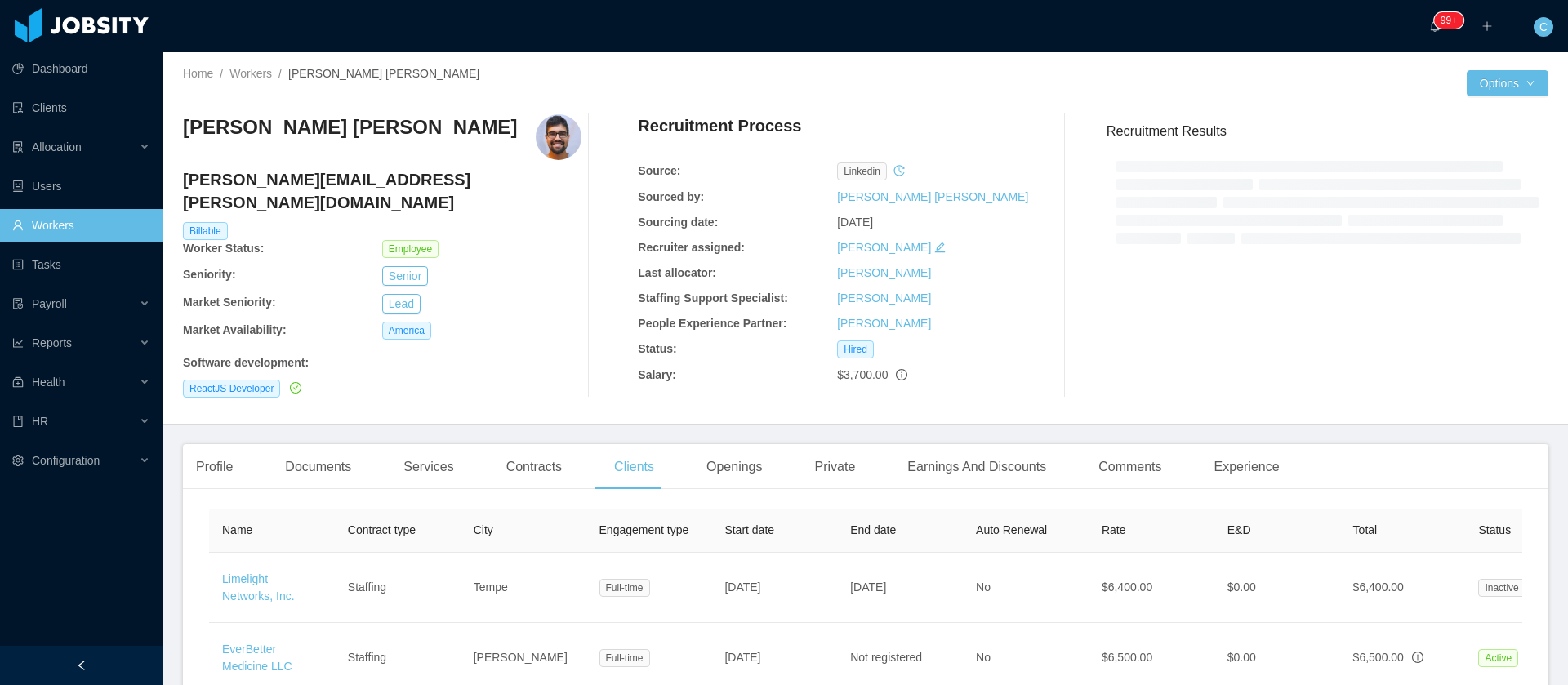
click at [548, 380] on div "[PERSON_NAME] Brito [EMAIL_ADDRESS][PERSON_NAME][DOMAIN_NAME] Billable Worker S…" at bounding box center [382, 255] width 398 height 283
click at [510, 477] on div "Profile Documents Services Contracts Clients Openings Private Earnings And Disc…" at bounding box center [866, 613] width 1366 height 338
click at [519, 458] on div "Contracts" at bounding box center [533, 466] width 81 height 46
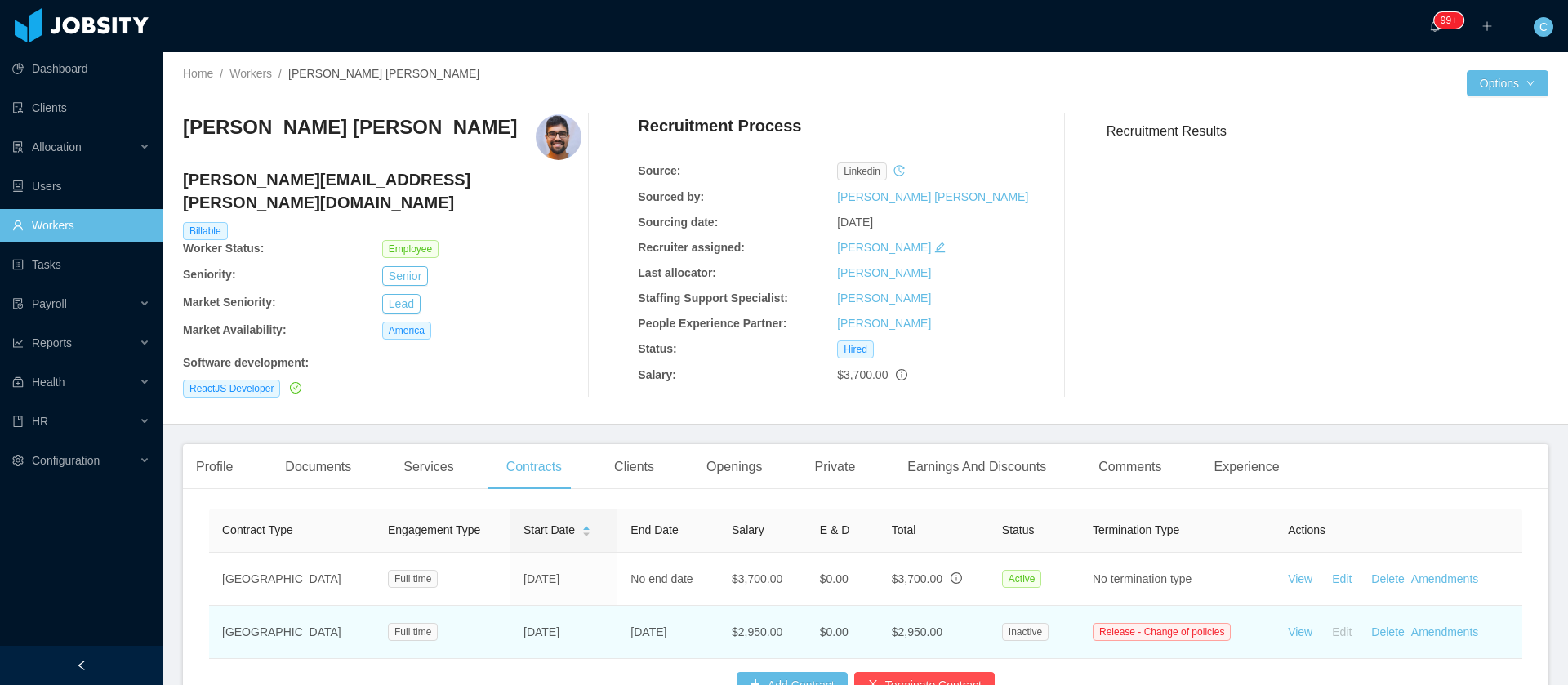
drag, startPoint x: 674, startPoint y: 618, endPoint x: 596, endPoint y: 618, distance: 78.0
click at [617, 618] on td "Jan 15th, 2025" at bounding box center [667, 631] width 101 height 53
click at [617, 614] on td "Jan 15th, 2025" at bounding box center [667, 631] width 101 height 53
click at [617, 621] on td "Jan 15th, 2025" at bounding box center [667, 631] width 101 height 53
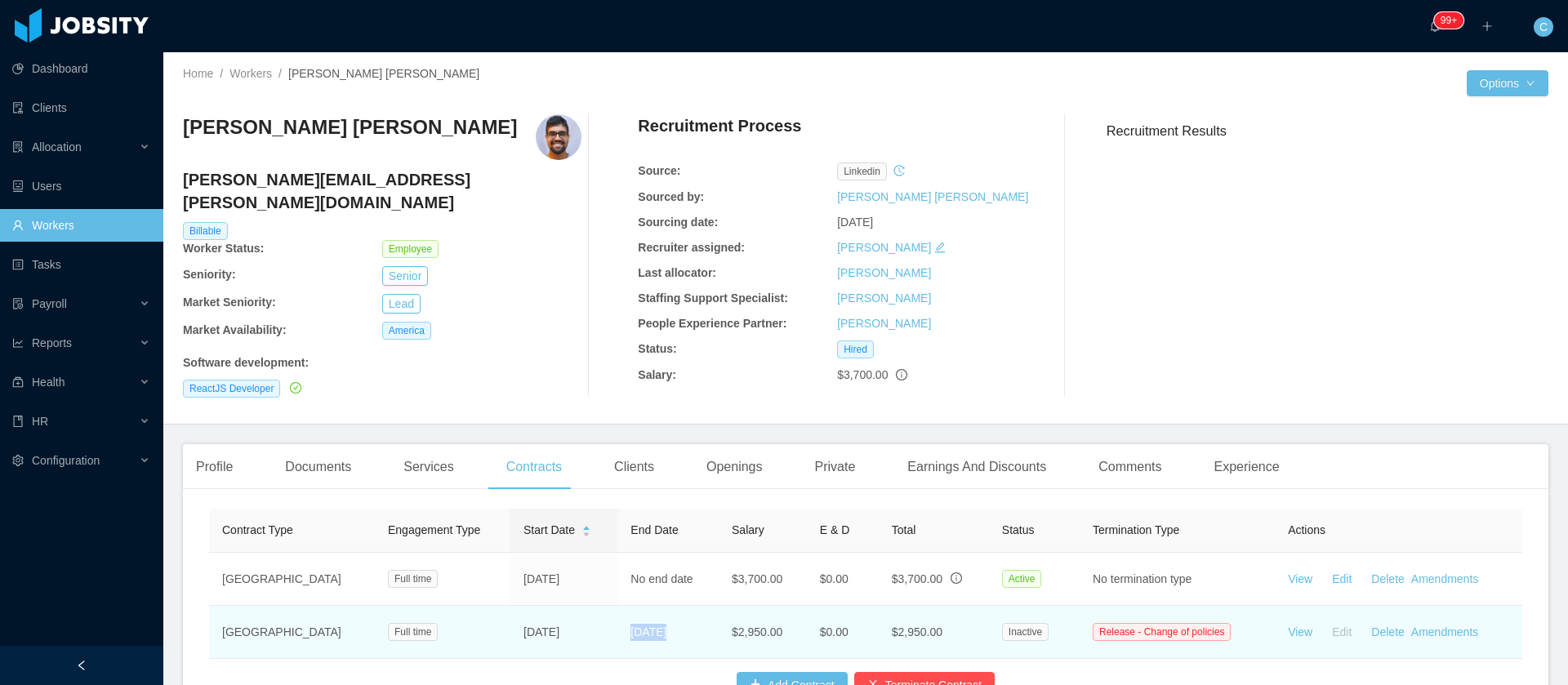
click at [617, 621] on td "Jan 15th, 2025" at bounding box center [667, 631] width 101 height 53
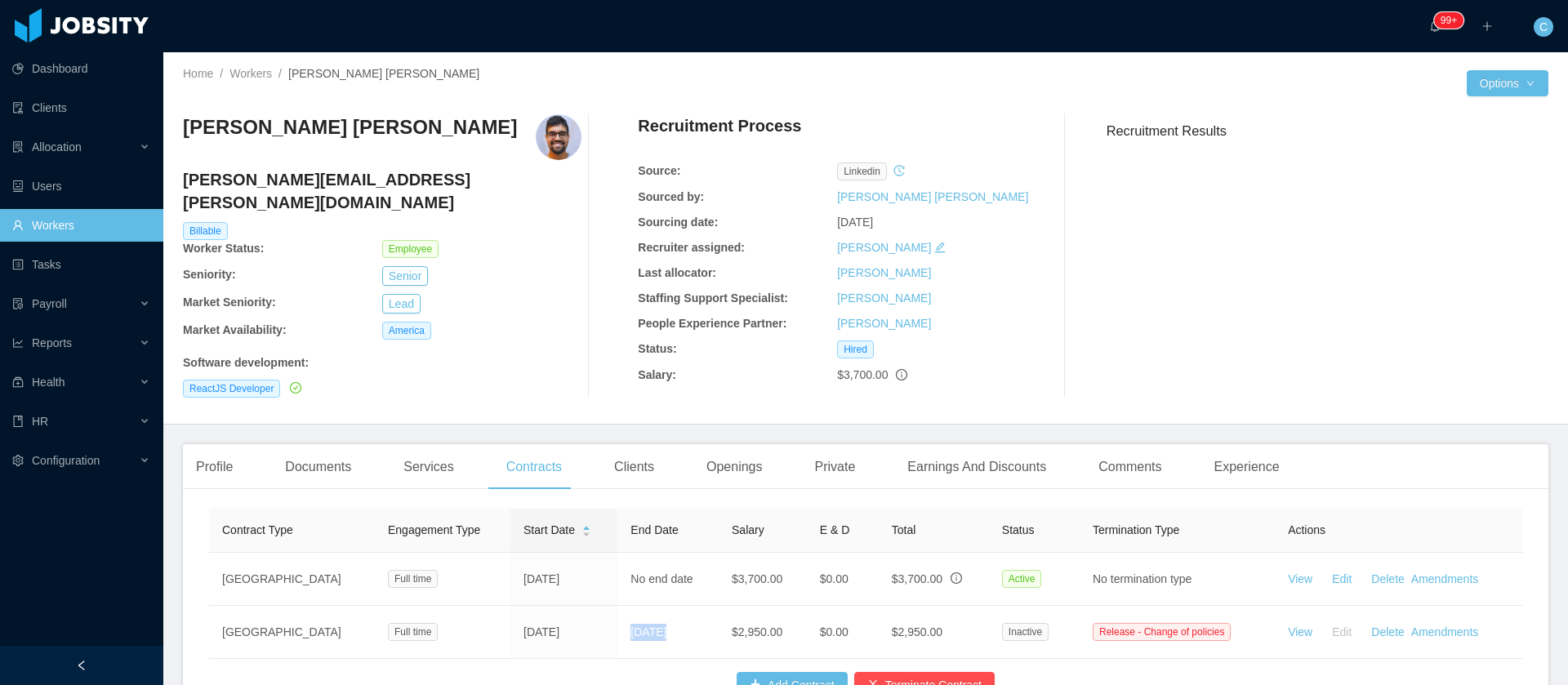
copy td "Jan 15th, 2025"
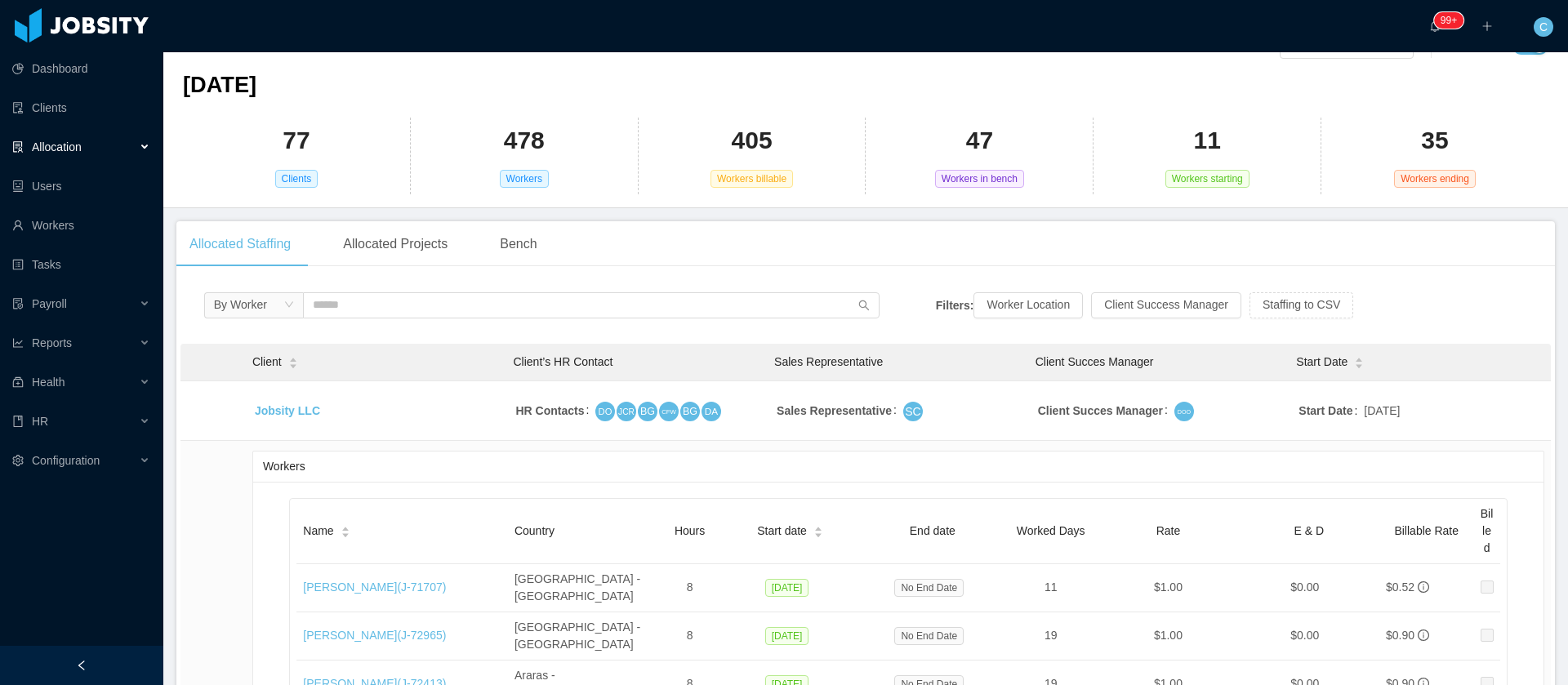
scroll to position [122, 0]
